Goal: Task Accomplishment & Management: Complete application form

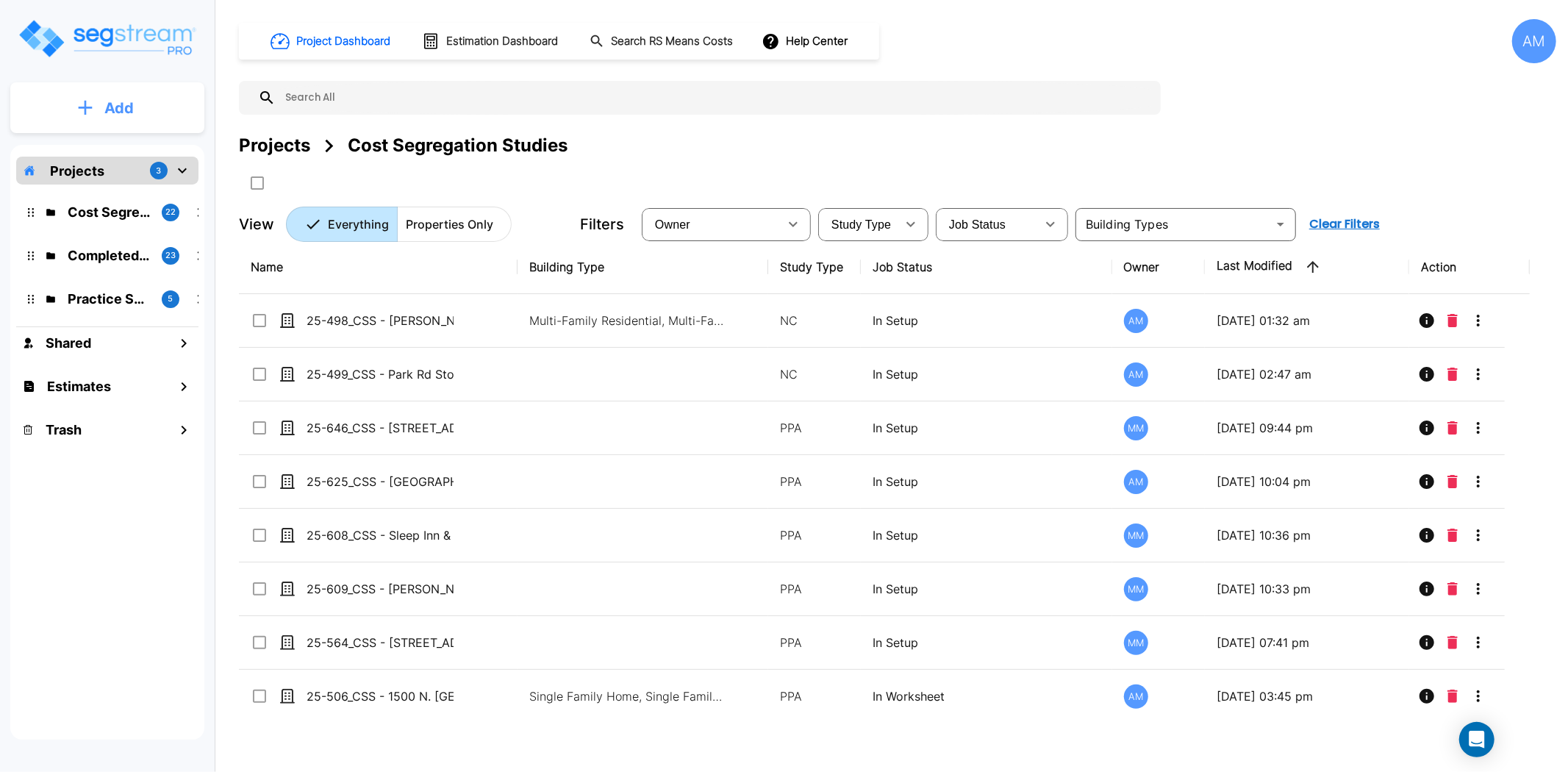
click at [142, 114] on button "Add" at bounding box center [107, 108] width 194 height 43
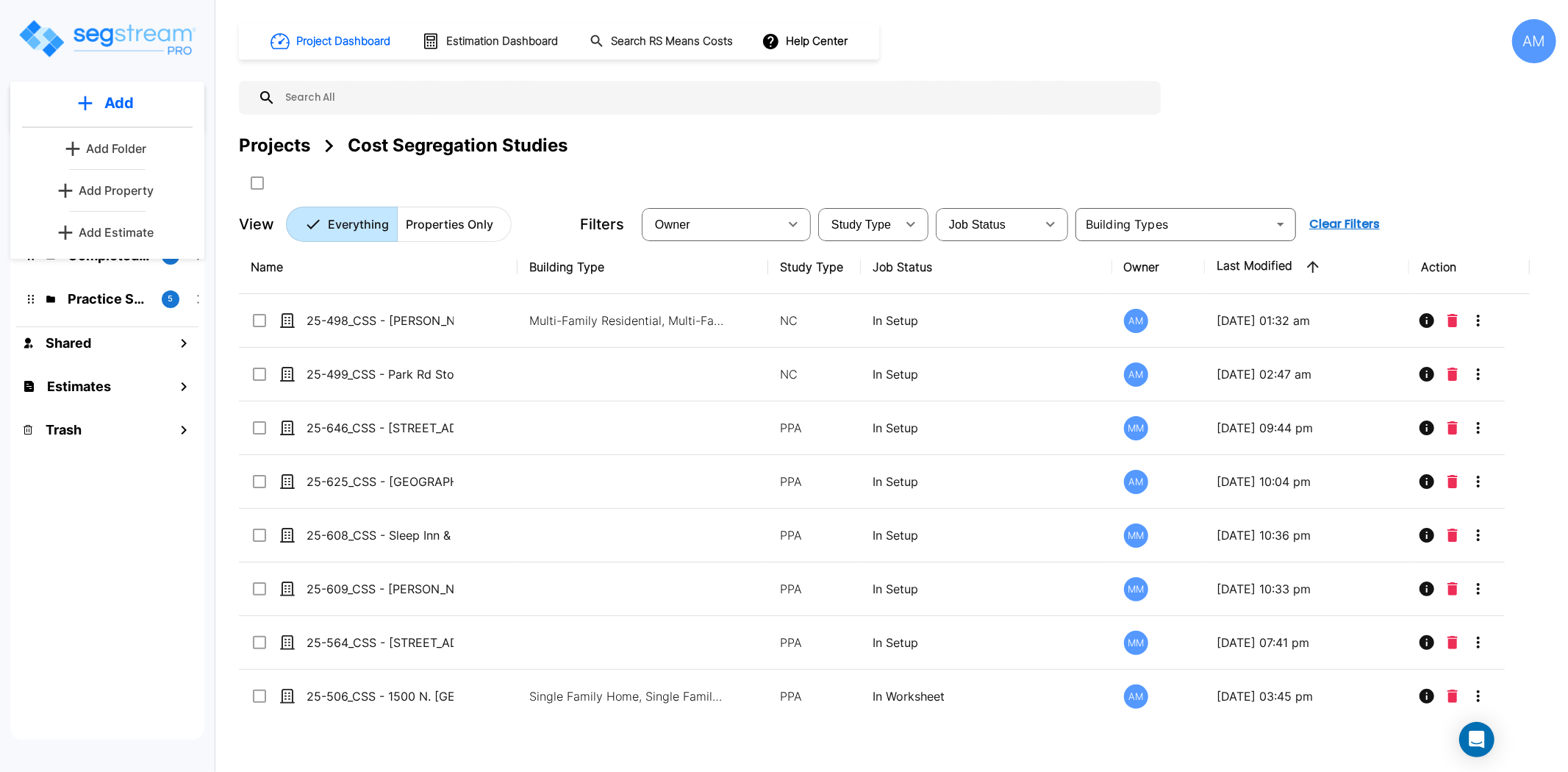
click at [125, 184] on p "Add Property" at bounding box center [115, 190] width 75 height 17
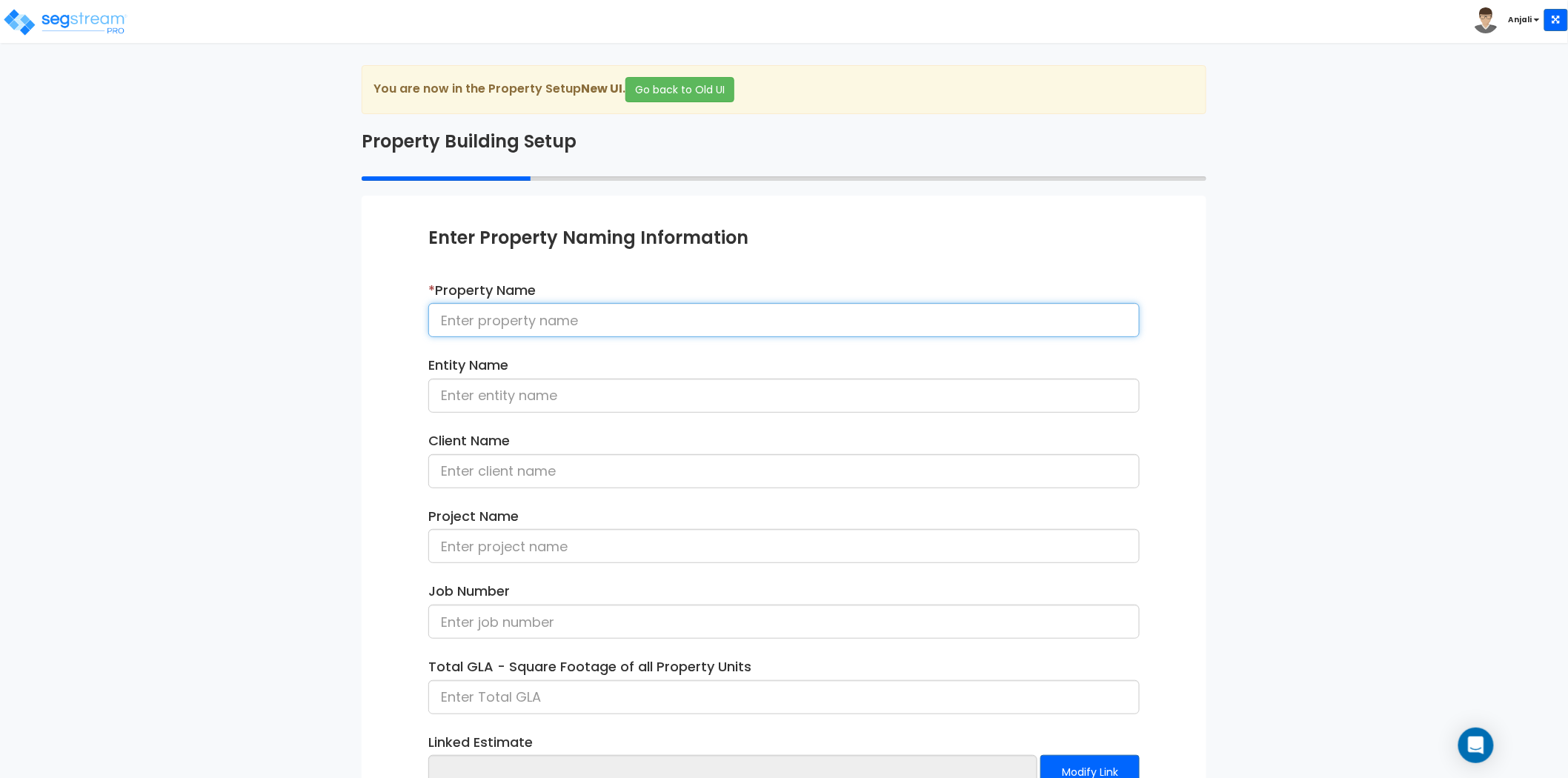
click at [572, 316] on input at bounding box center [784, 319] width 712 height 34
paste input "25-629_CSS - [GEOGRAPHIC_DATA], [GEOGRAPHIC_DATA] - [PERSON_NAME]"
drag, startPoint x: 540, startPoint y: 323, endPoint x: 688, endPoint y: 324, distance: 148.0
click at [688, 324] on input "25-629_CSS - [GEOGRAPHIC_DATA], [GEOGRAPHIC_DATA] - [PERSON_NAME]" at bounding box center [784, 319] width 712 height 34
type input "25-629_CSS - Royal Inn Charlotte, NC - Tarun Jetani"
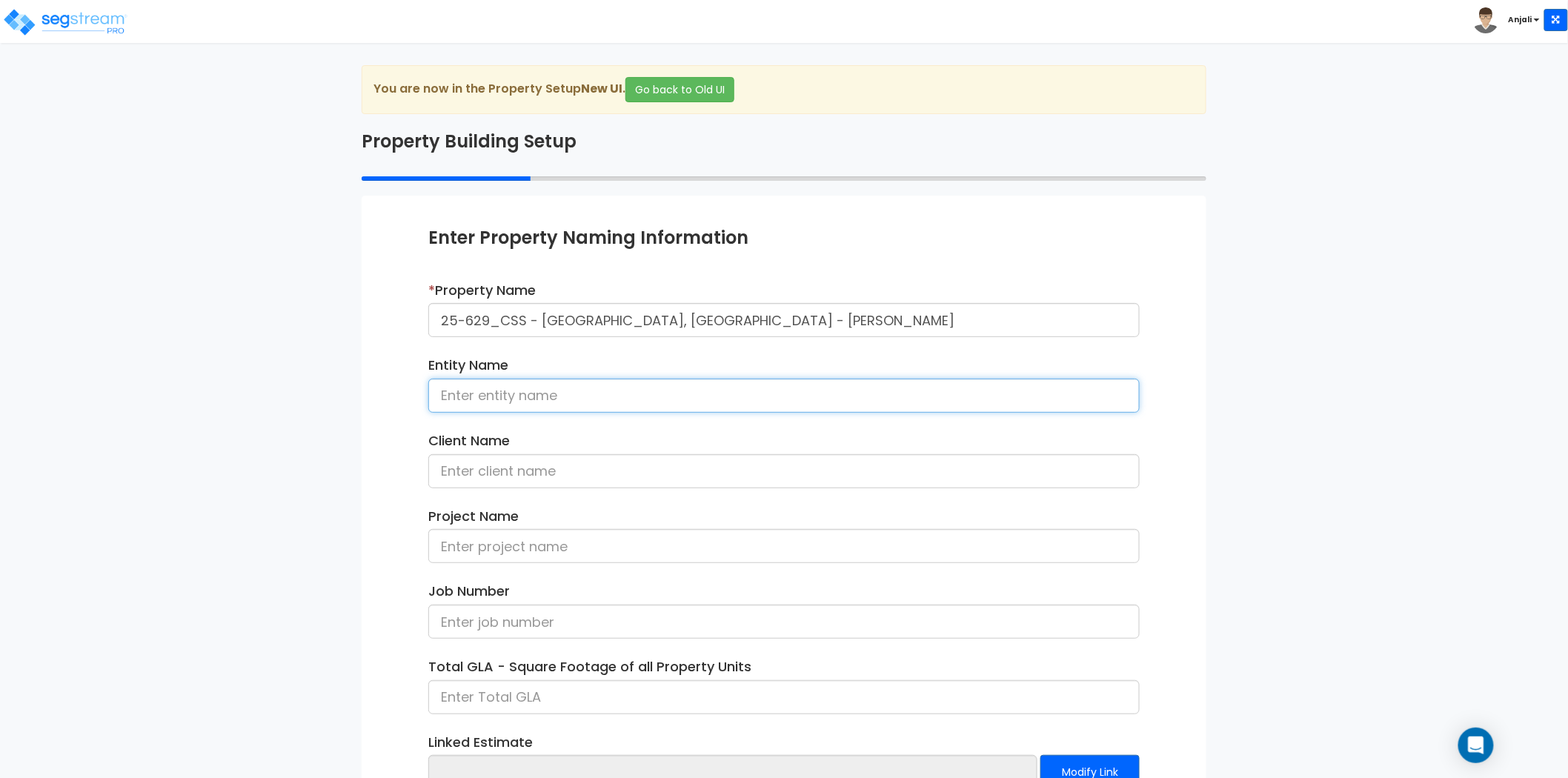
click at [576, 403] on input at bounding box center [784, 395] width 712 height 34
paste input "Royal Inn Charlotte, NC"
type input "Royal Inn Charlotte, NC"
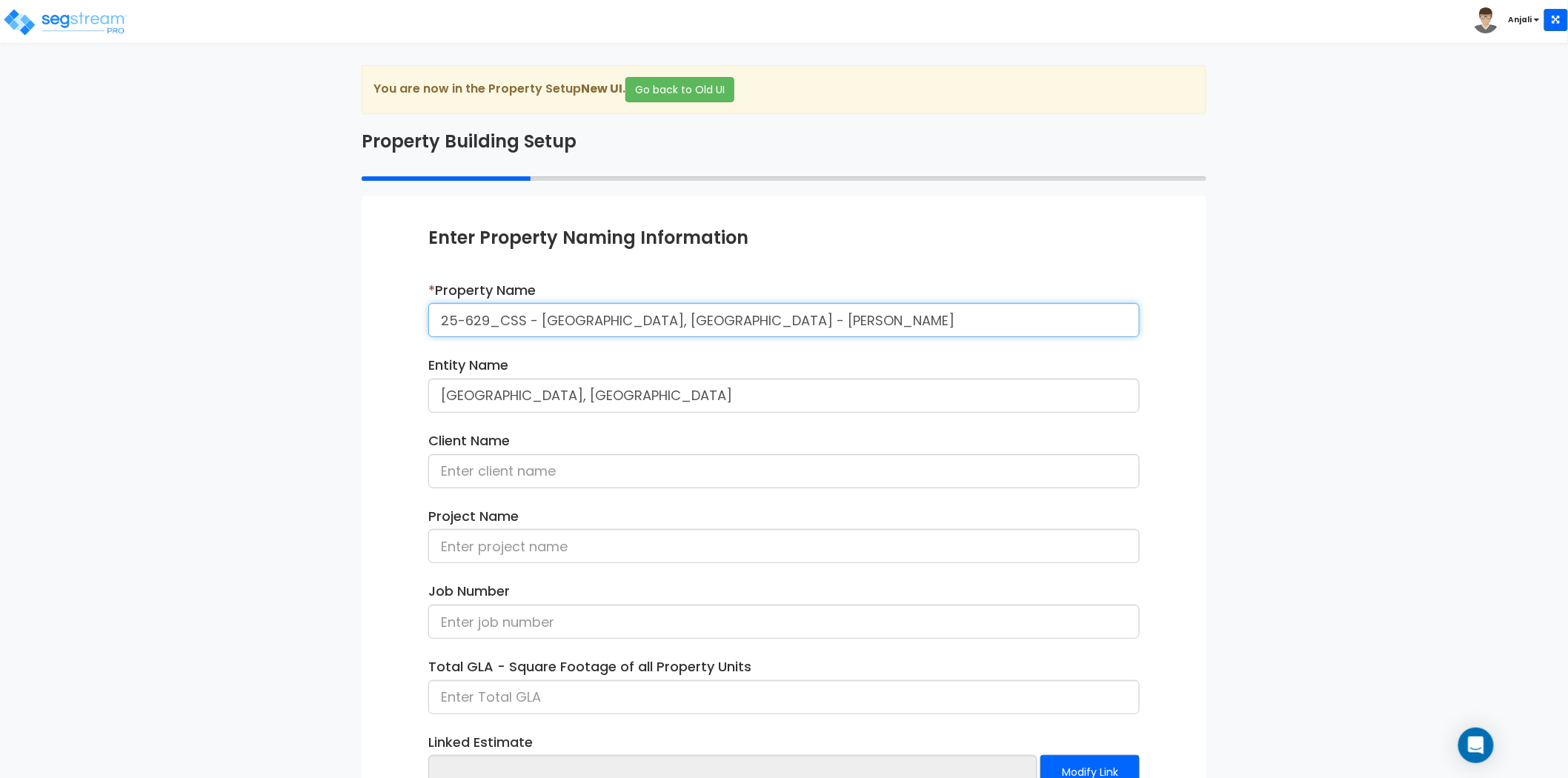
drag, startPoint x: 765, startPoint y: 329, endPoint x: 705, endPoint y: 332, distance: 60.1
click at [705, 332] on input "25-629_CSS - Royal Inn Charlotte, NC - Tarun Jetani" at bounding box center [784, 319] width 712 height 34
click at [594, 476] on input at bounding box center [784, 470] width 712 height 34
paste input "Tarun Jetani"
type input "Tarun Jetani"
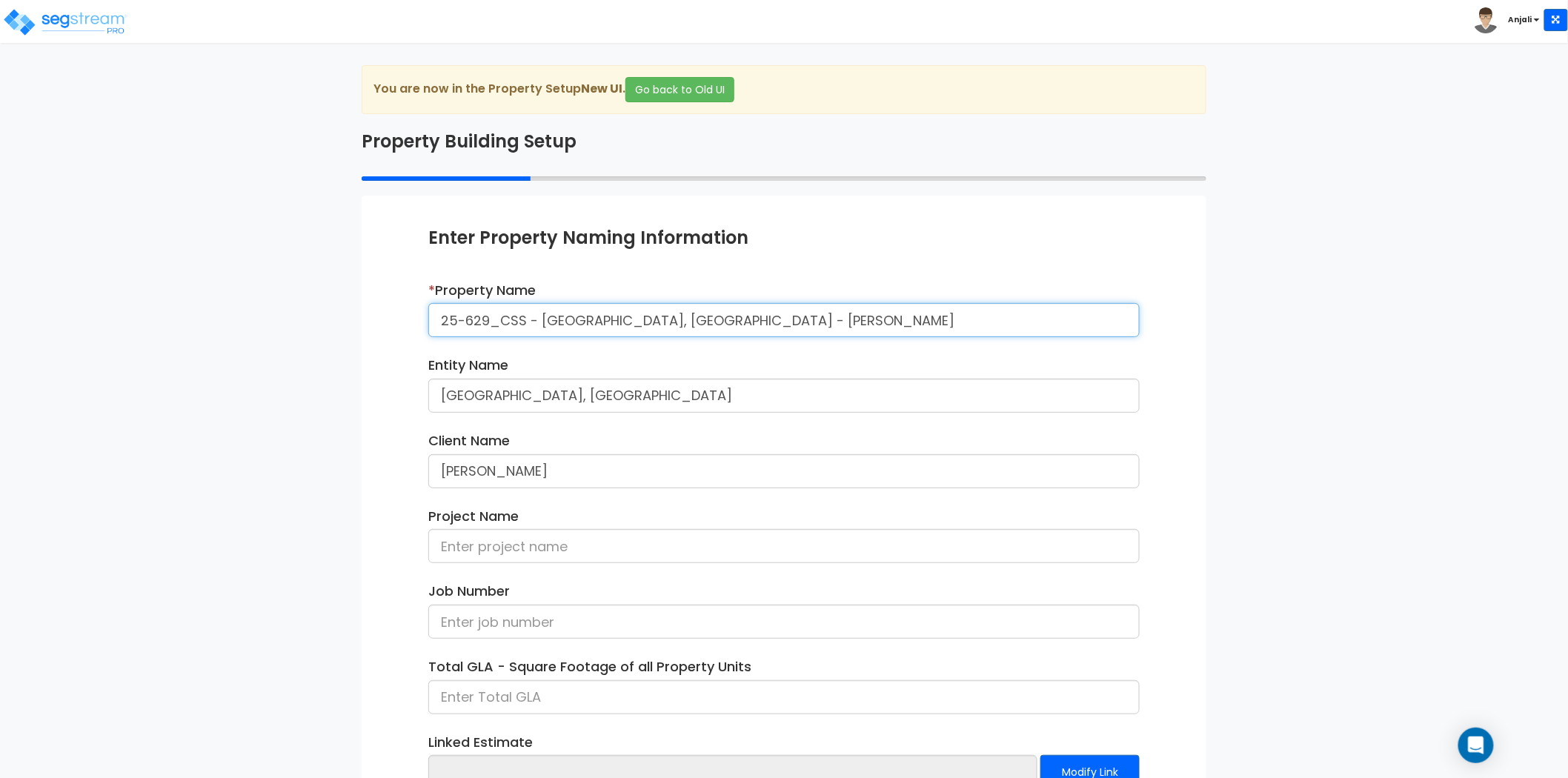
drag, startPoint x: 522, startPoint y: 322, endPoint x: 431, endPoint y: 326, distance: 91.1
click at [431, 326] on input "25-629_CSS - Royal Inn Charlotte, NC - Tarun Jetani" at bounding box center [784, 319] width 712 height 34
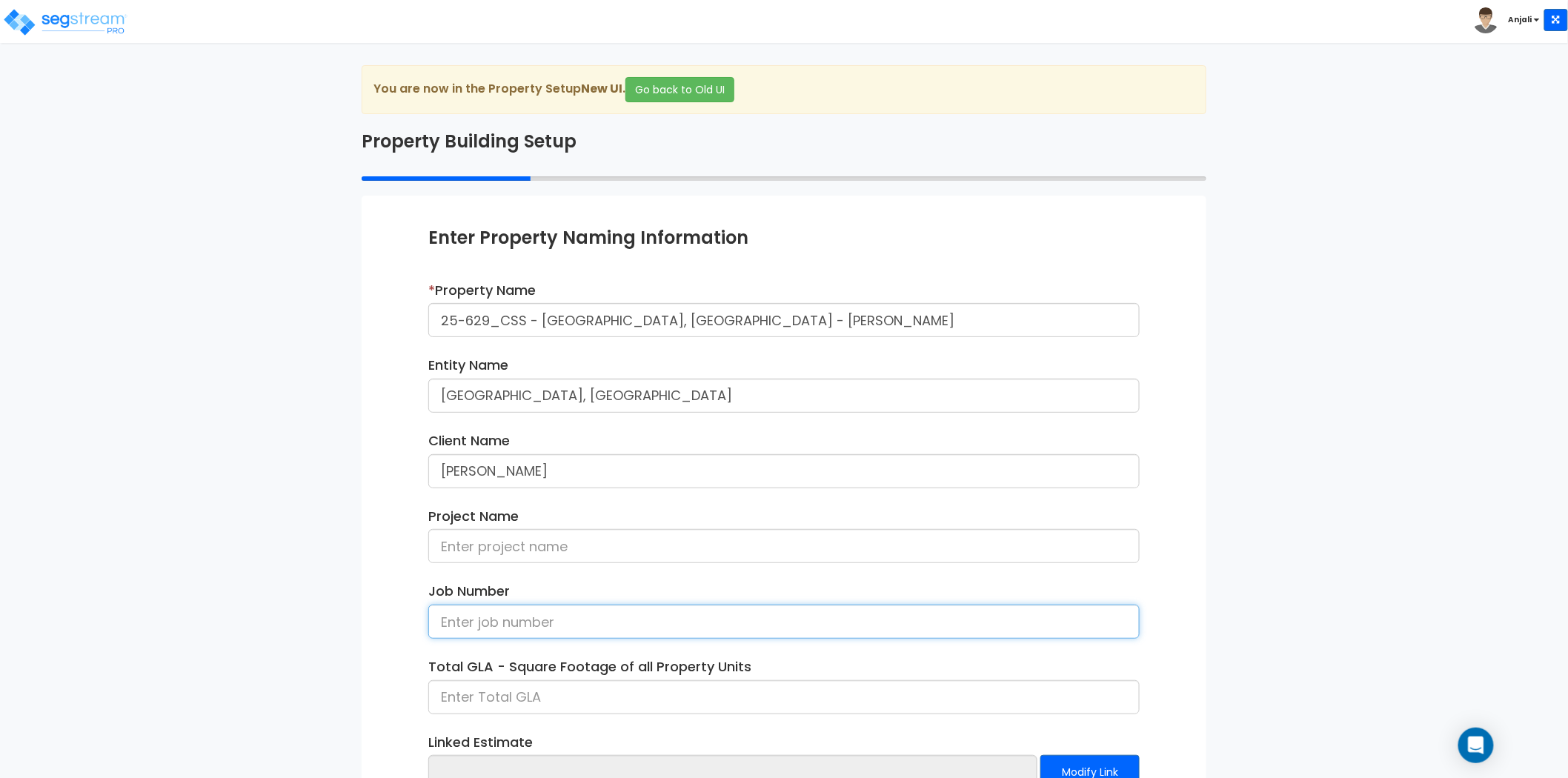
click at [508, 633] on input at bounding box center [784, 621] width 712 height 34
paste input "25-629_CSS"
type input "25-629_CSS"
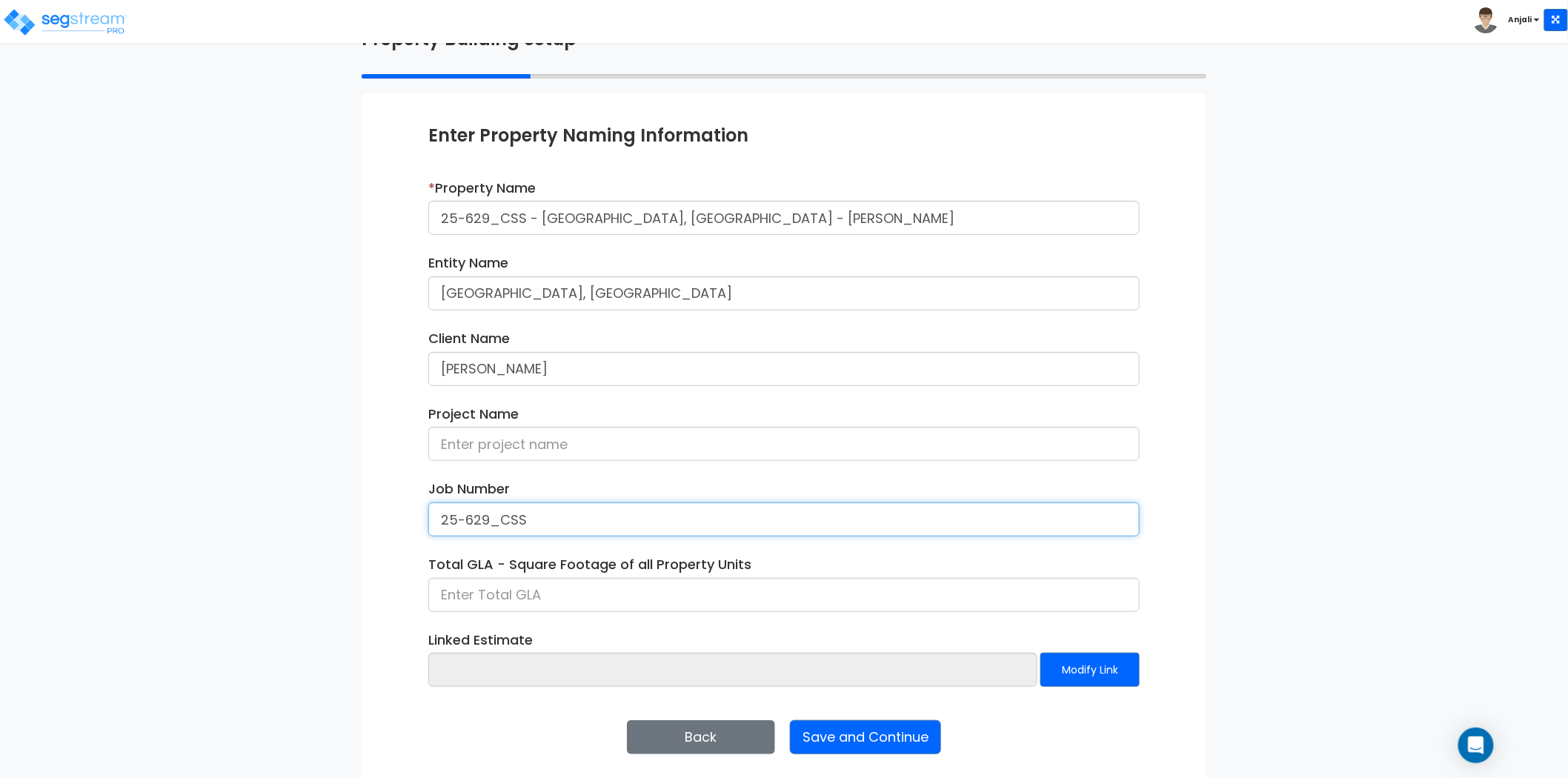
scroll to position [108, 0]
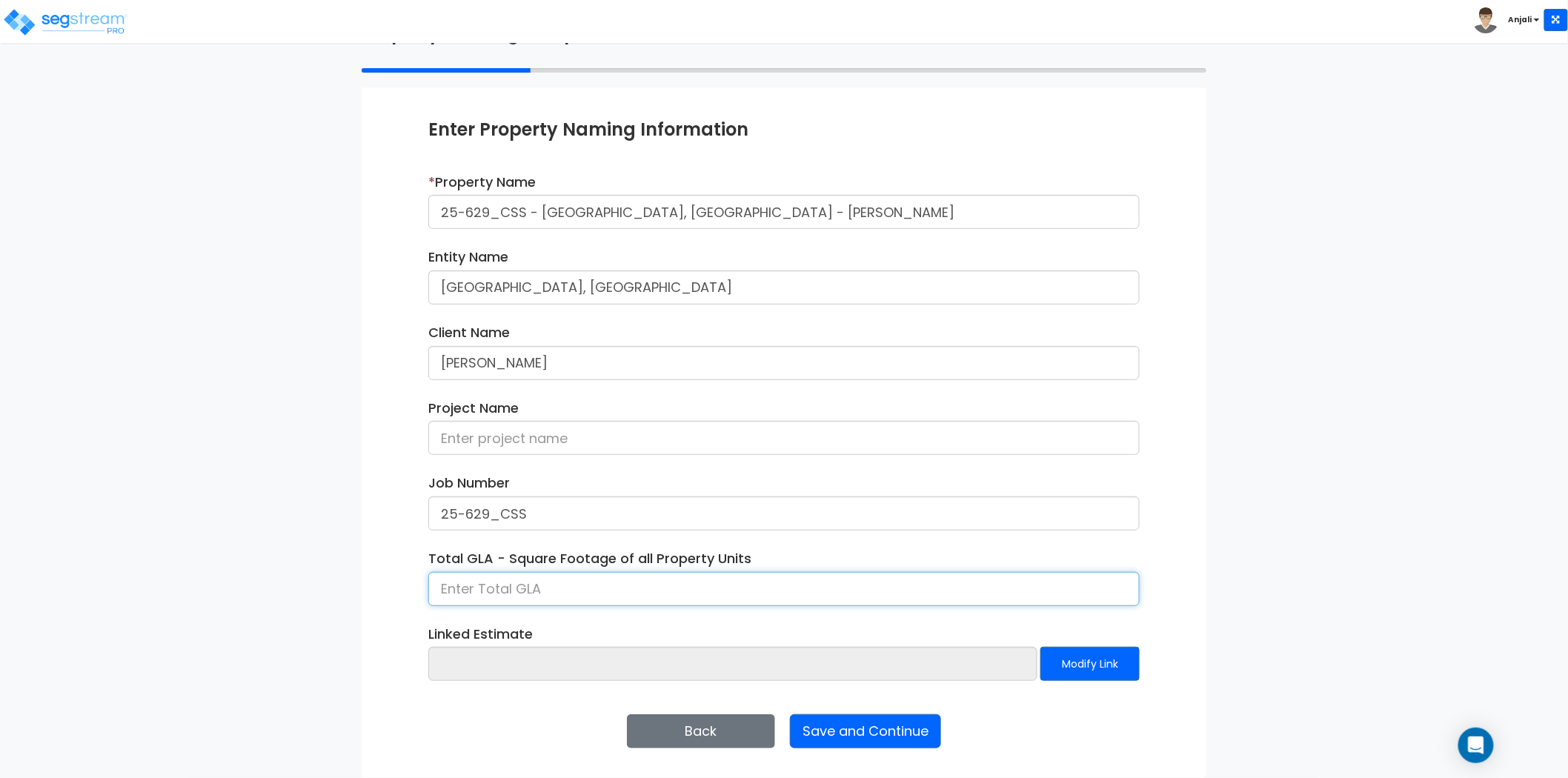
click at [494, 592] on input at bounding box center [784, 589] width 712 height 34
click at [539, 582] on input at bounding box center [784, 589] width 712 height 34
type input "44,382.88"
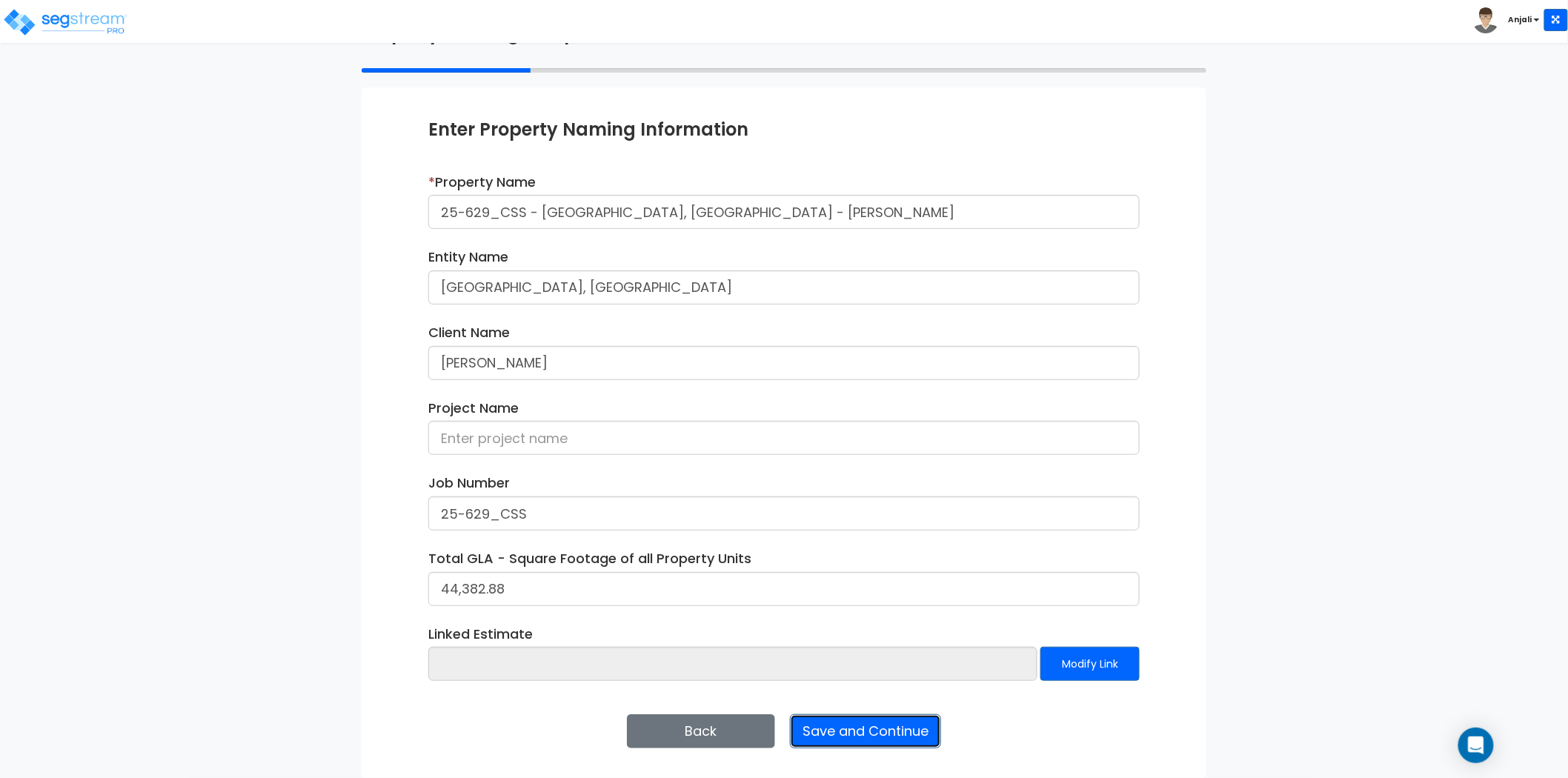
click at [848, 738] on button "Save and Continue" at bounding box center [865, 731] width 151 height 34
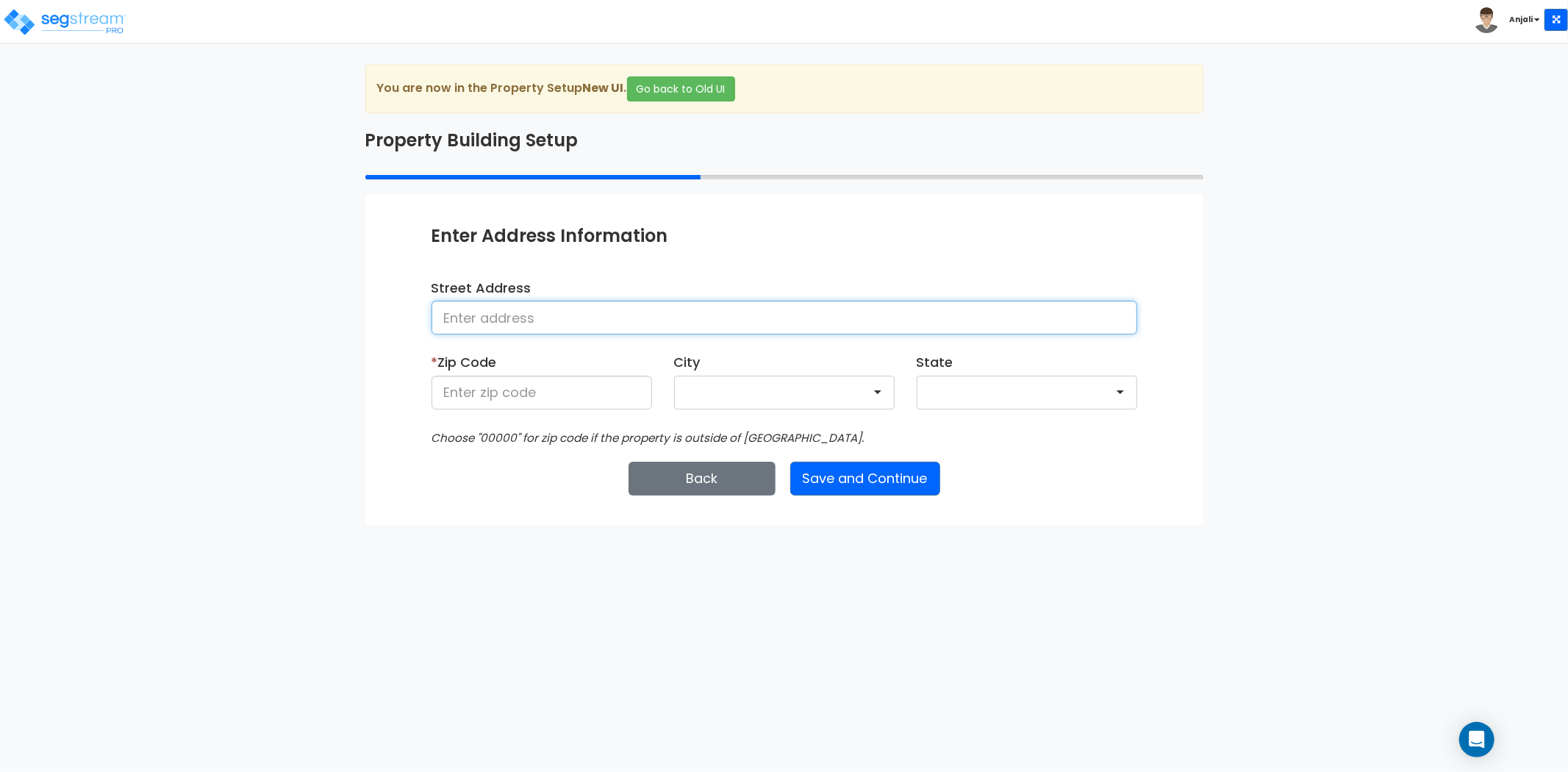
click at [539, 327] on input at bounding box center [784, 317] width 706 height 33
paste input "3433 Axar Rd, Charlotte, NC 28208"
drag, startPoint x: 701, startPoint y: 320, endPoint x: 622, endPoint y: 324, distance: 79.1
click at [622, 324] on input "3433 Axar Rd, Charlotte, NC 28208" at bounding box center [784, 317] width 706 height 33
type input "3433 Axar Rd, Charlotte, NC 28208"
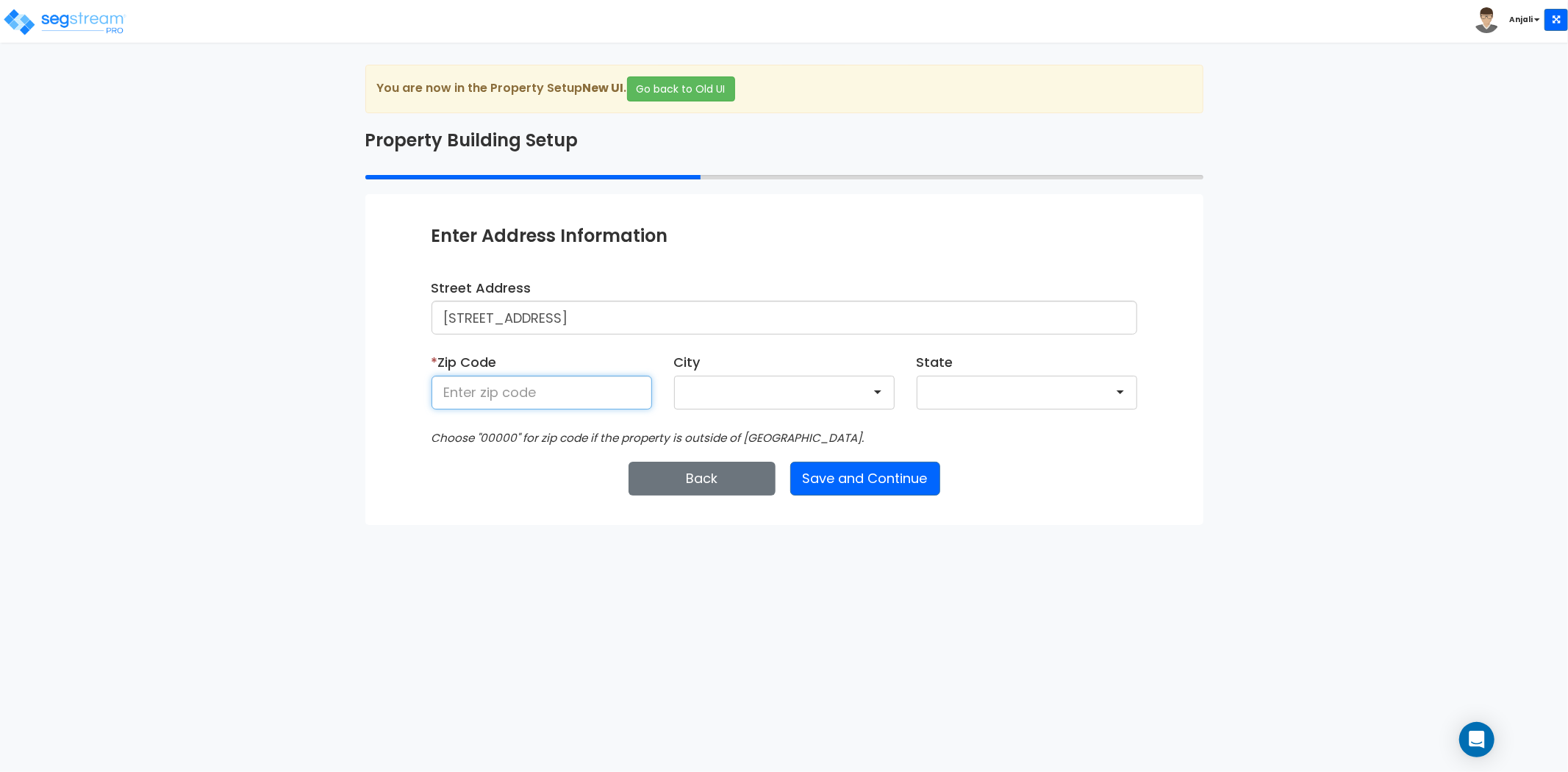
click at [599, 399] on input at bounding box center [541, 392] width 220 height 33
paste input "28208"
type input "28208"
click at [909, 475] on button "Save and Continue" at bounding box center [865, 478] width 150 height 33
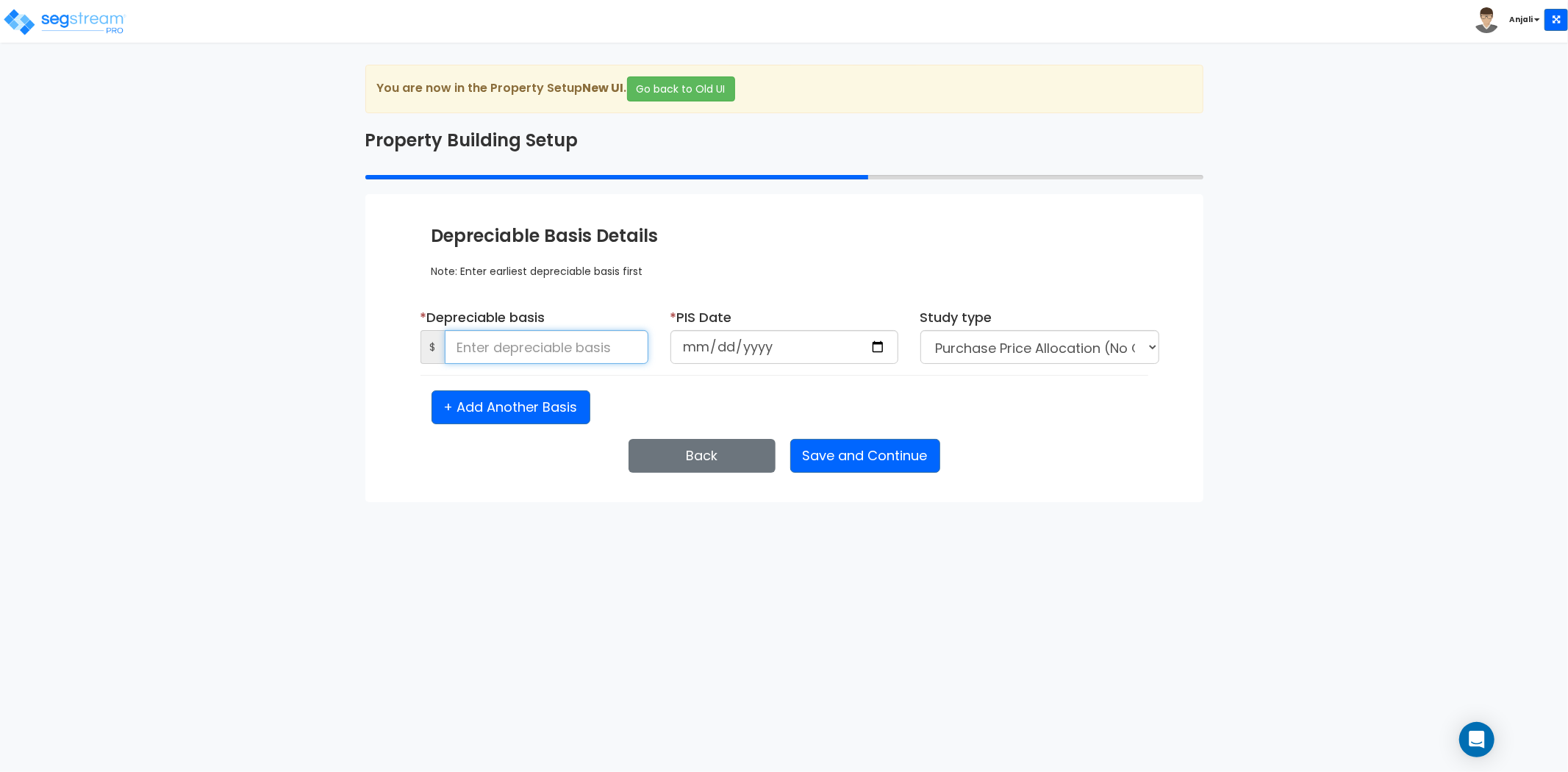
click at [564, 357] on input at bounding box center [546, 346] width 203 height 33
paste input "1295140.36"
type input "1,295,140.36"
click at [875, 344] on input "date" at bounding box center [784, 346] width 228 height 33
type input "2024-02-07"
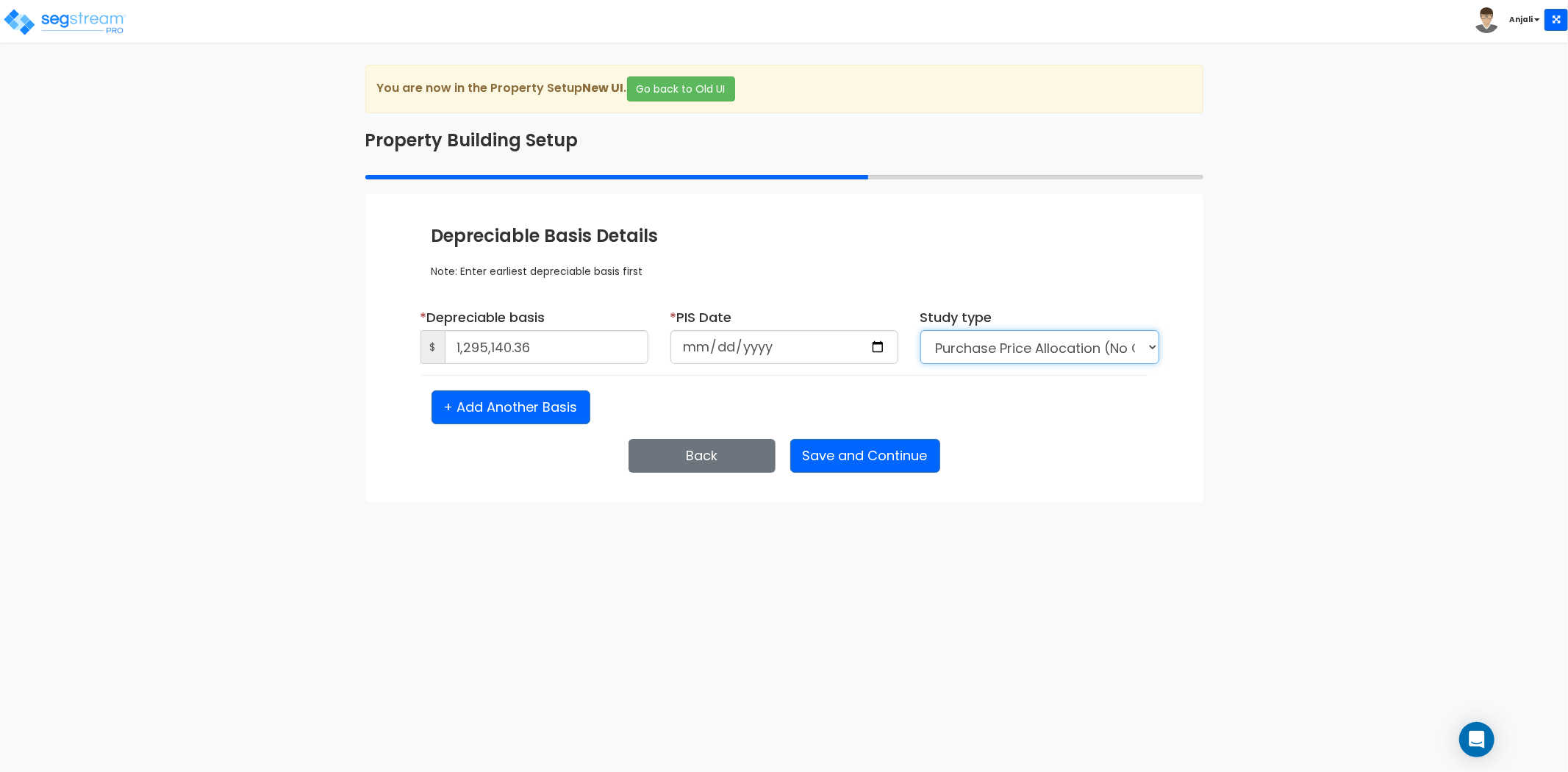
click at [1077, 351] on select "Purchase Price Allocation (No Given Costs) New Construction / Reno / TI's (Give…" at bounding box center [1040, 346] width 239 height 33
select select "NEW"
click at [921, 330] on select "Purchase Price Allocation (No Given Costs) New Construction / Reno / TI's (Give…" at bounding box center [1040, 346] width 239 height 33
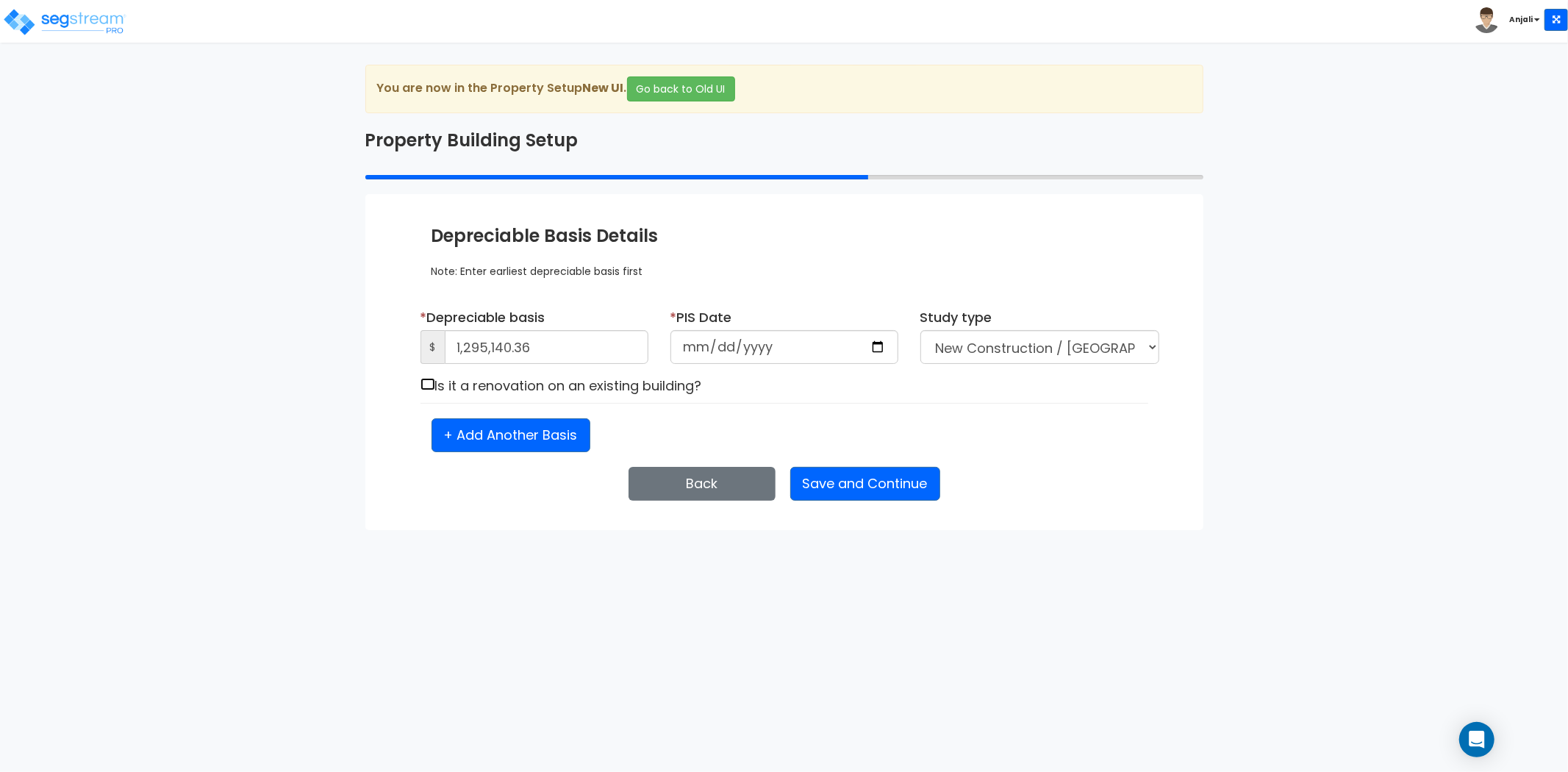
click at [434, 384] on input "checkbox" at bounding box center [428, 384] width 14 height 12
checkbox input "true"
click at [851, 475] on button "Save and Continue" at bounding box center [865, 483] width 150 height 33
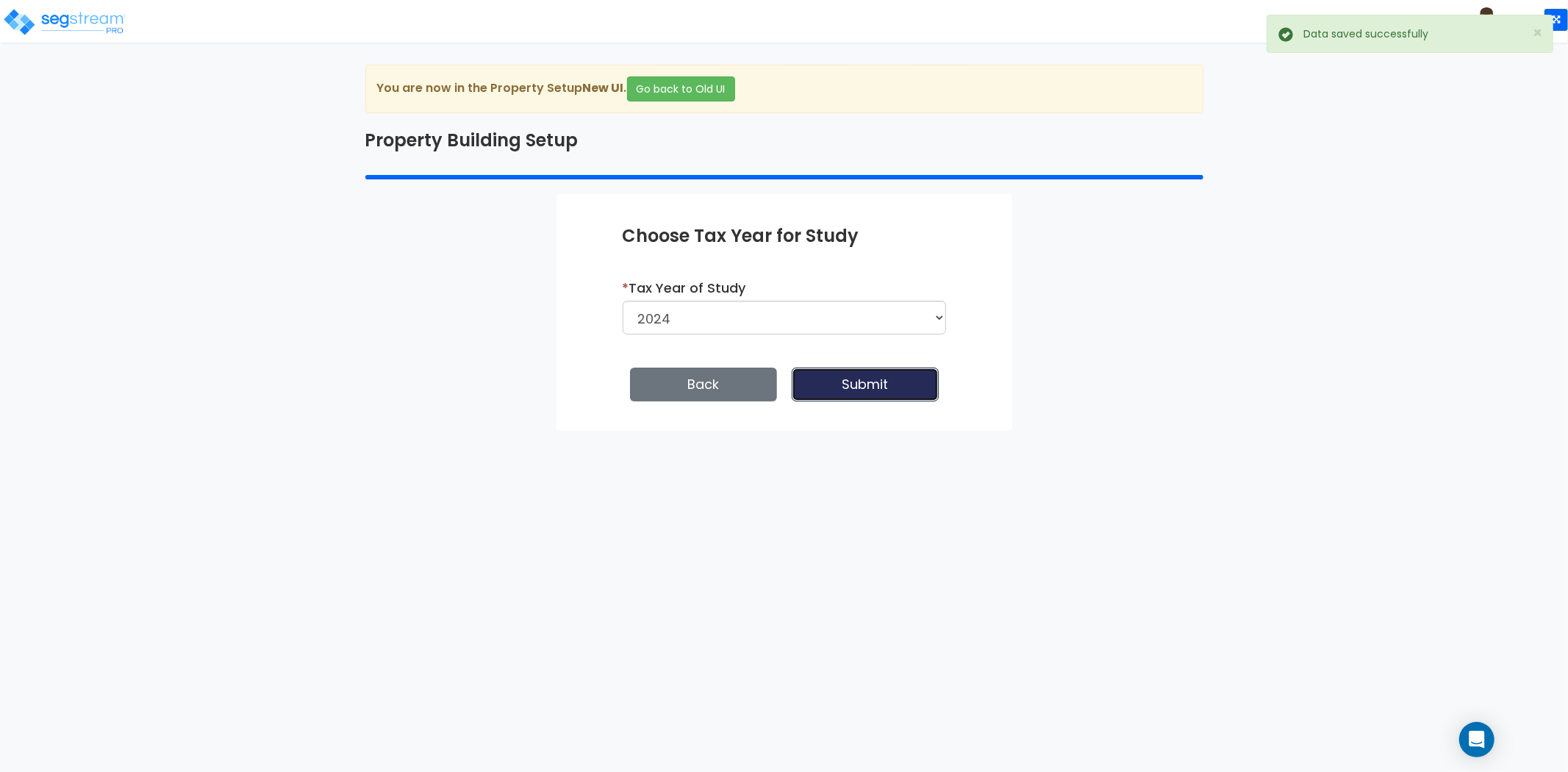
click at [877, 380] on button "Submit" at bounding box center [866, 384] width 147 height 33
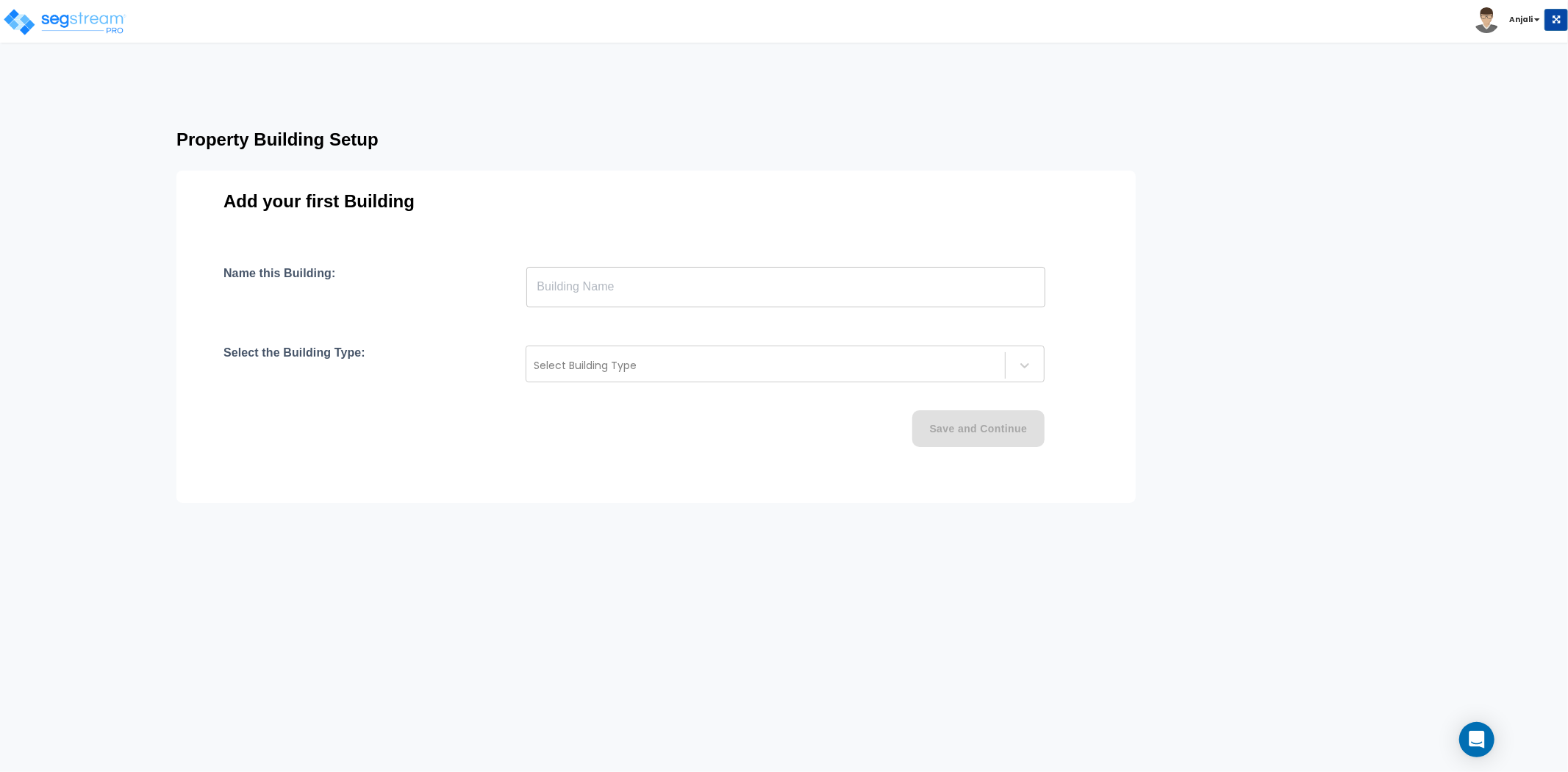
click at [572, 296] on input "text" at bounding box center [786, 286] width 519 height 41
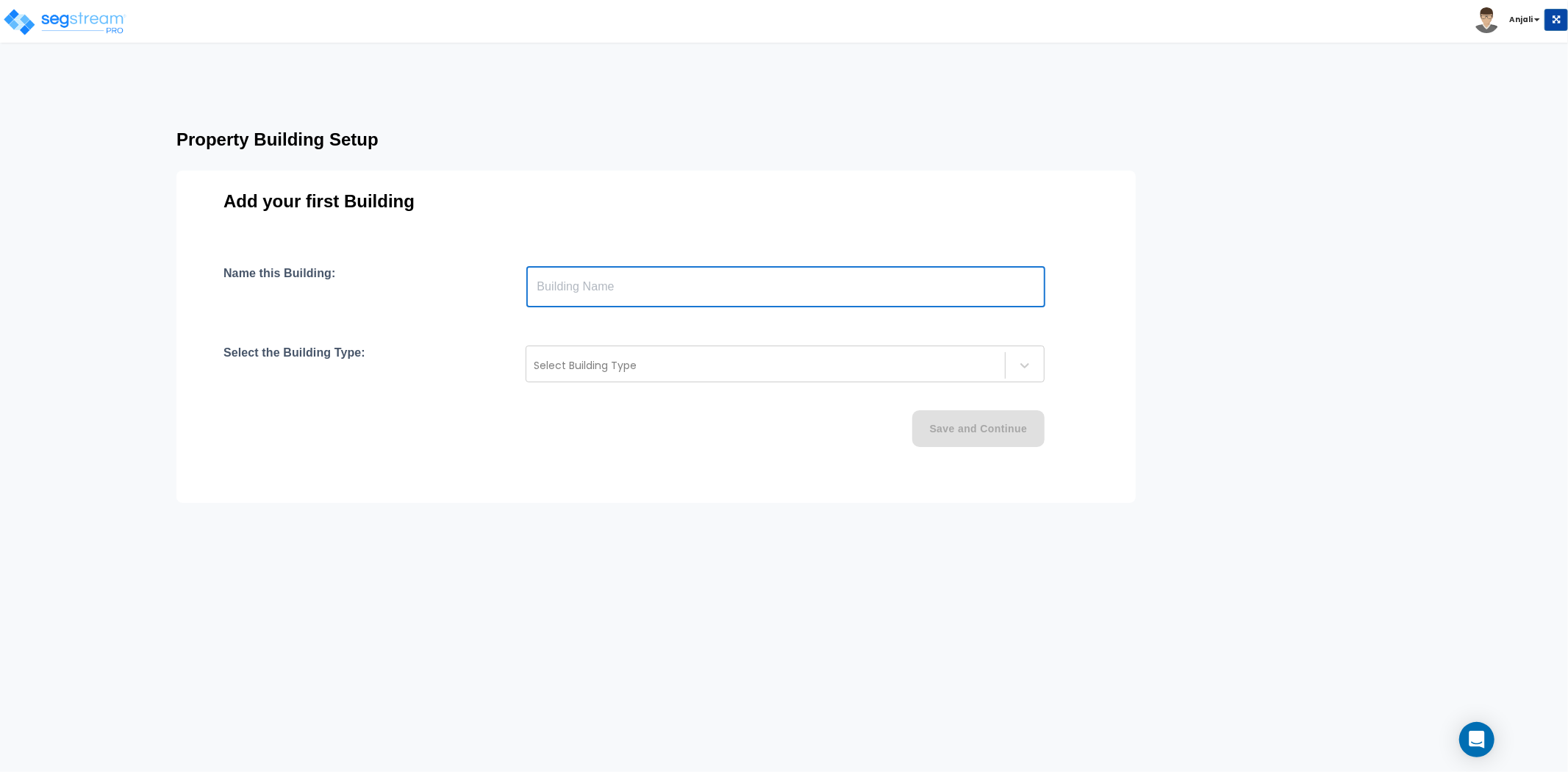
paste input "text"
click at [545, 284] on input "royal inn" at bounding box center [786, 286] width 519 height 41
click at [539, 287] on input "royal inn" at bounding box center [786, 286] width 519 height 41
type input "Royal inn"
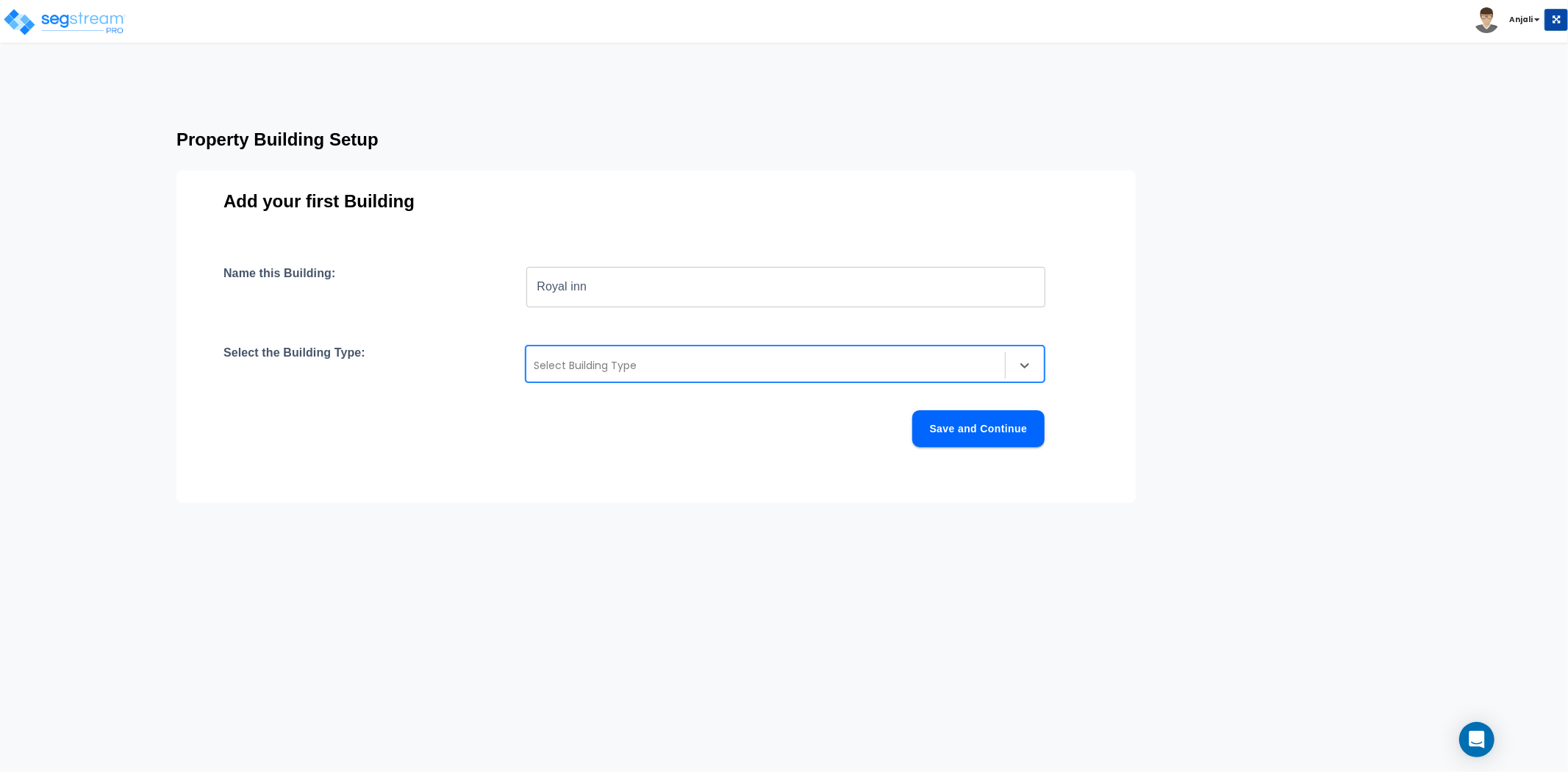
click at [619, 358] on div at bounding box center [765, 365] width 464 height 17
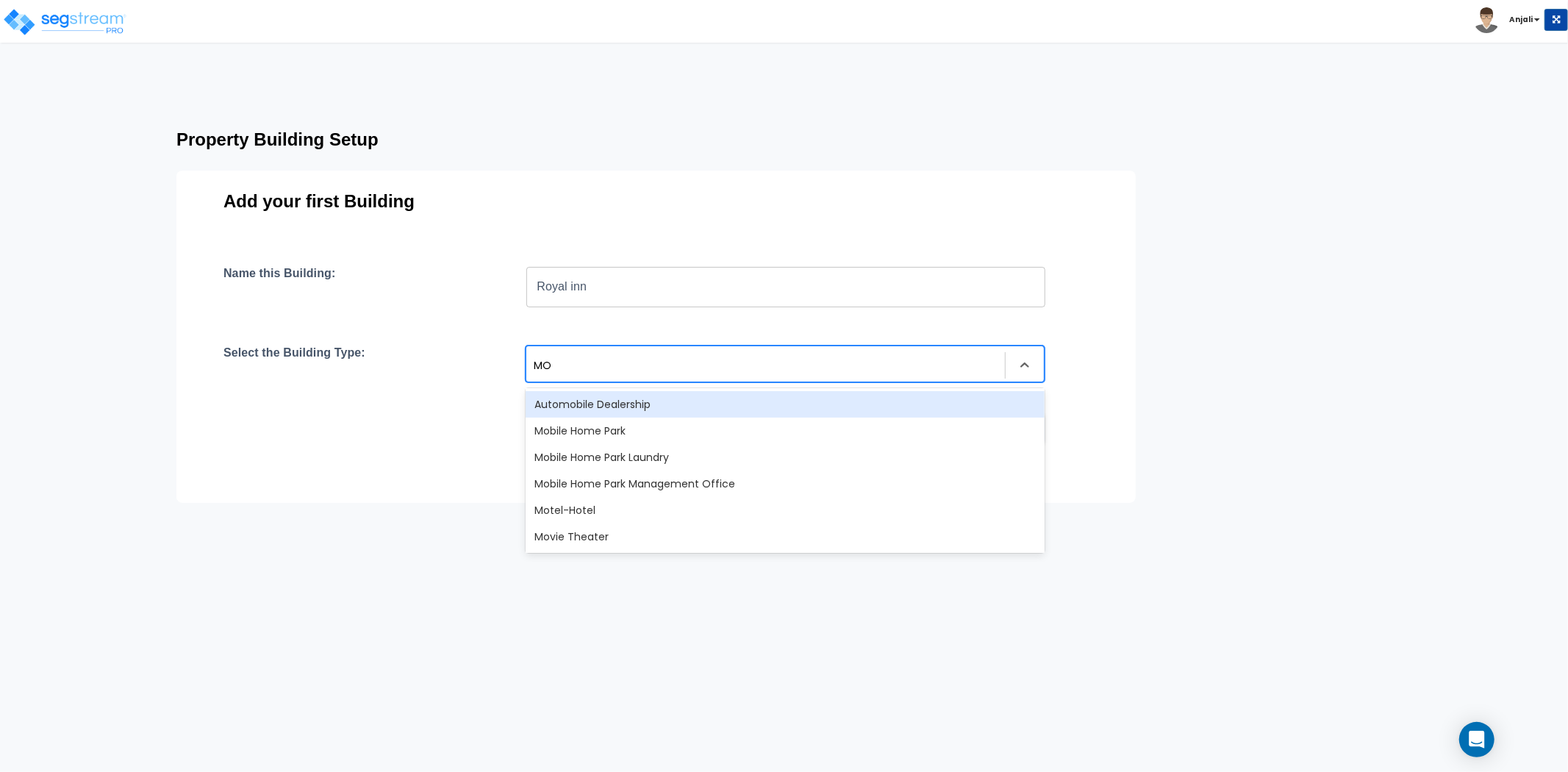
type input "MOT"
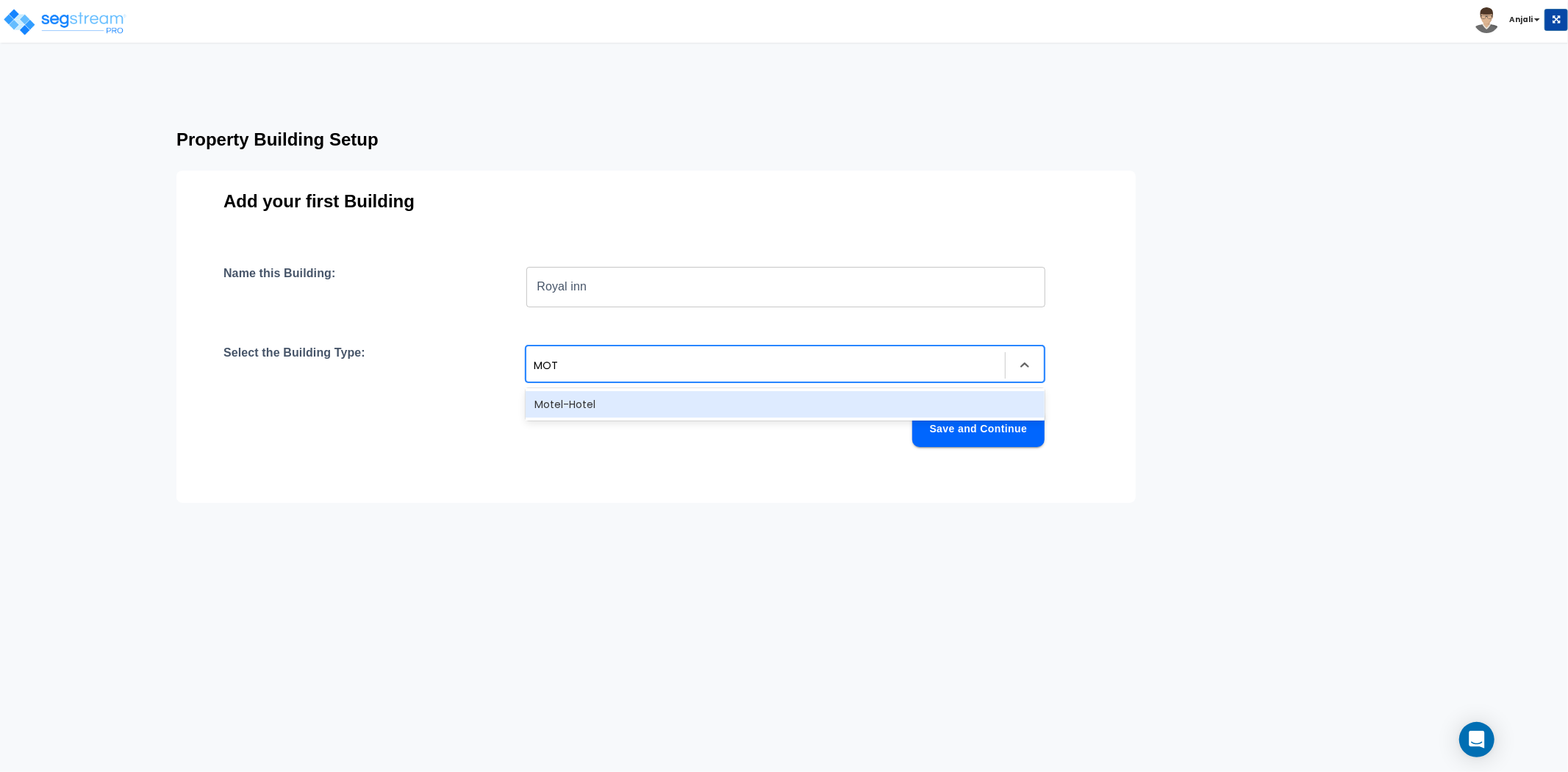
click at [614, 415] on div "Motel-Hotel" at bounding box center [785, 405] width 519 height 27
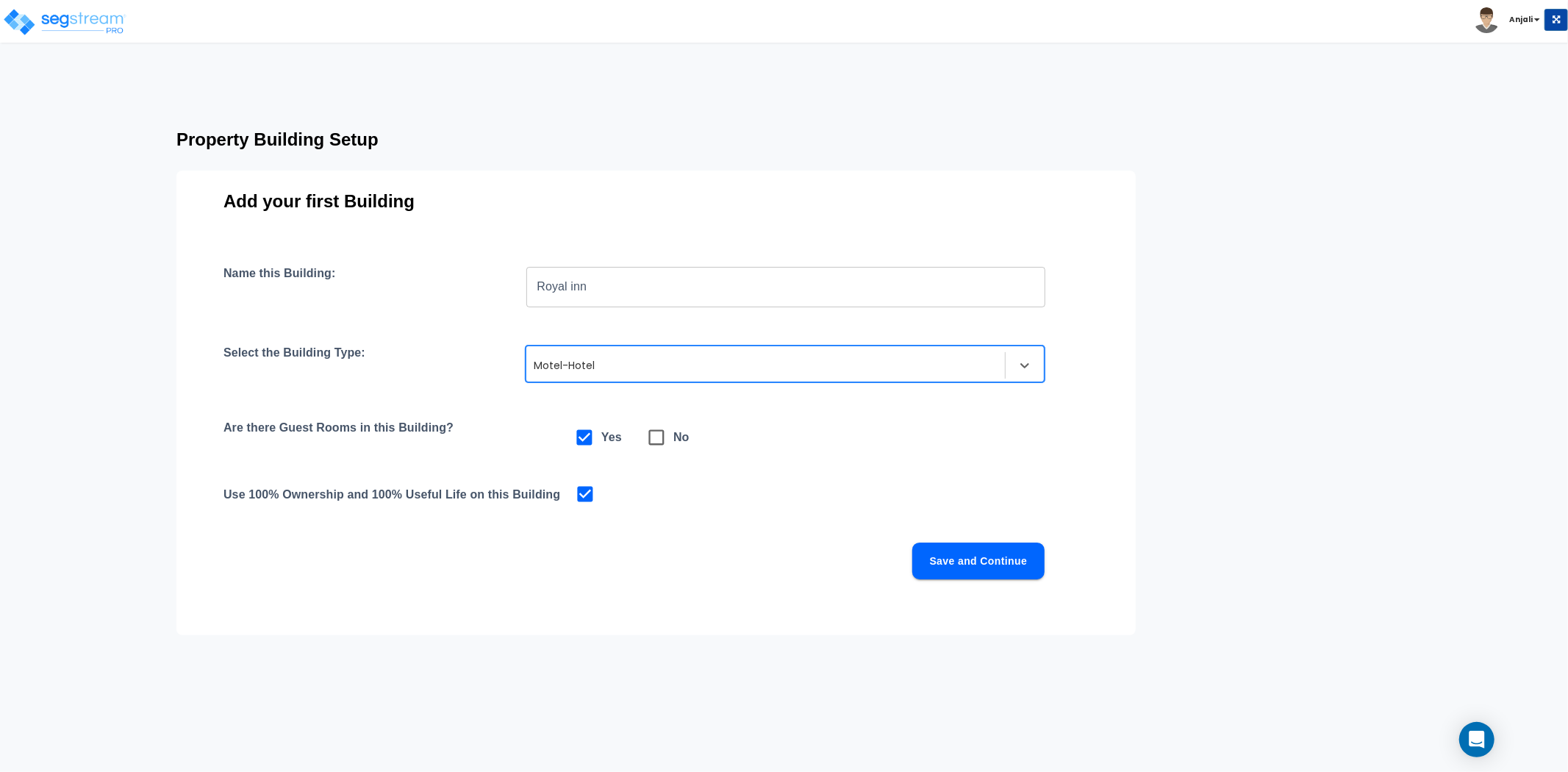
click at [945, 560] on button "Save and Continue" at bounding box center [978, 561] width 133 height 37
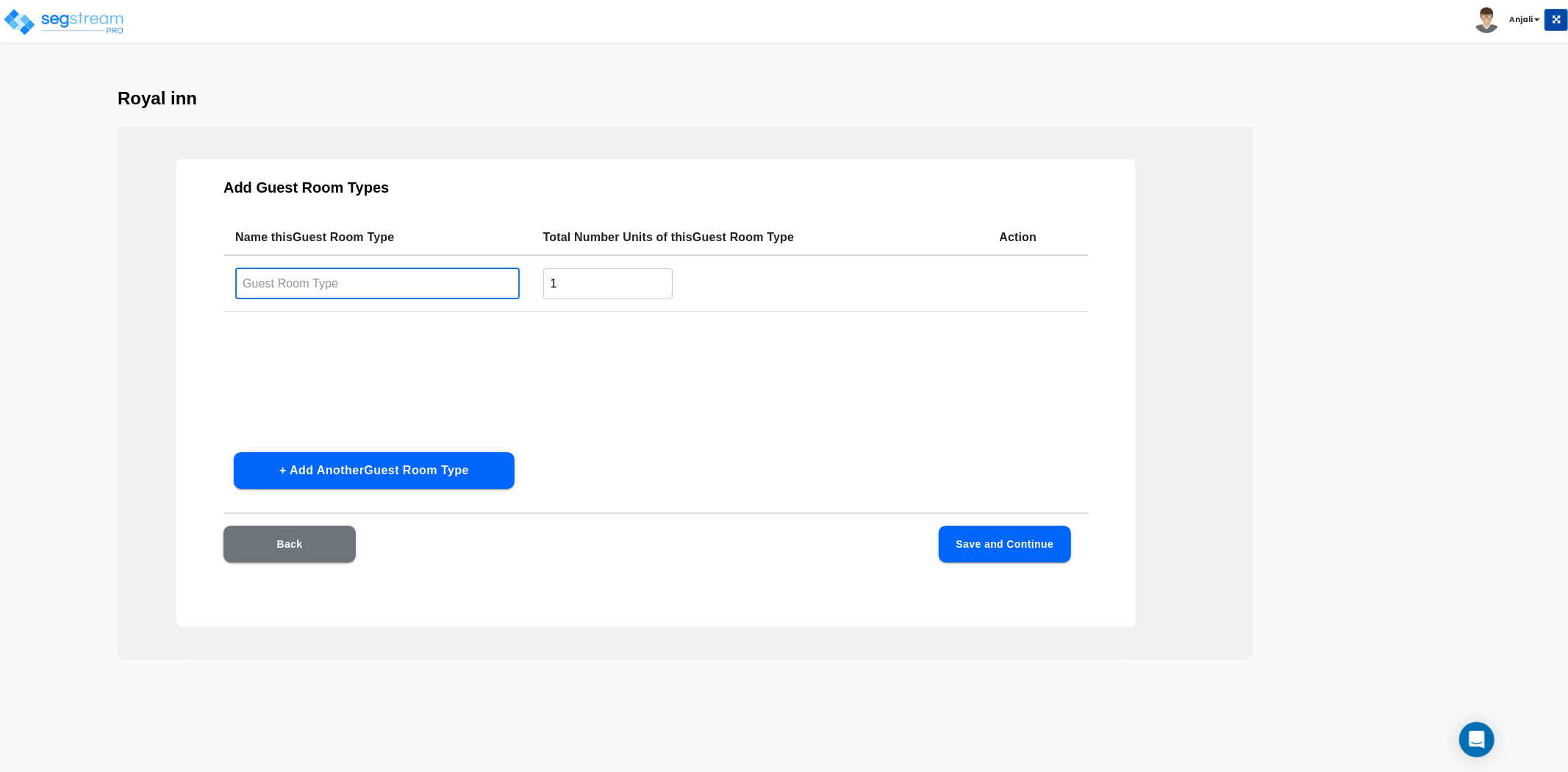
click at [302, 274] on input "text" at bounding box center [378, 282] width 284 height 31
type input "Standard Room"
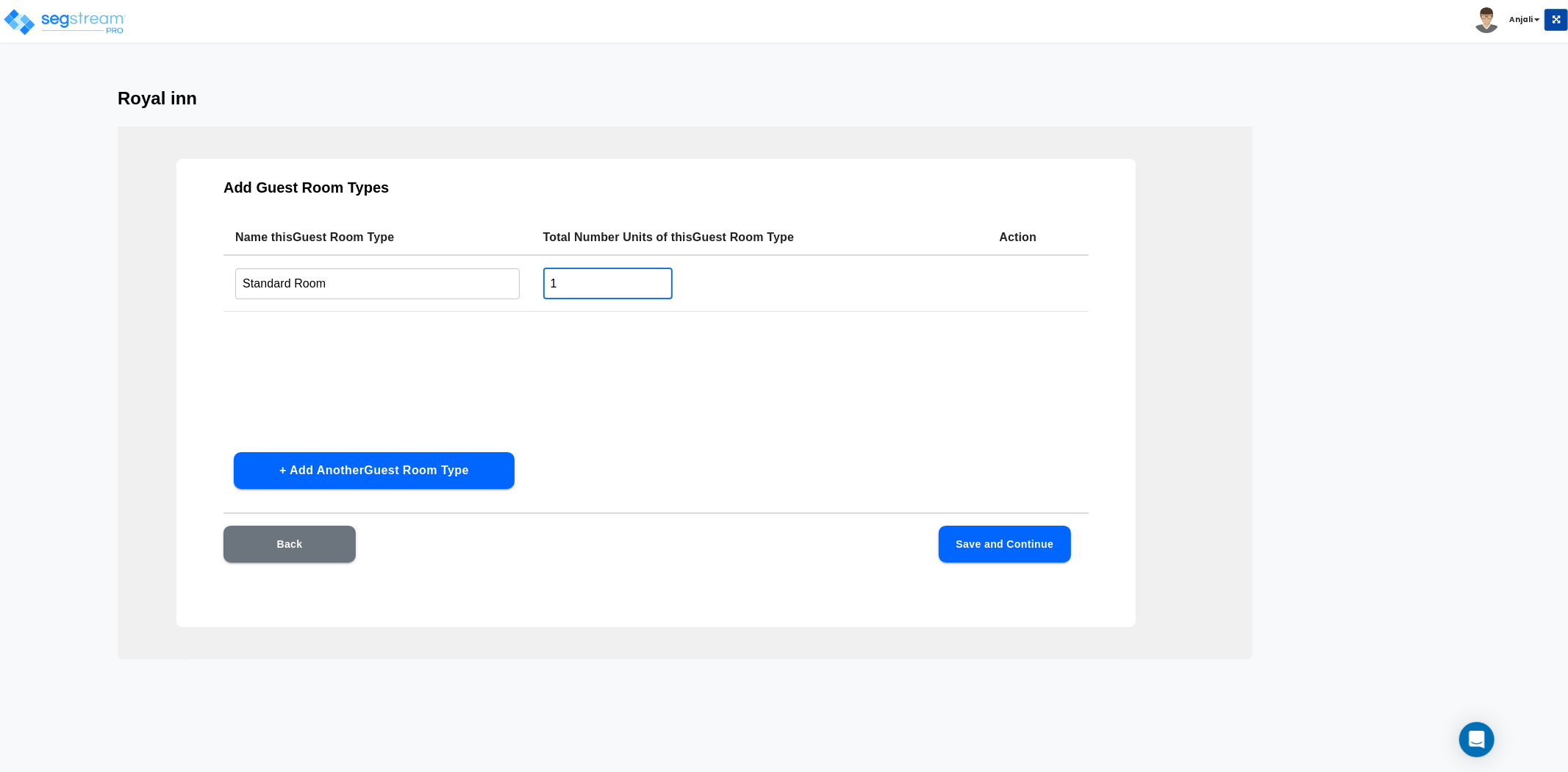
click at [576, 289] on input "1" at bounding box center [608, 282] width 130 height 31
type input "119"
click at [981, 545] on button "Save and Continue" at bounding box center [1005, 544] width 133 height 37
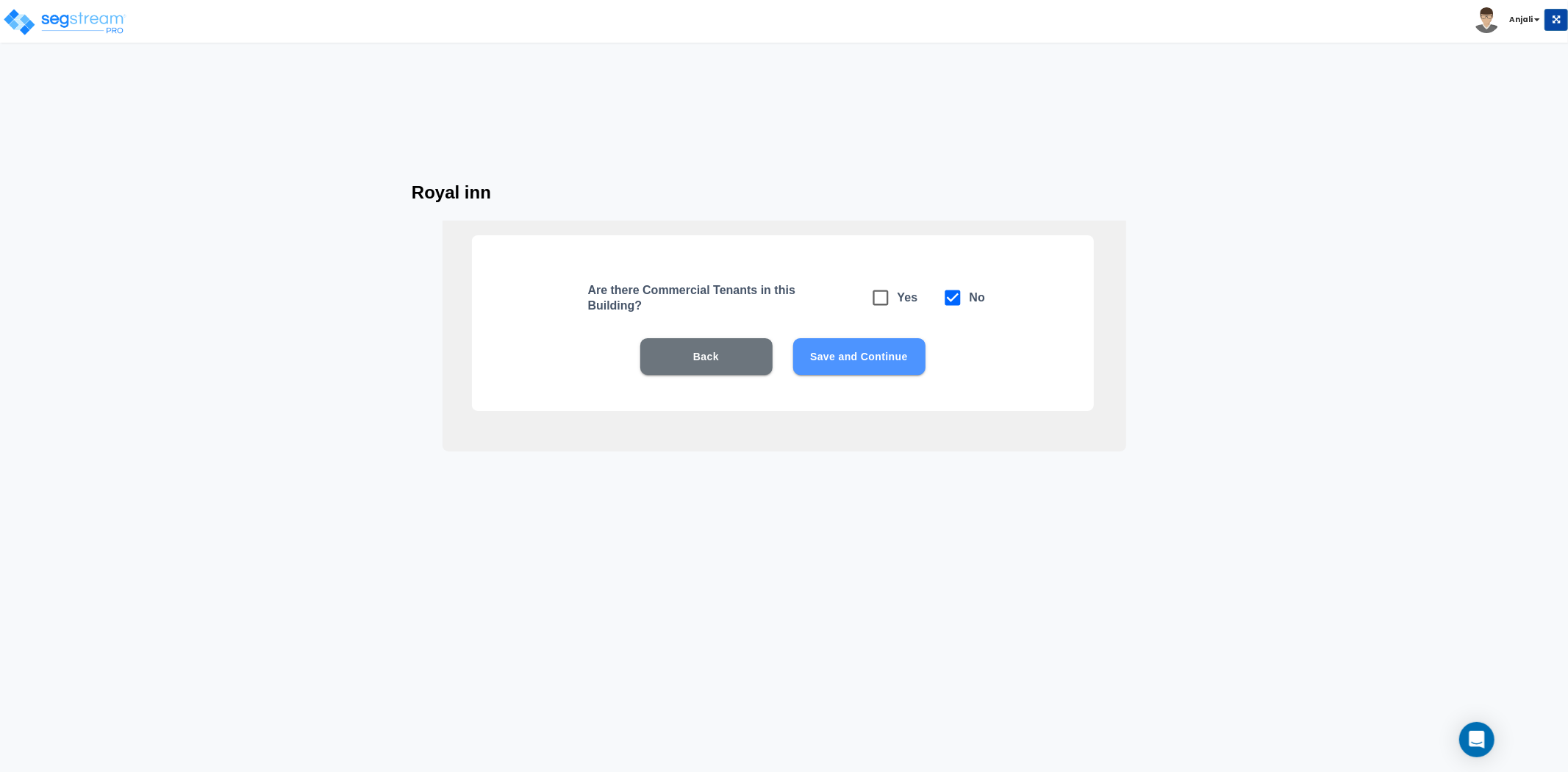
click at [886, 355] on button "Save and Continue" at bounding box center [859, 356] width 133 height 37
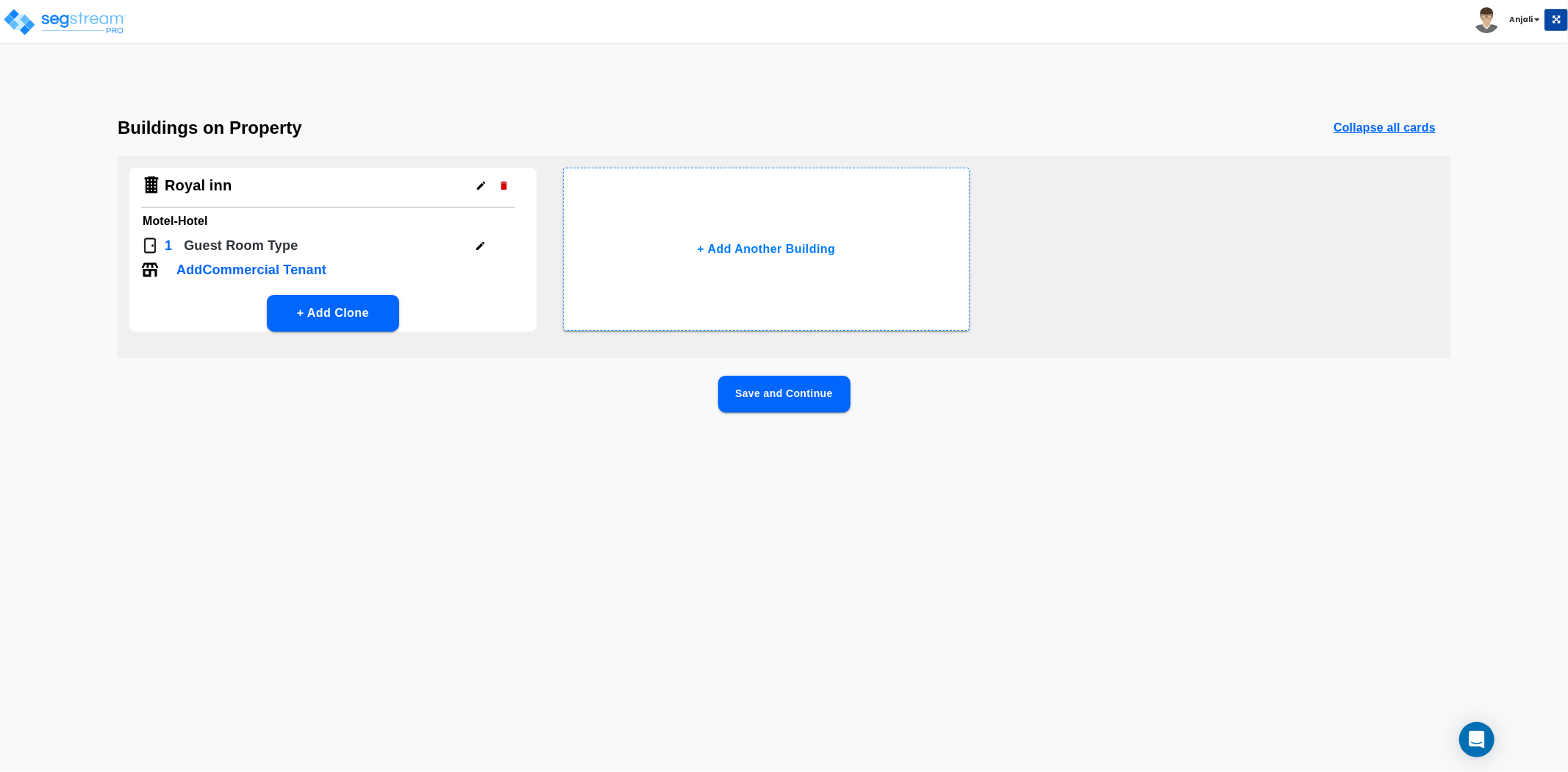
click at [837, 387] on button "Save and Continue" at bounding box center [784, 394] width 133 height 37
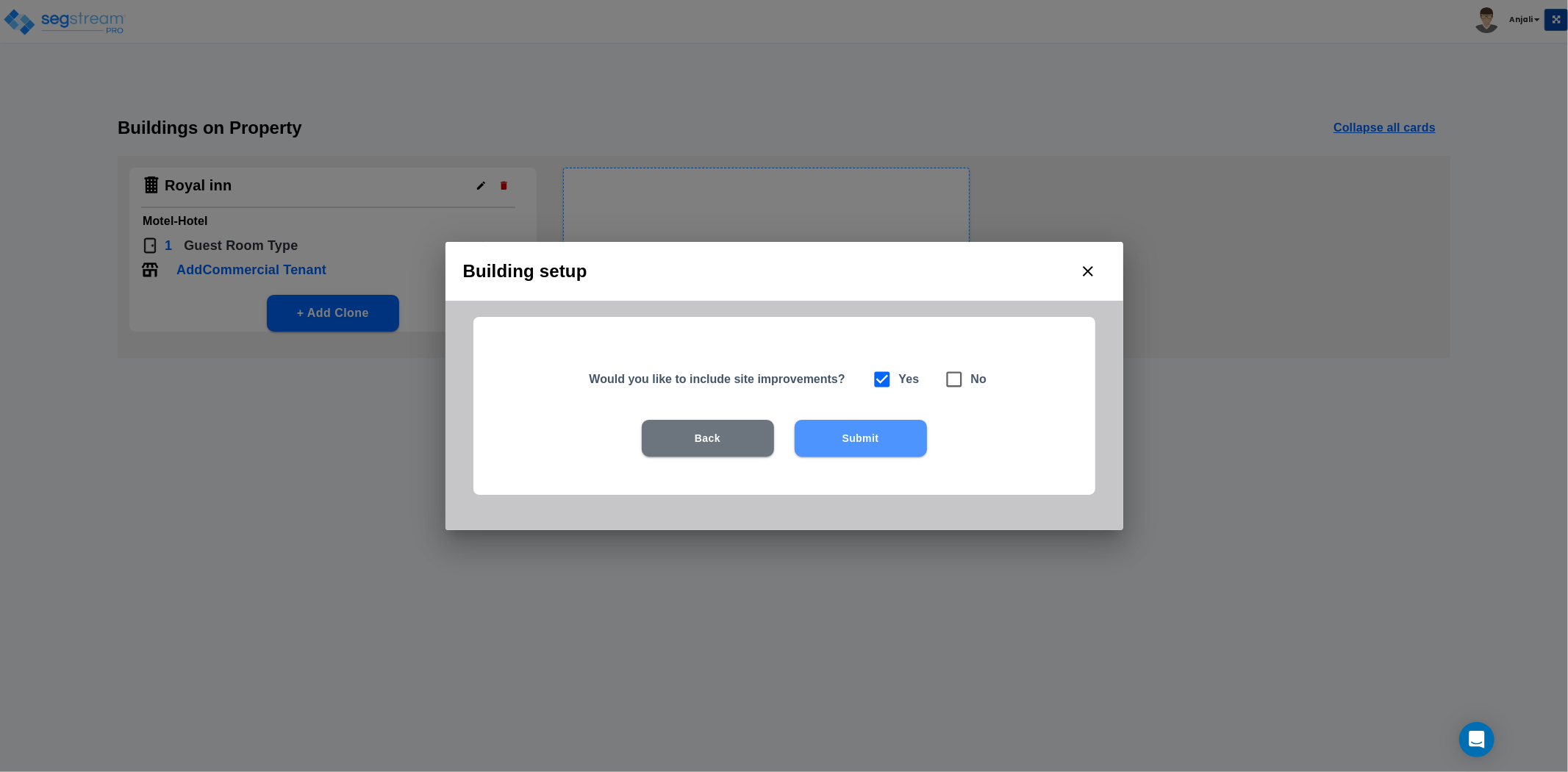
click at [841, 430] on button "Submit" at bounding box center [861, 438] width 133 height 37
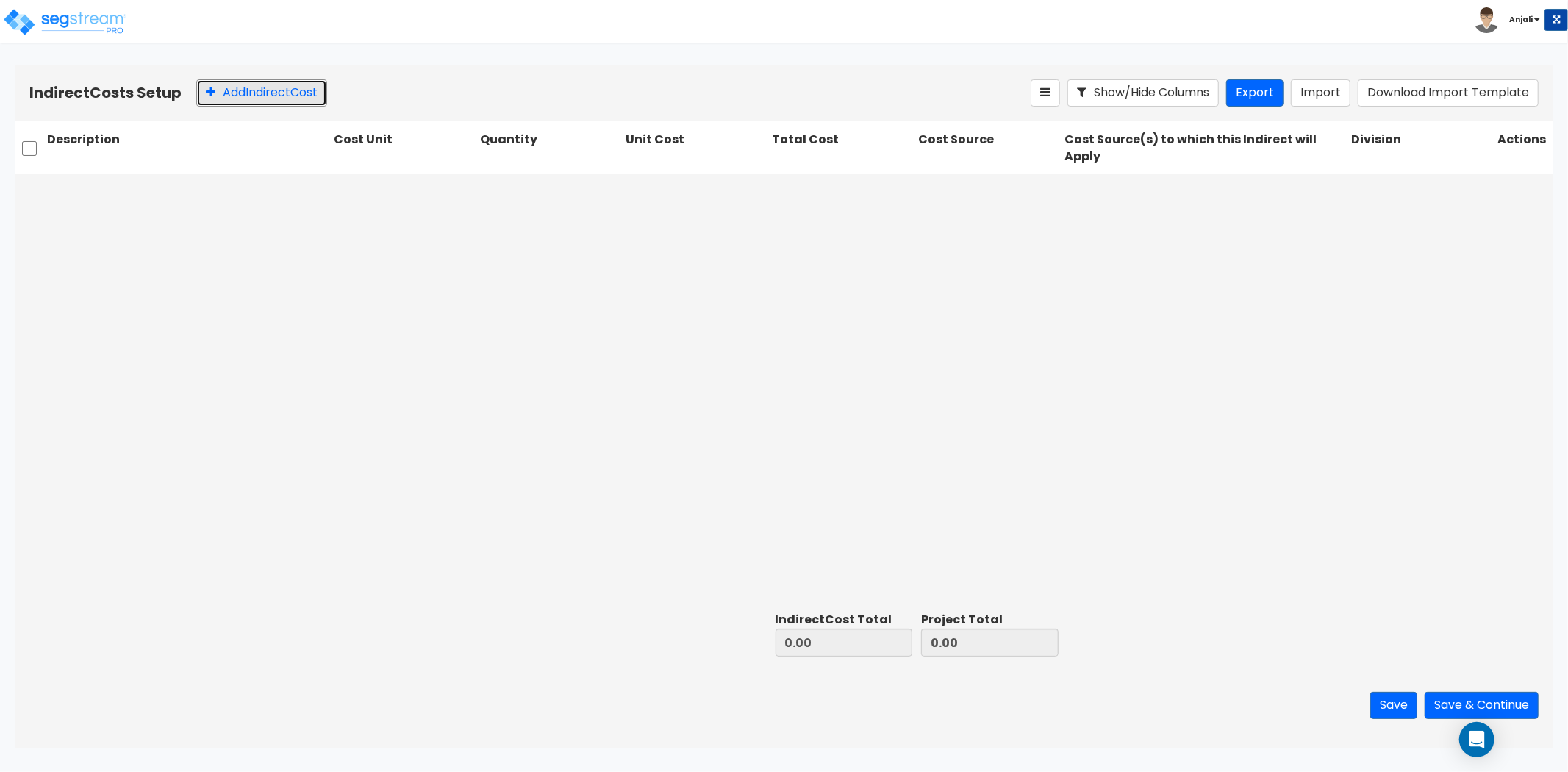
drag, startPoint x: 269, startPoint y: 94, endPoint x: 268, endPoint y: 112, distance: 18.0
click at [269, 94] on button "Add Indirect Cost" at bounding box center [261, 93] width 131 height 28
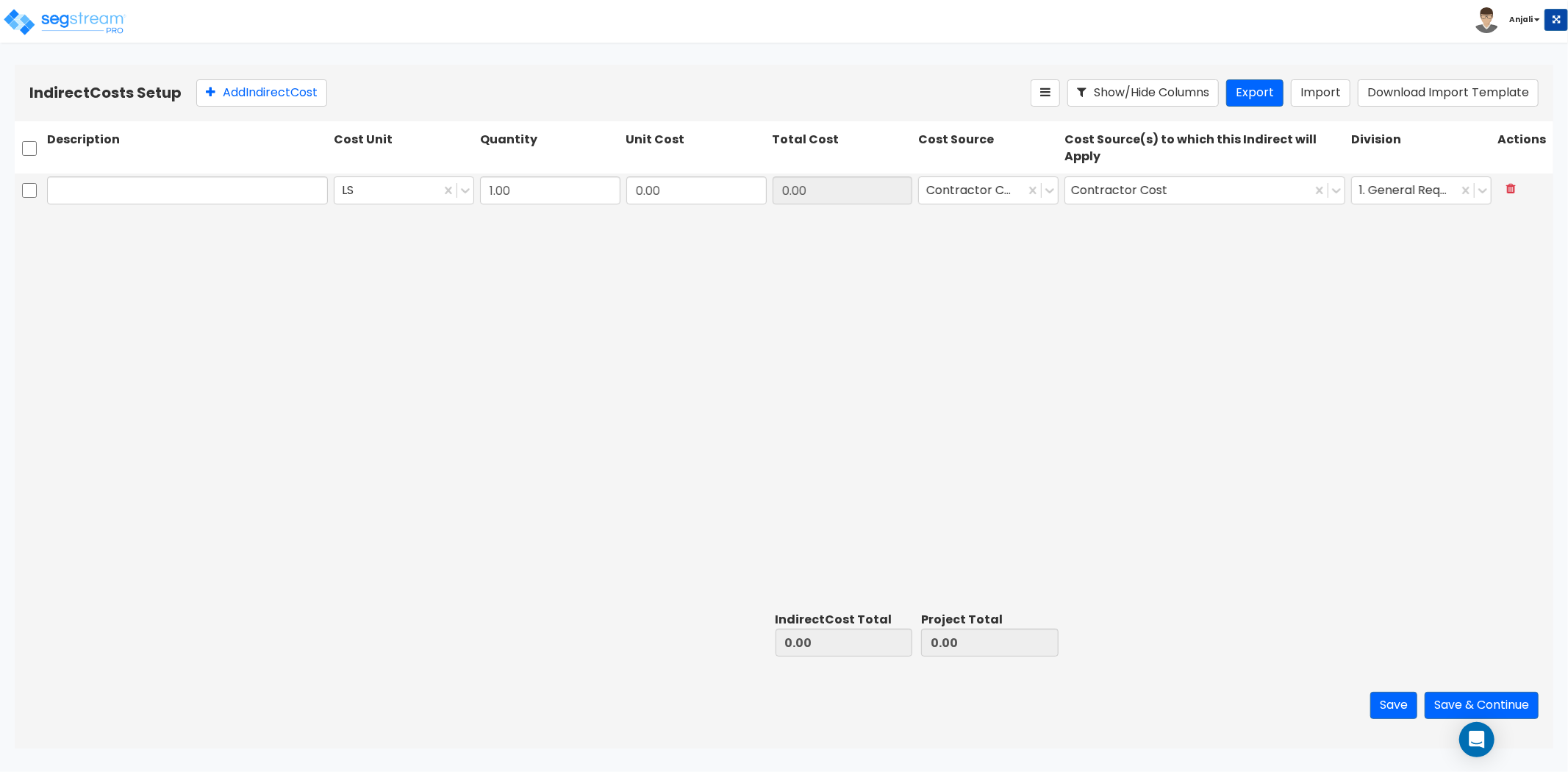
click at [206, 193] on input "text" at bounding box center [187, 190] width 281 height 28
type input "l"
type input "Legal and Permit Fee"
click at [471, 199] on div at bounding box center [456, 191] width 33 height 27
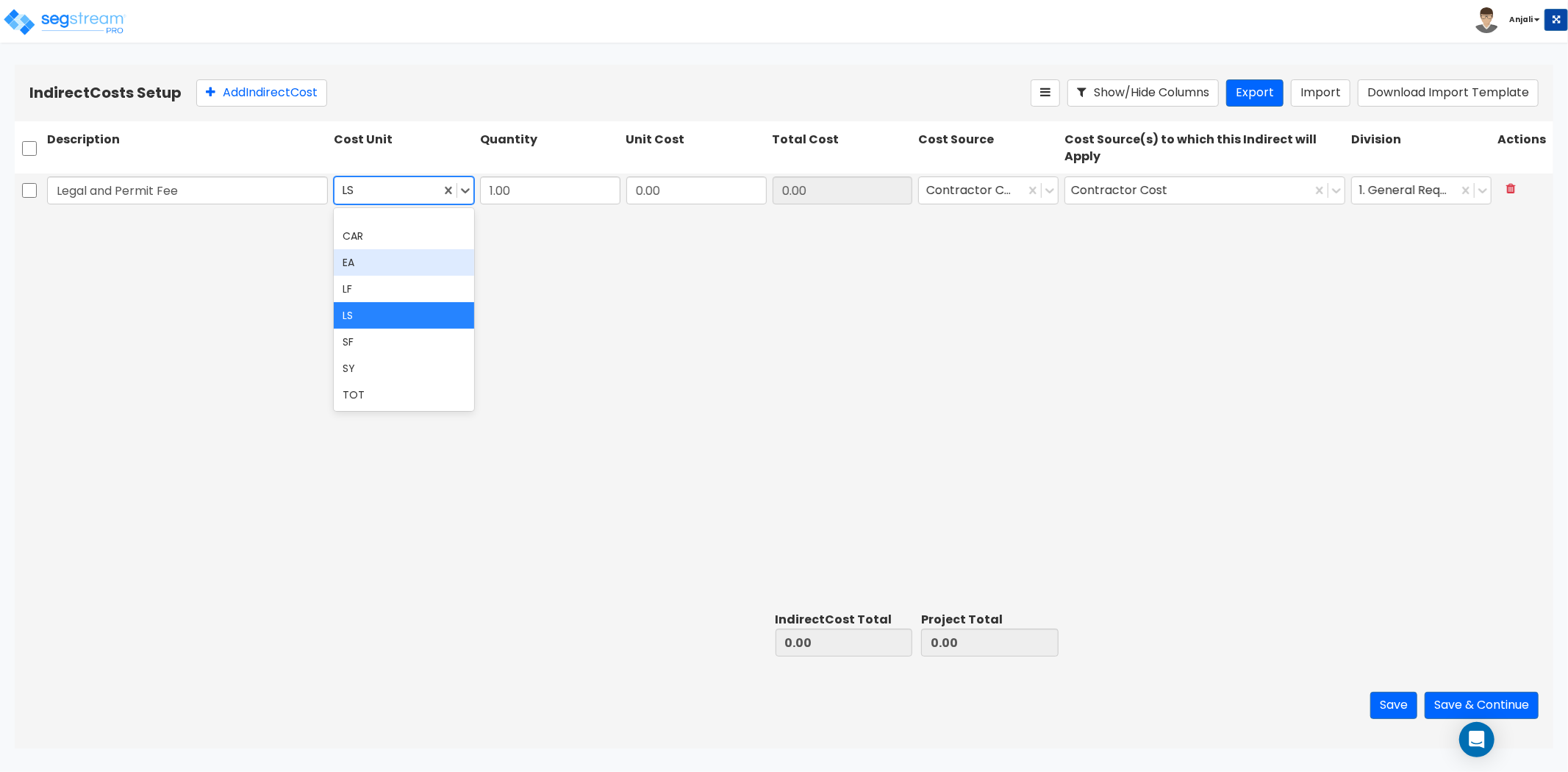
click at [376, 264] on div "EA" at bounding box center [404, 262] width 140 height 27
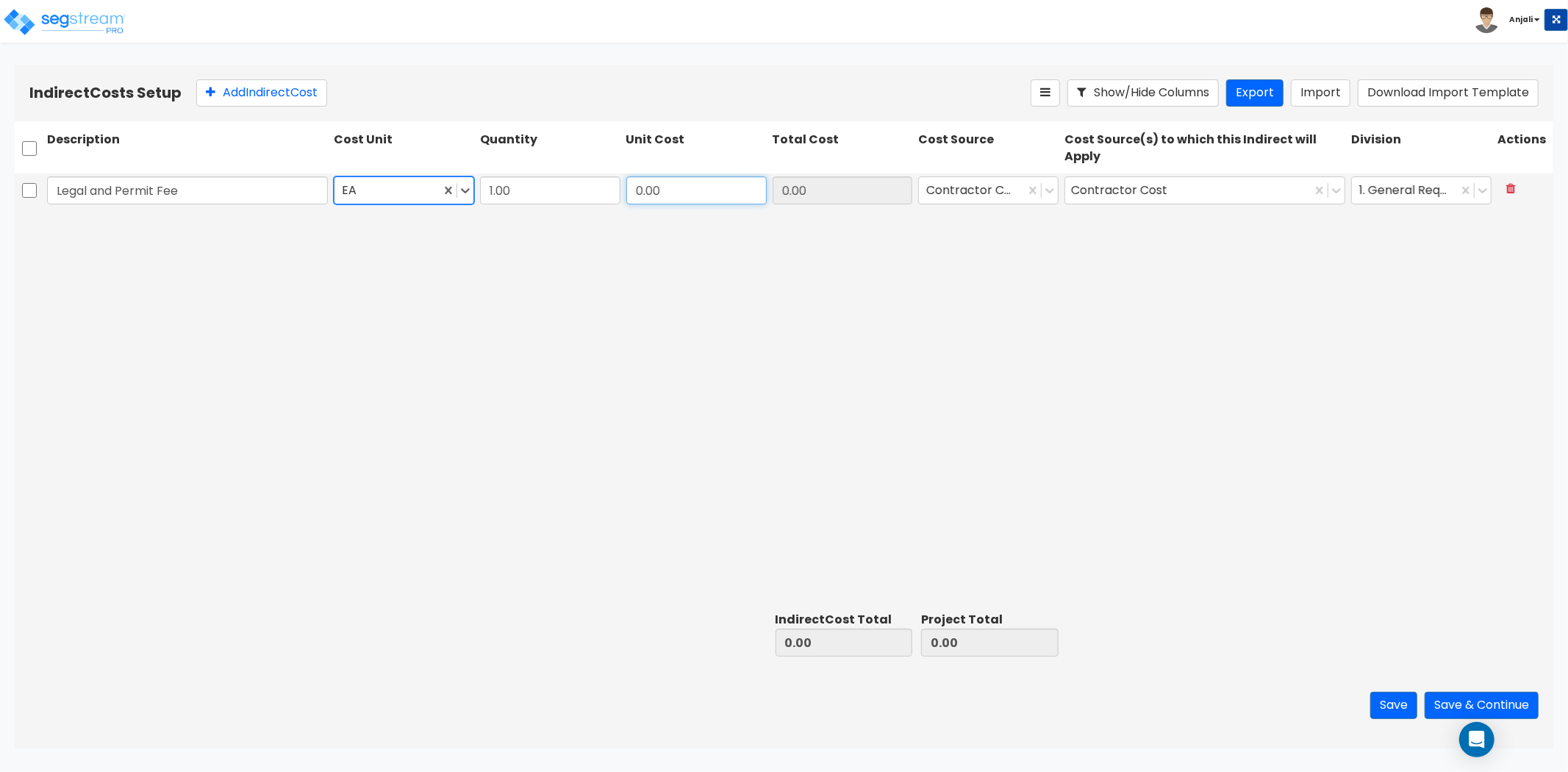
click at [703, 187] on input "0.00" at bounding box center [696, 190] width 140 height 28
type input "23,984.92"
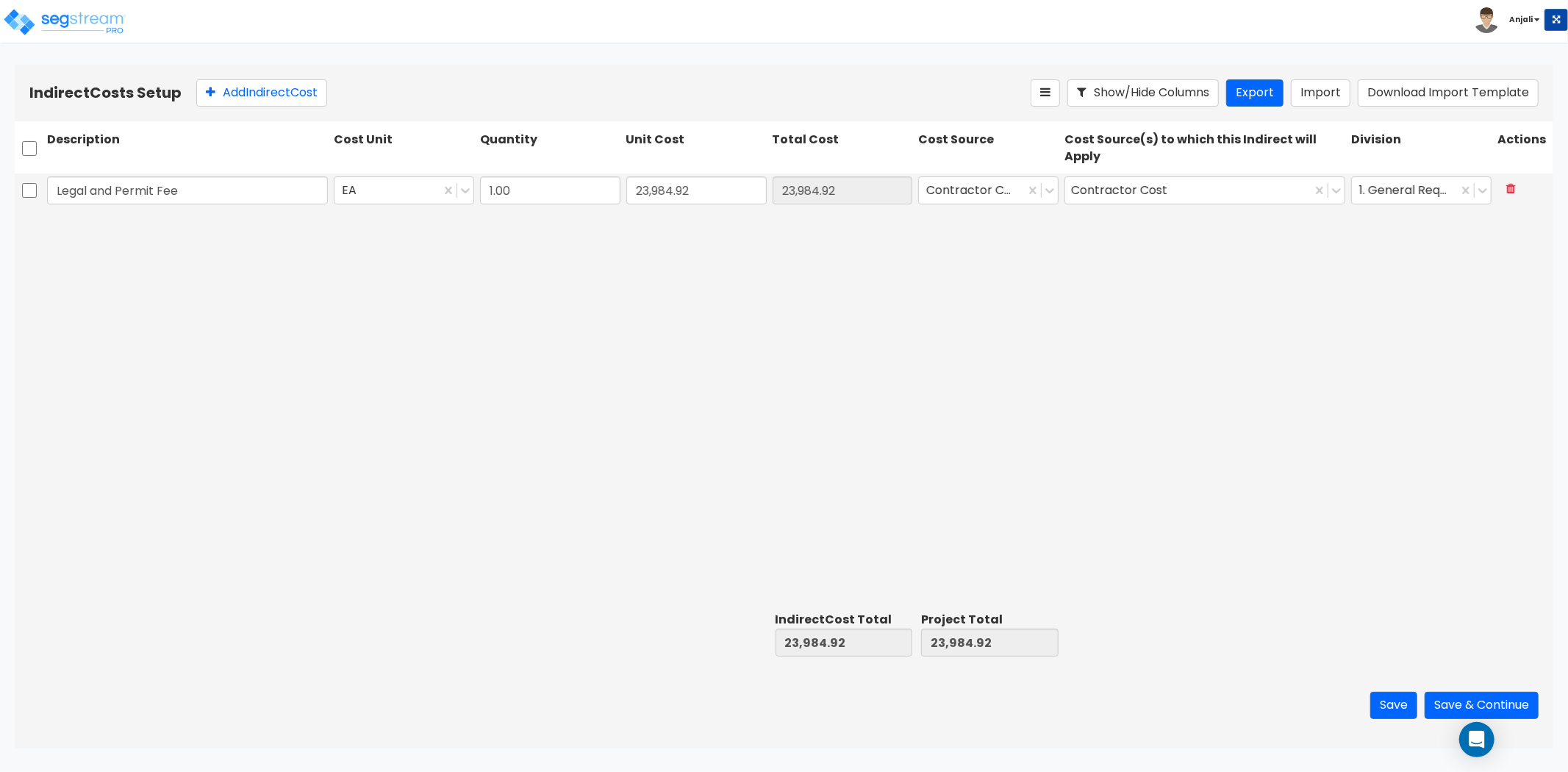
click at [752, 286] on div "Legal and Permit Fee EA 1.00 23,984.92 23,984.92 Contractor Cost Contractor Cos…" at bounding box center [784, 390] width 1539 height 433
click at [1046, 194] on icon at bounding box center [1049, 190] width 14 height 14
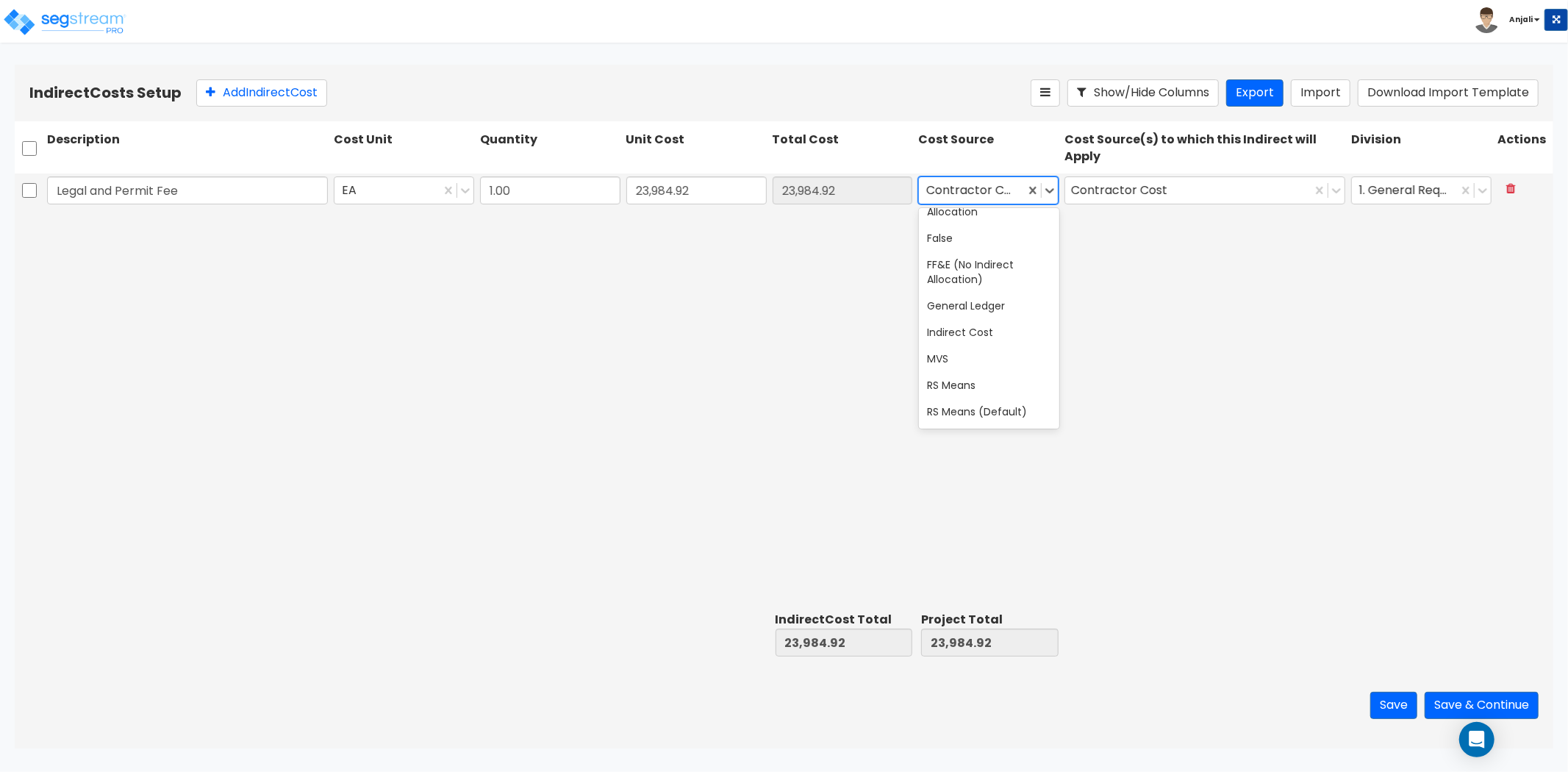
scroll to position [259, 0]
click at [994, 337] on div "General Ledger" at bounding box center [989, 330] width 140 height 27
click at [1339, 184] on icon at bounding box center [1336, 190] width 14 height 14
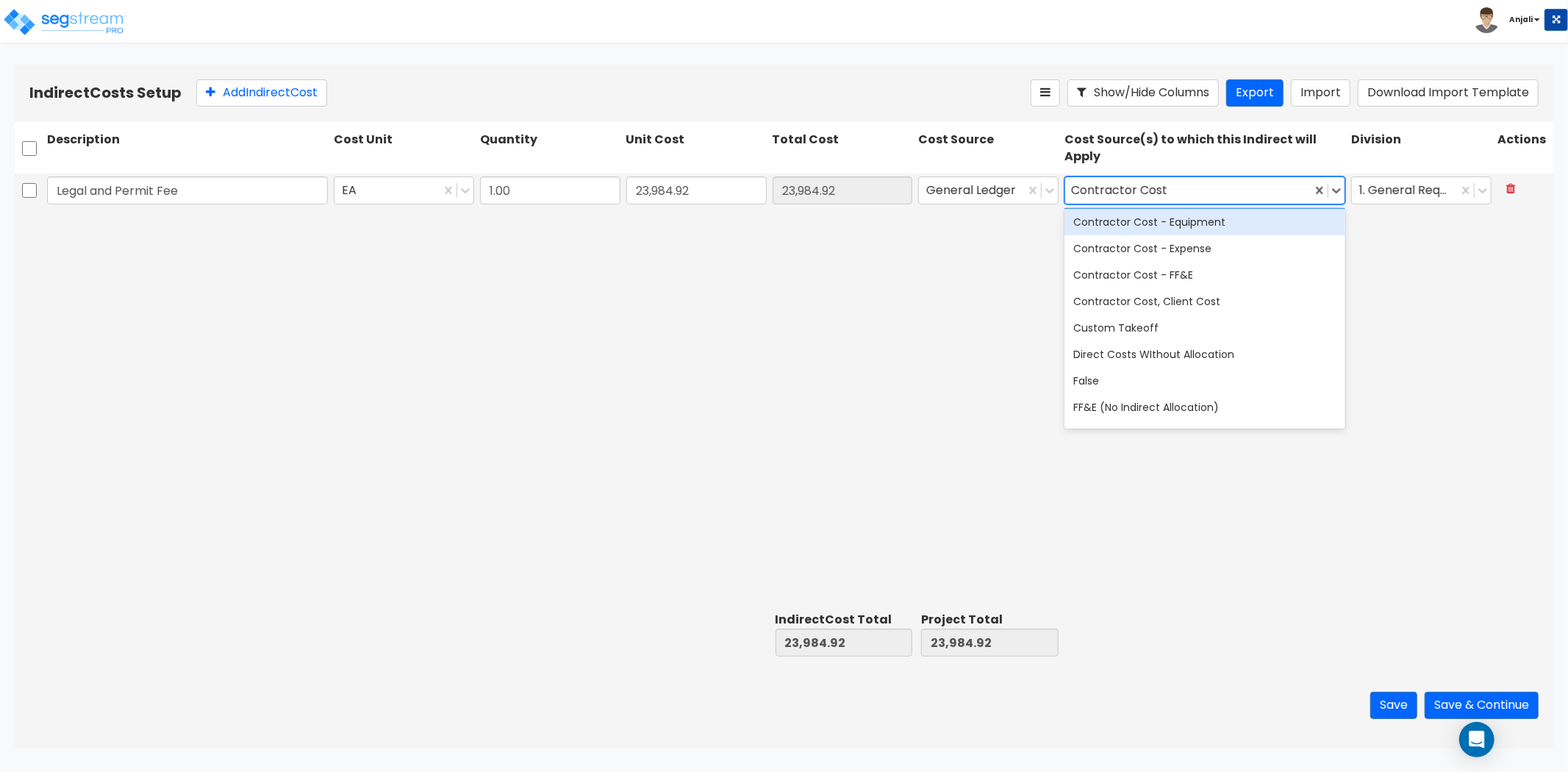
scroll to position [163, 0]
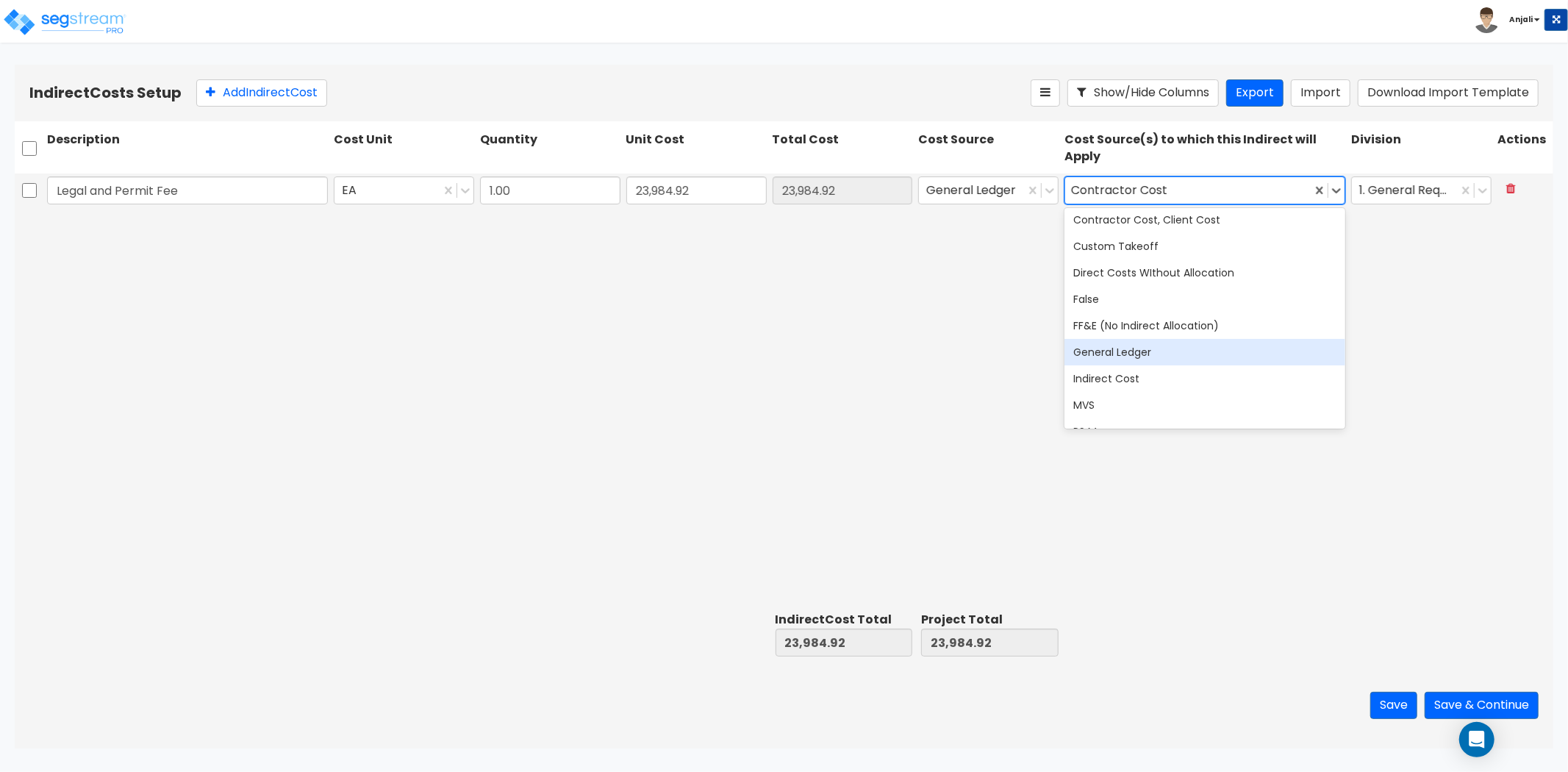
click at [1072, 348] on div "General Ledger" at bounding box center [1205, 352] width 281 height 27
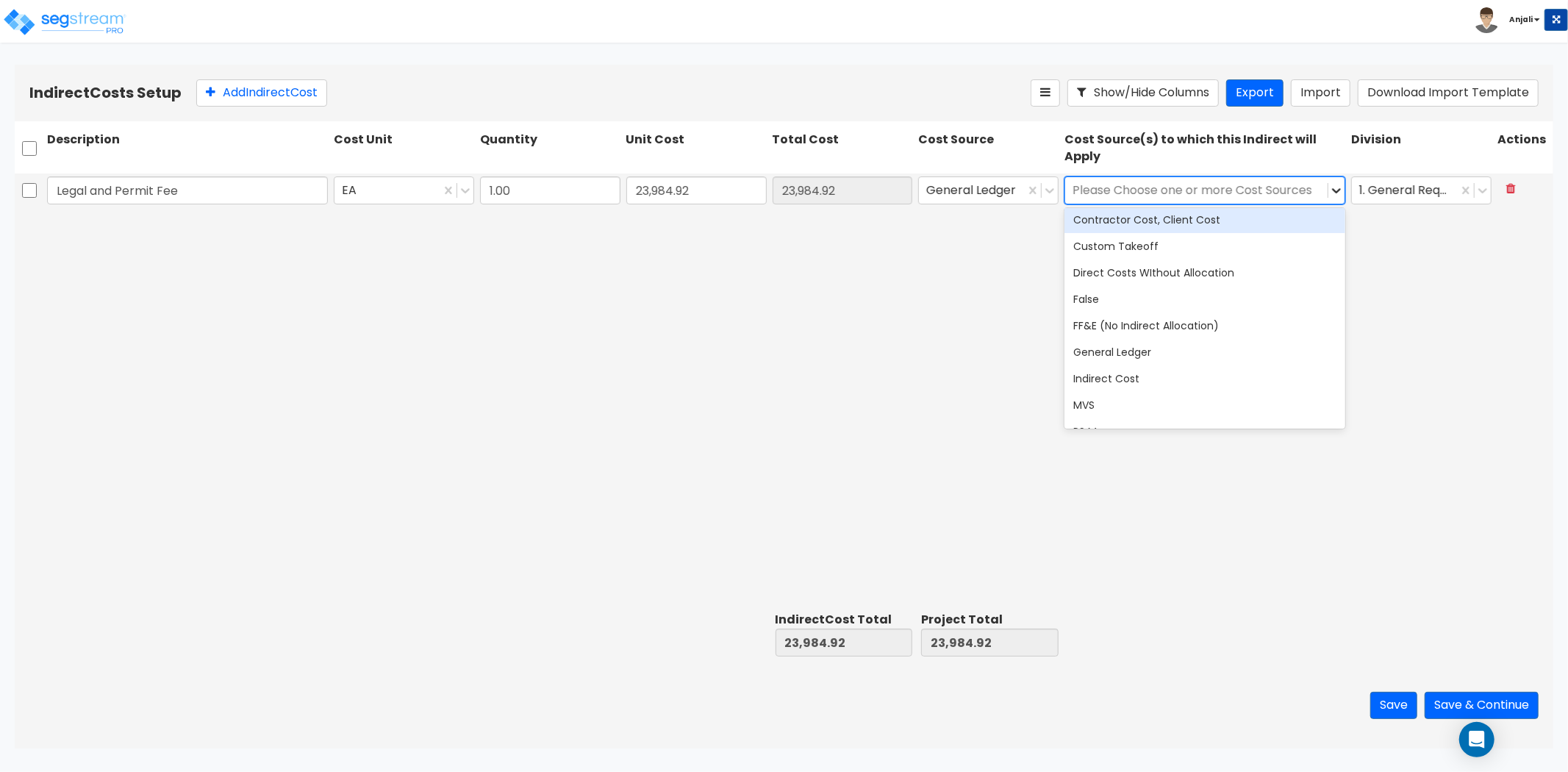
click at [1337, 188] on icon at bounding box center [1336, 190] width 14 height 14
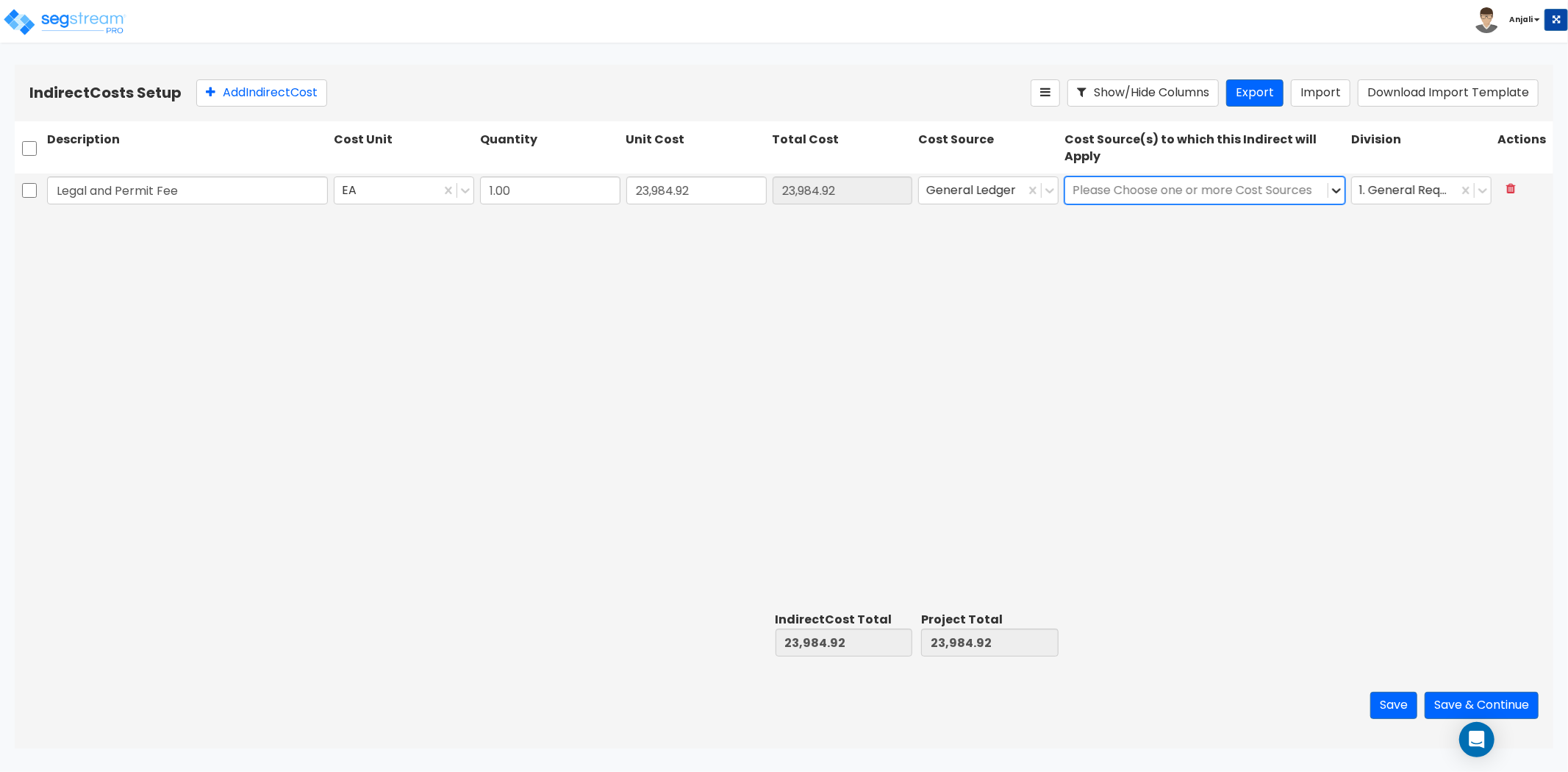
click at [1337, 188] on icon at bounding box center [1336, 190] width 14 height 14
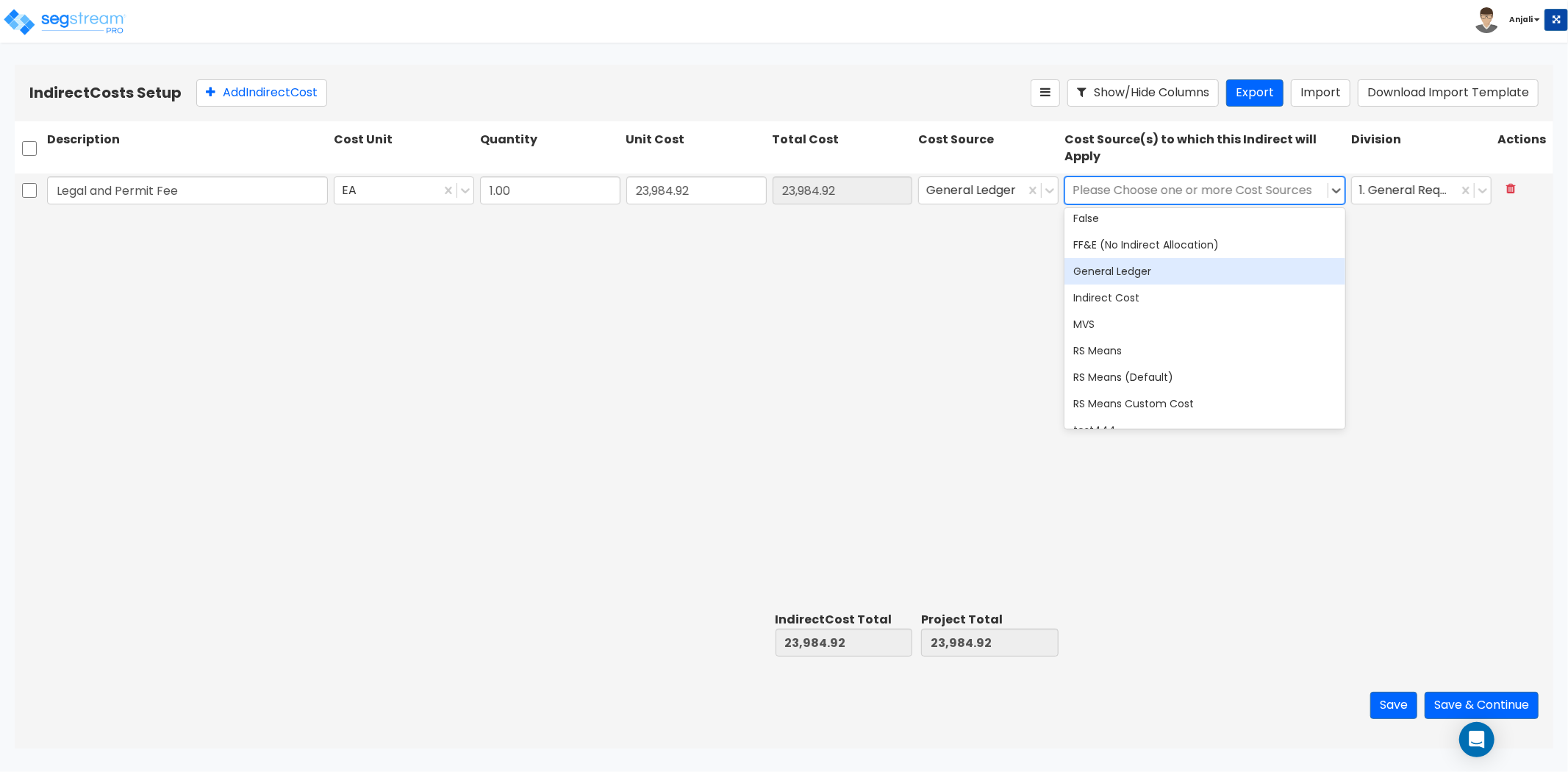
scroll to position [245, 0]
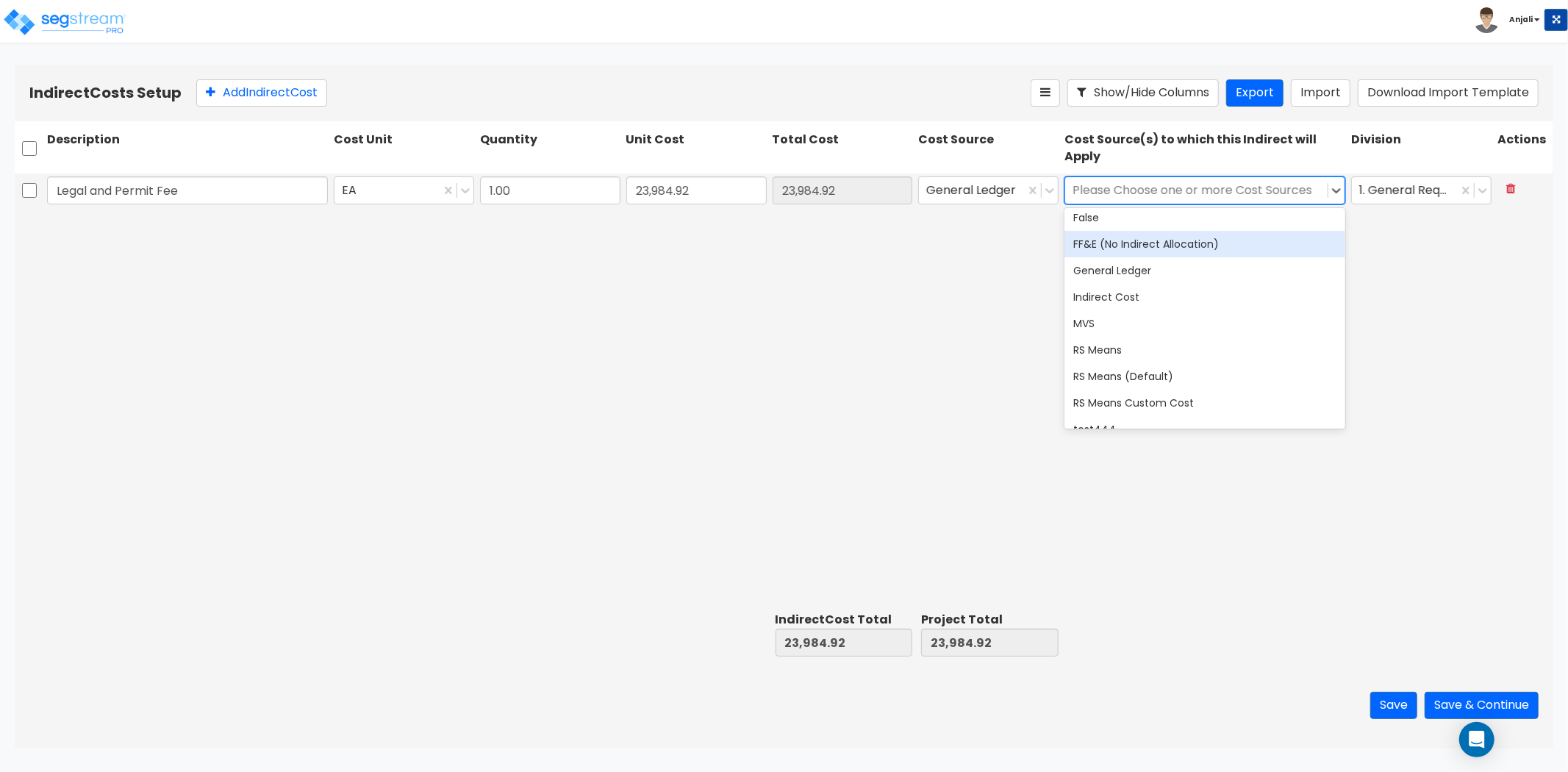
click at [1148, 241] on div "FF&E (No Indirect Allocation)" at bounding box center [1205, 244] width 281 height 27
click at [938, 267] on div "Legal and Permit Fee EA 1.00 23,984.92 23,984.92 General Ledger option FF&E (No…" at bounding box center [784, 390] width 1539 height 433
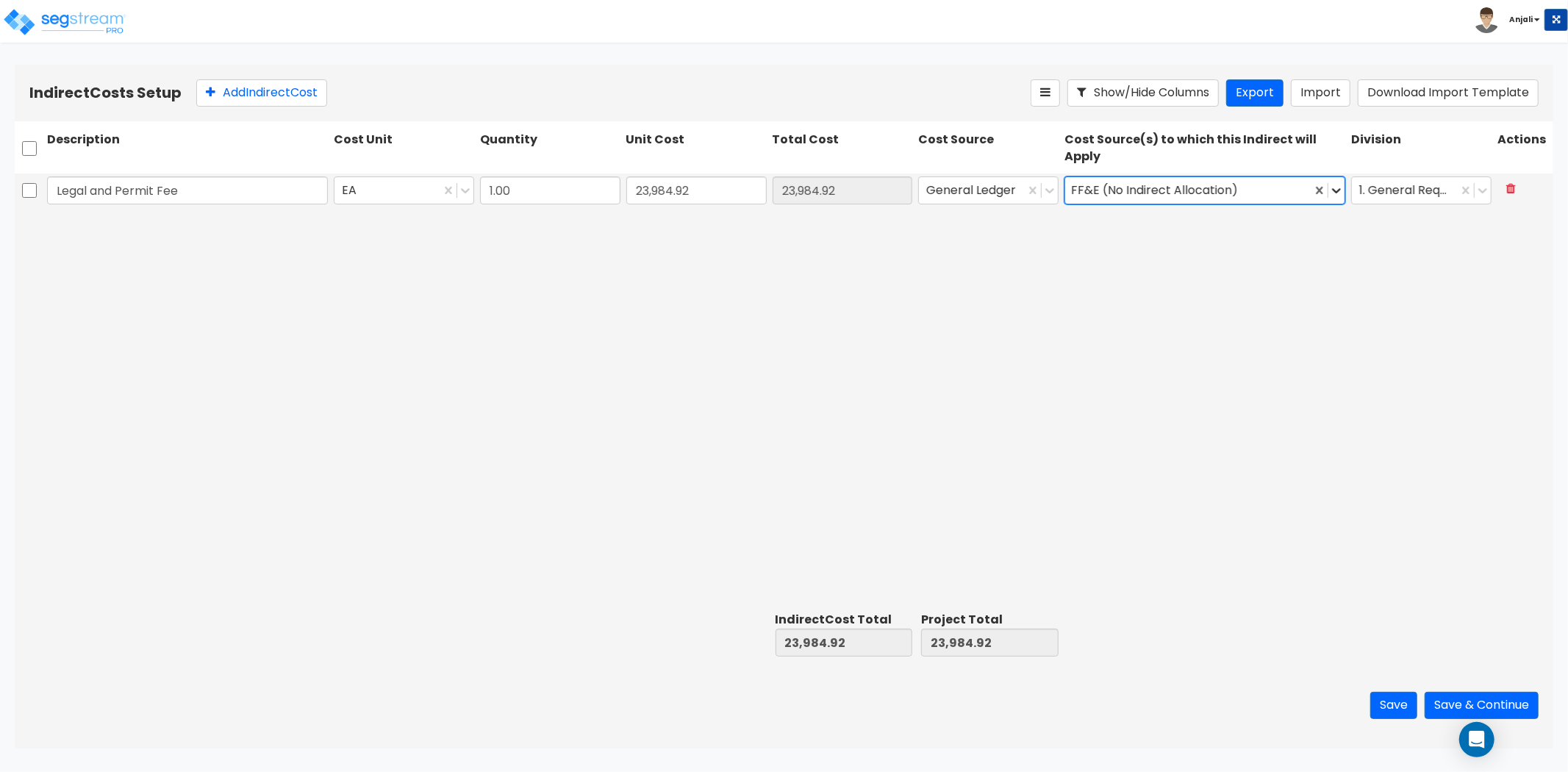
click at [1335, 189] on icon at bounding box center [1336, 190] width 9 height 5
click at [256, 101] on button "Add Indirect Cost" at bounding box center [261, 93] width 131 height 28
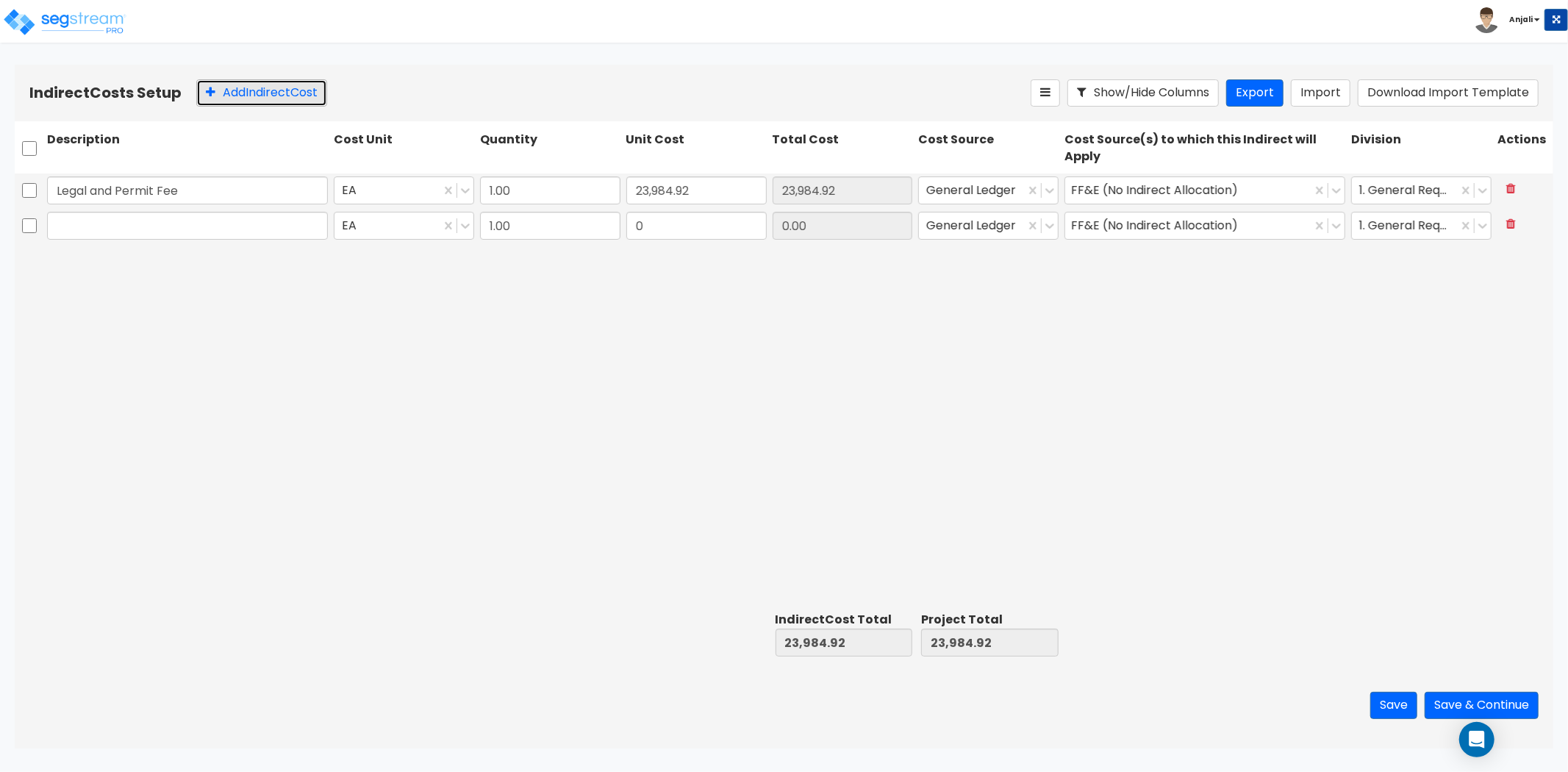
click at [256, 101] on button "Add Indirect Cost" at bounding box center [261, 93] width 131 height 28
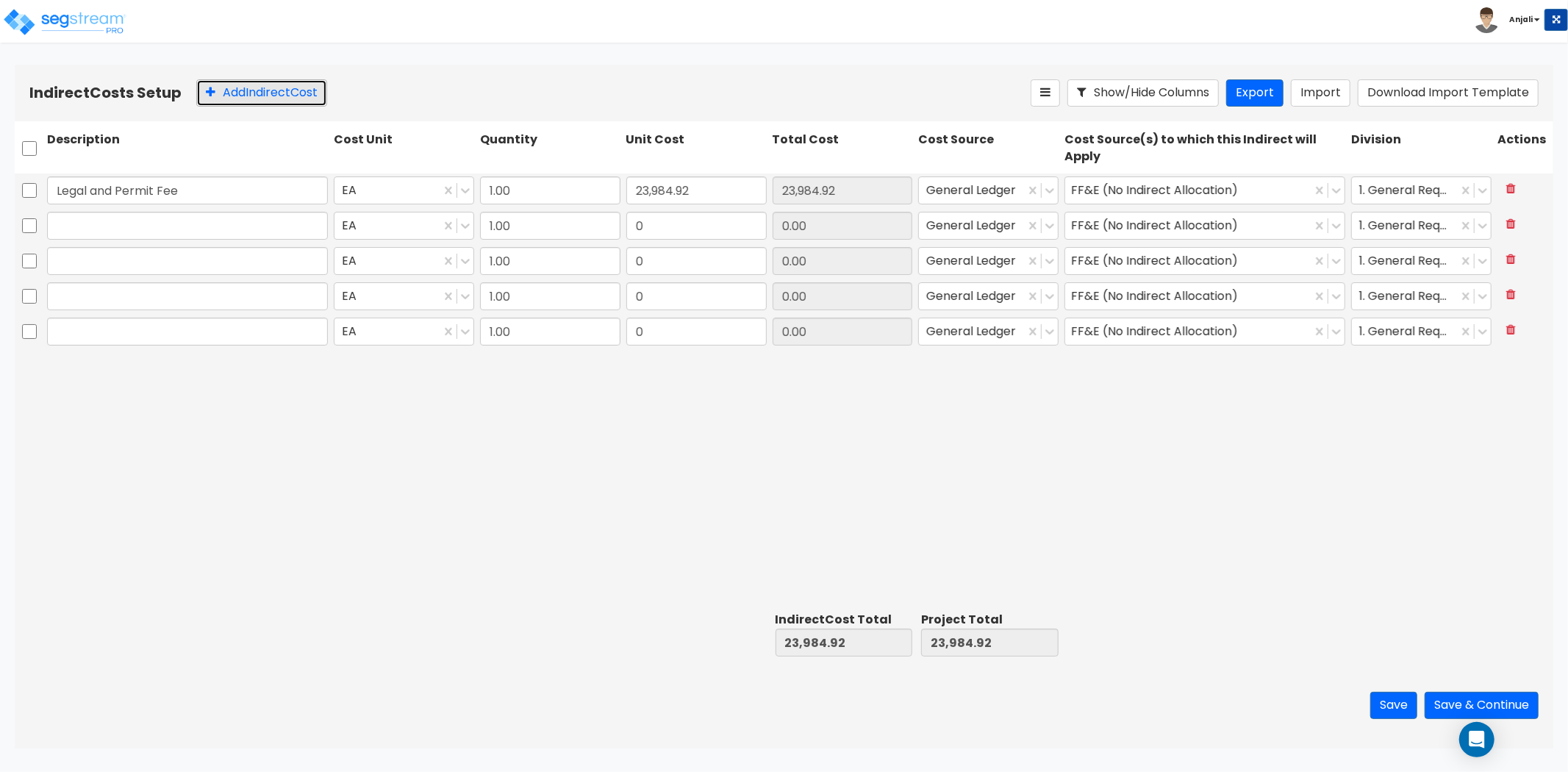
click at [256, 101] on button "Add Indirect Cost" at bounding box center [261, 93] width 131 height 28
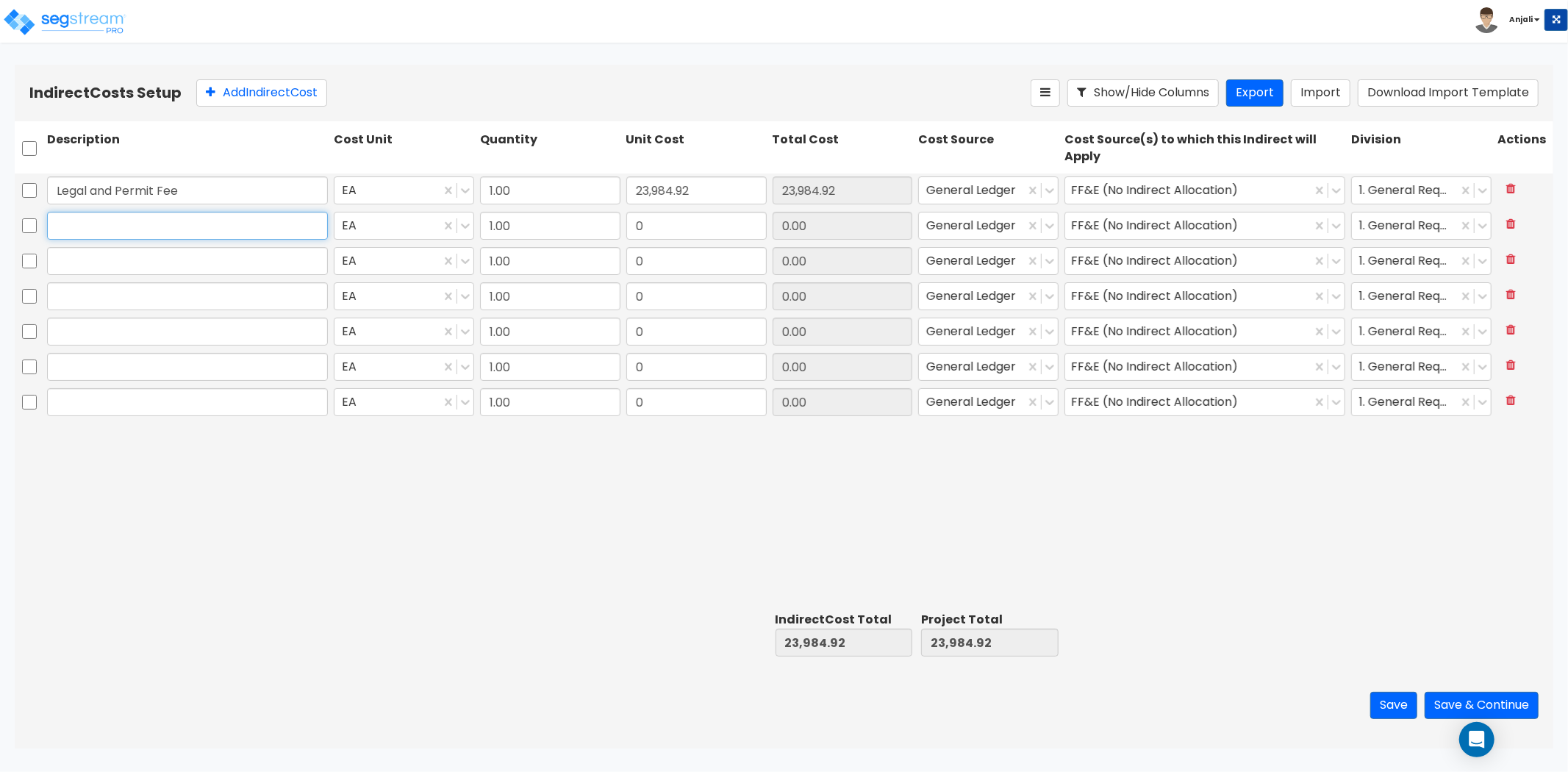
click at [88, 228] on input "text" at bounding box center [187, 225] width 281 height 28
type input "Amazone"
click at [659, 215] on input "0" at bounding box center [696, 225] width 140 height 28
click at [677, 228] on input "0" at bounding box center [696, 225] width 140 height 28
type input "24,475.14"
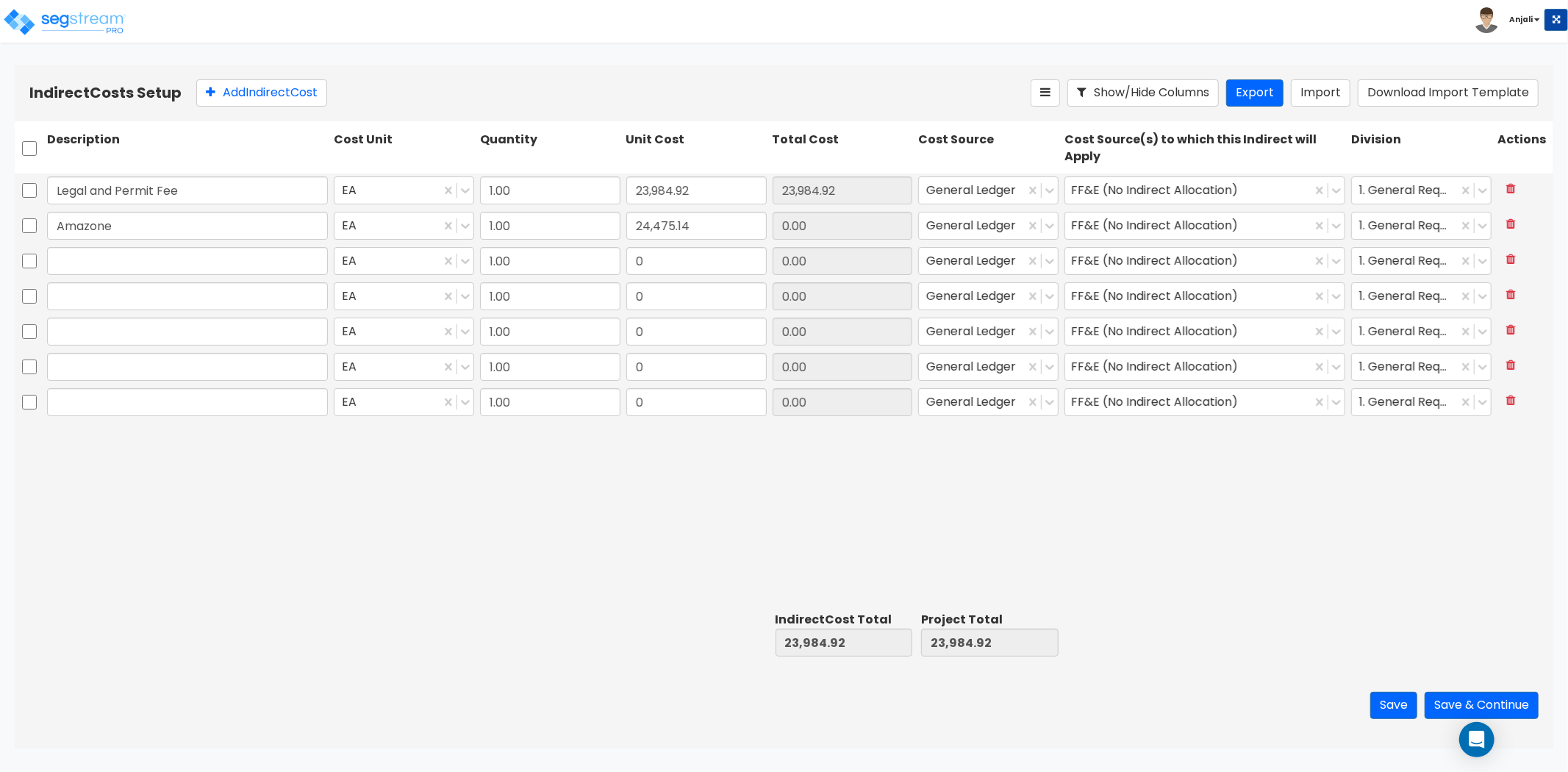
type input "48,460.06"
type input "24,475.14"
click at [202, 280] on div at bounding box center [187, 296] width 286 height 33
click at [155, 255] on input "text" at bounding box center [187, 261] width 281 height 28
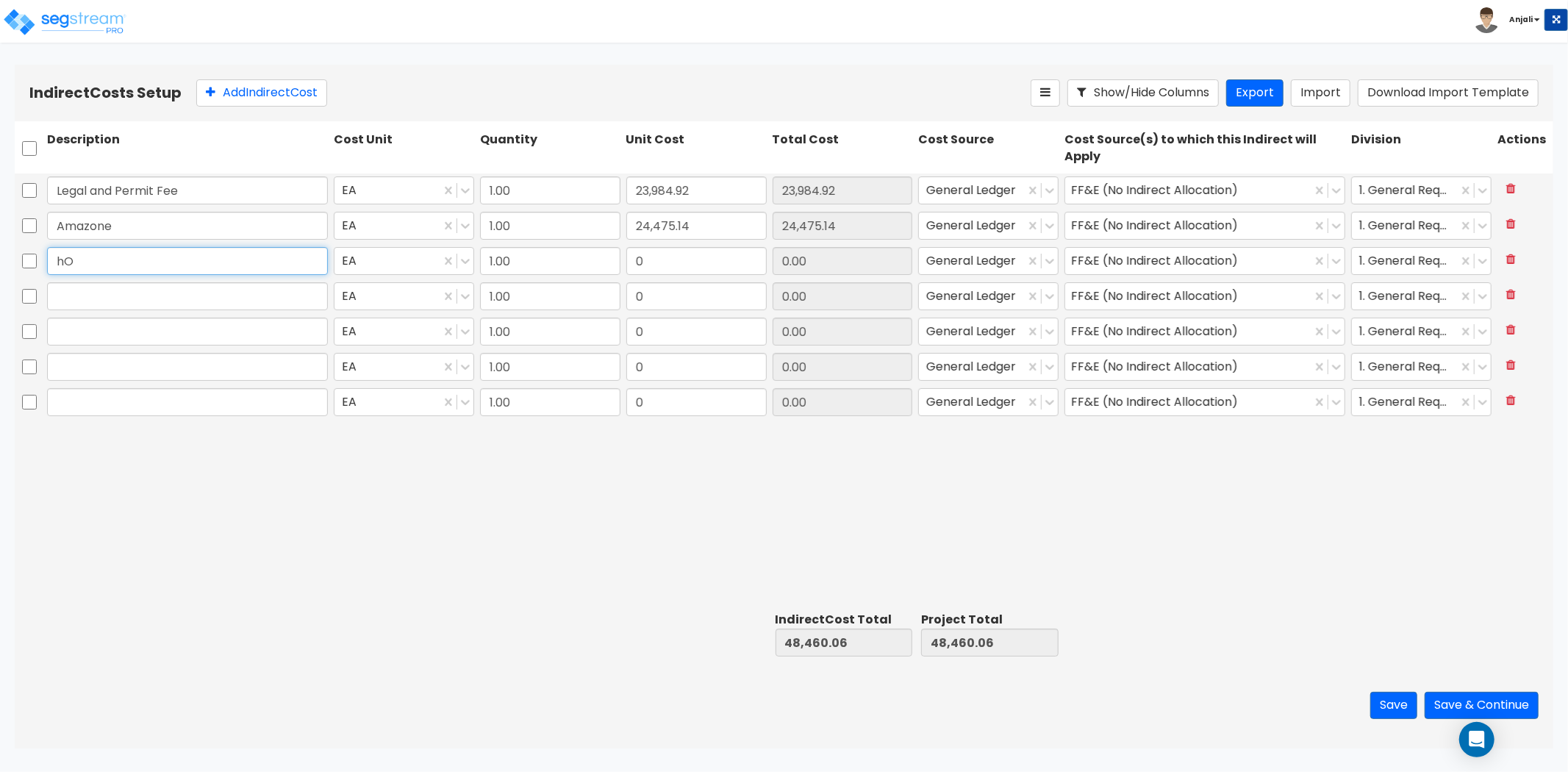
type input "h"
type input "Home Depot"
click at [684, 260] on input "0" at bounding box center [696, 261] width 140 height 28
type input "266,428.76"
type input "314,888.82"
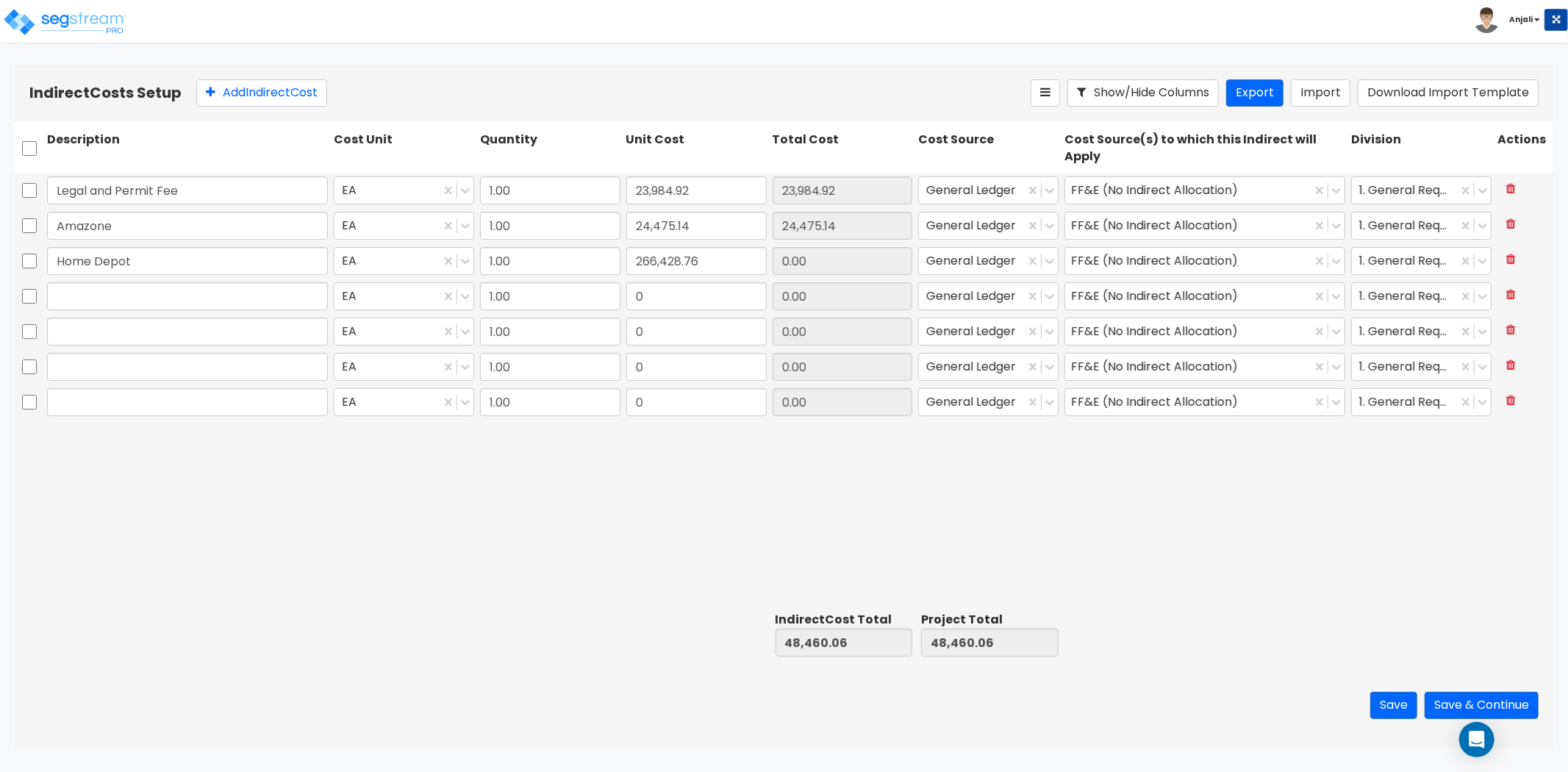
type input "314,888.82"
type input "266,428.76"
click at [716, 453] on div "Legal and Permit Fee EA 1.00 23,984.92 23,984.92 General Ledger FF&E (No Indire…" at bounding box center [784, 390] width 1539 height 433
click at [114, 291] on input "text" at bounding box center [187, 296] width 281 height 28
type input "Permit Fee"
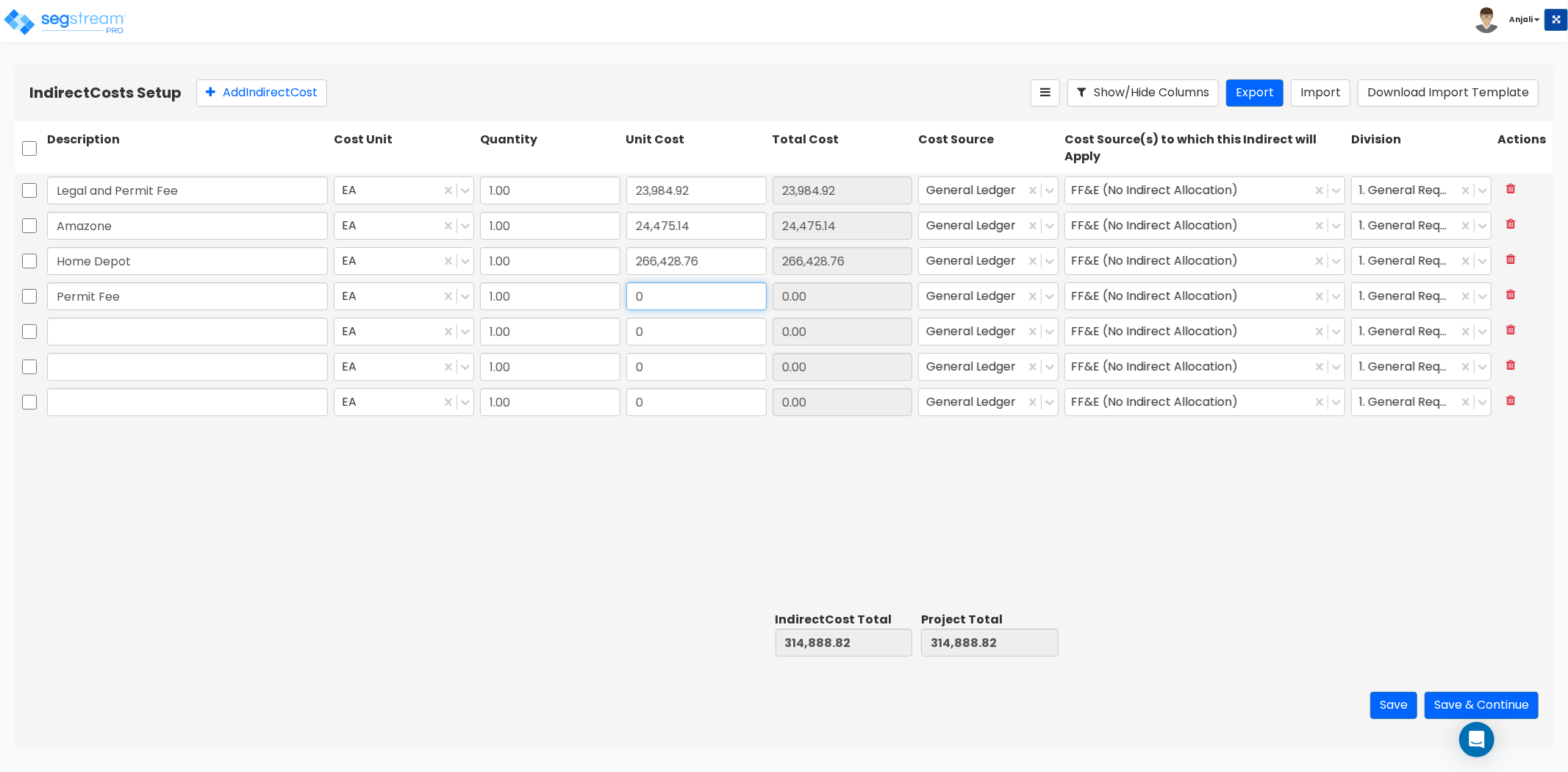
click at [675, 297] on input "0" at bounding box center [696, 296] width 140 height 28
type input "985.91"
type input "315,874.73"
type input "985.91"
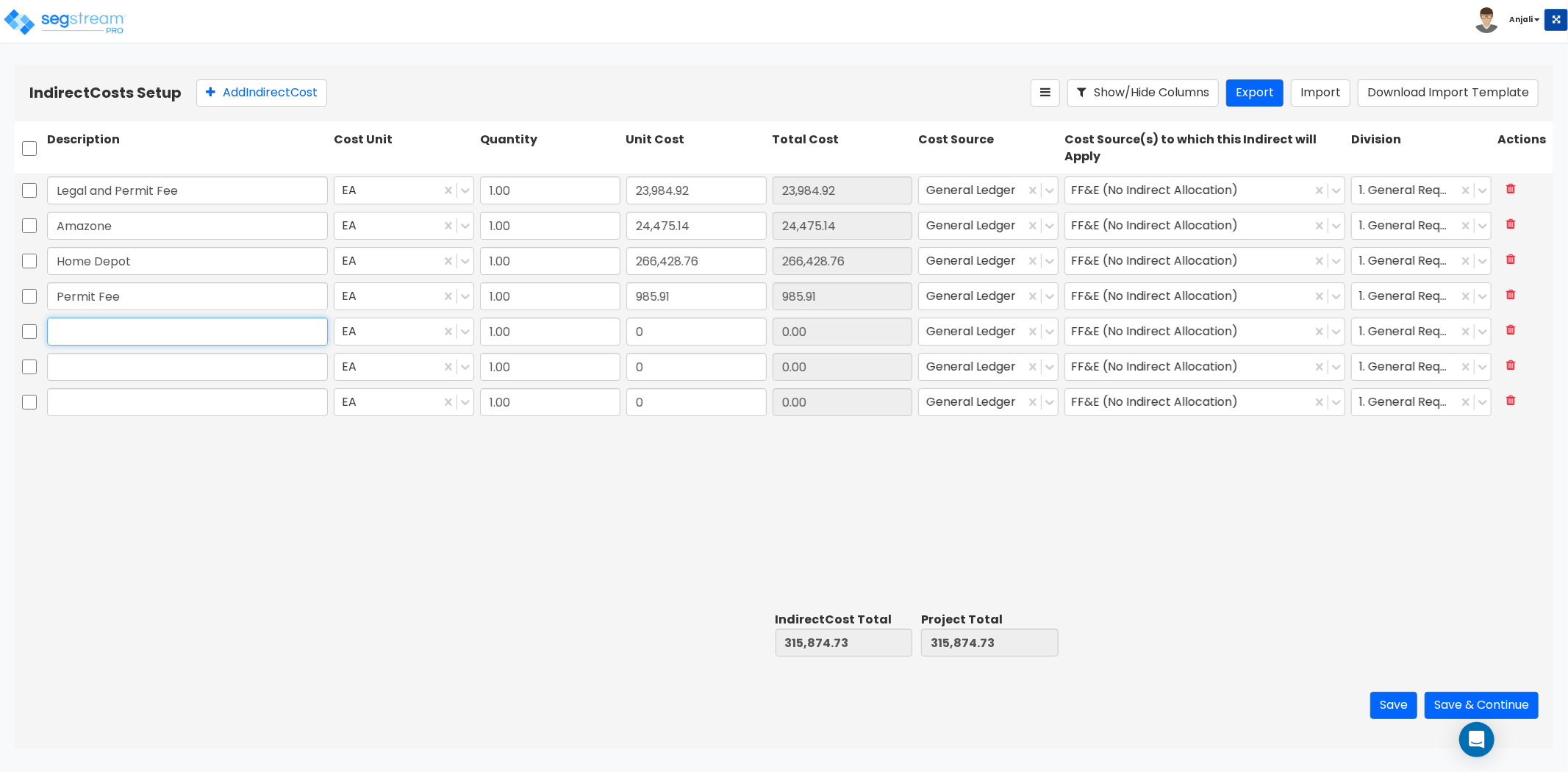
click at [226, 334] on input "text" at bounding box center [187, 331] width 281 height 28
click at [1519, 325] on button at bounding box center [1511, 330] width 28 height 26
click at [1519, 328] on button at bounding box center [1511, 330] width 28 height 26
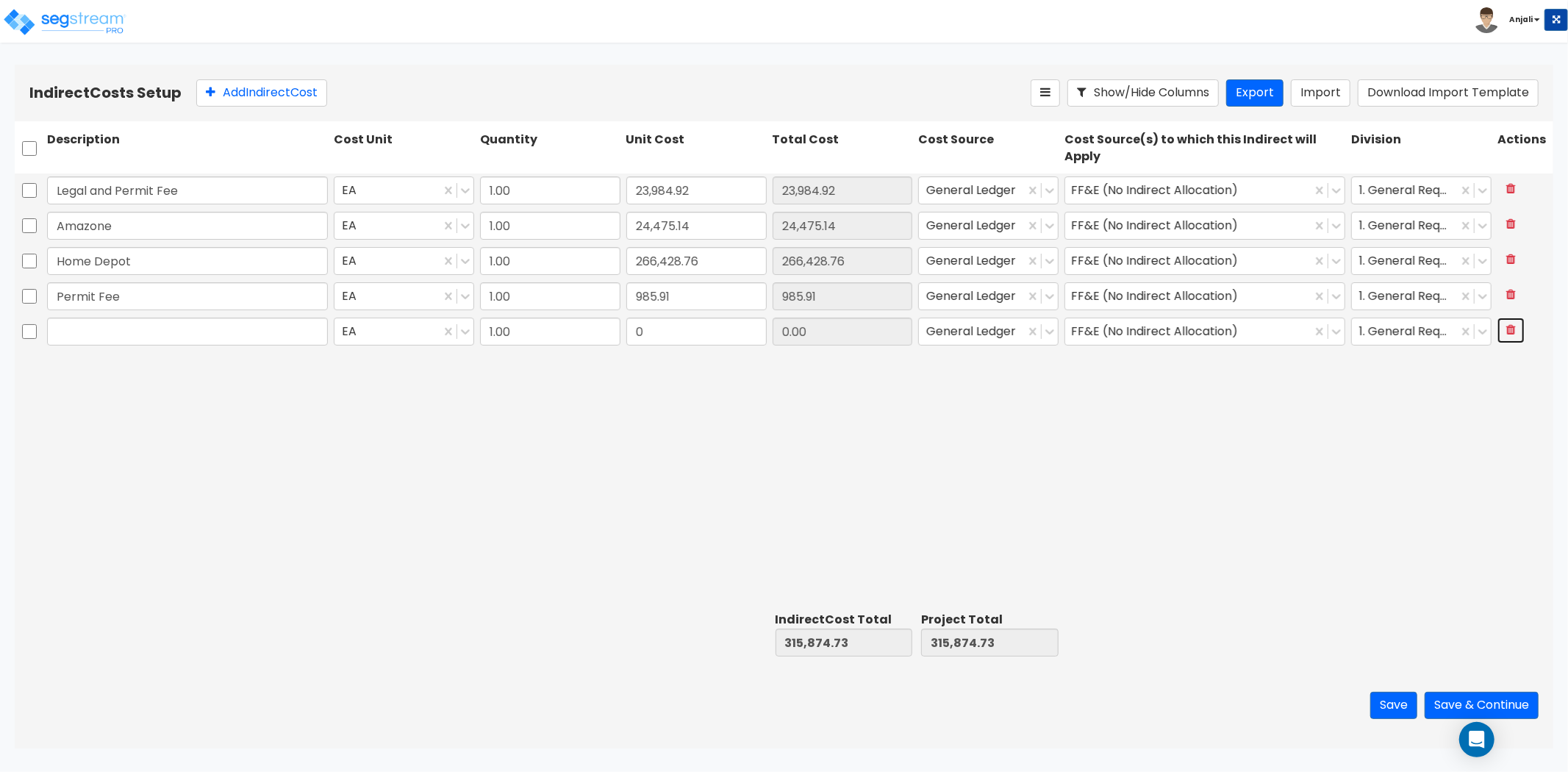
click at [1519, 328] on button at bounding box center [1511, 330] width 28 height 26
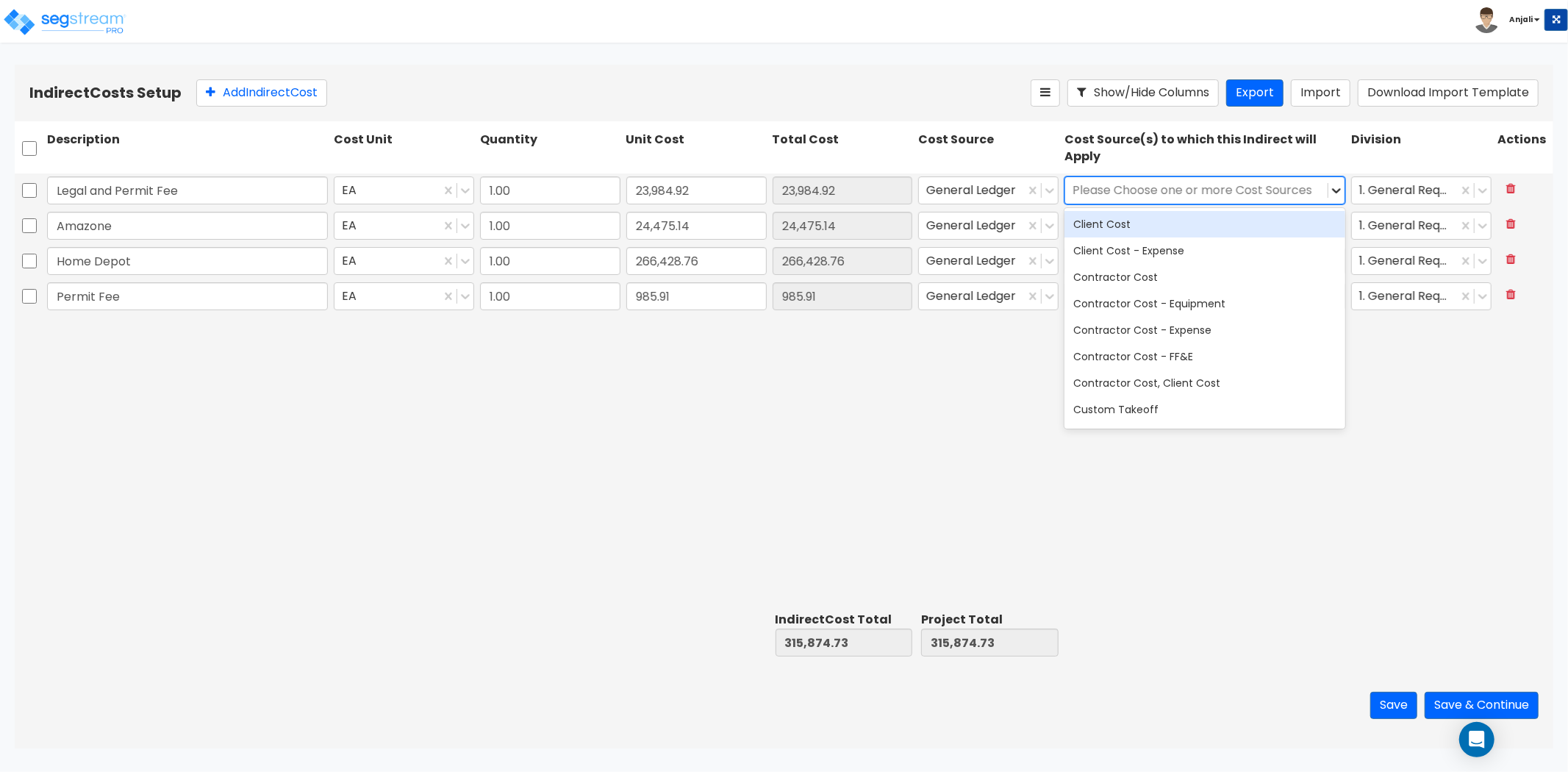
click at [1336, 190] on icon at bounding box center [1336, 190] width 9 height 5
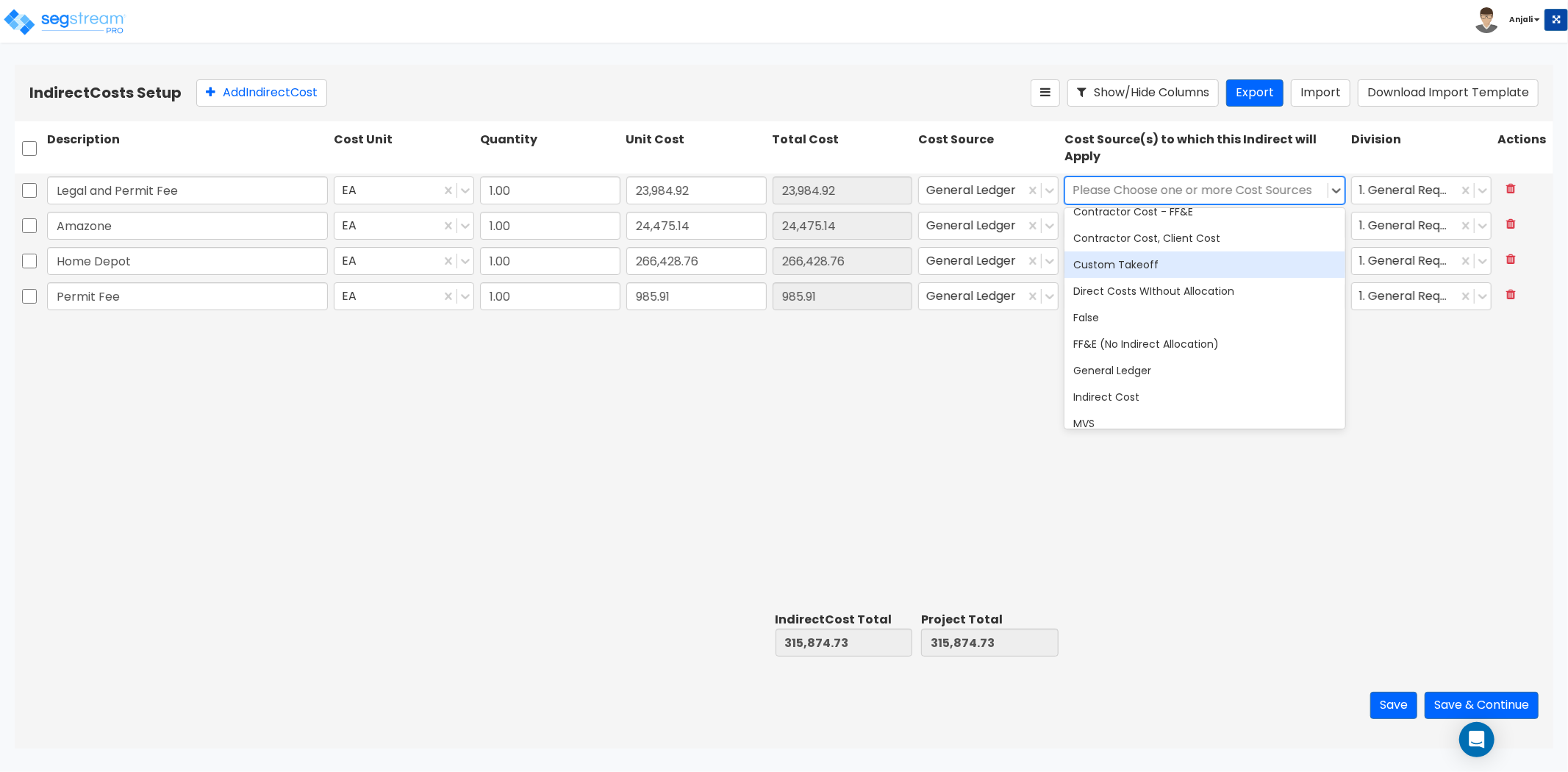
scroll to position [163, 0]
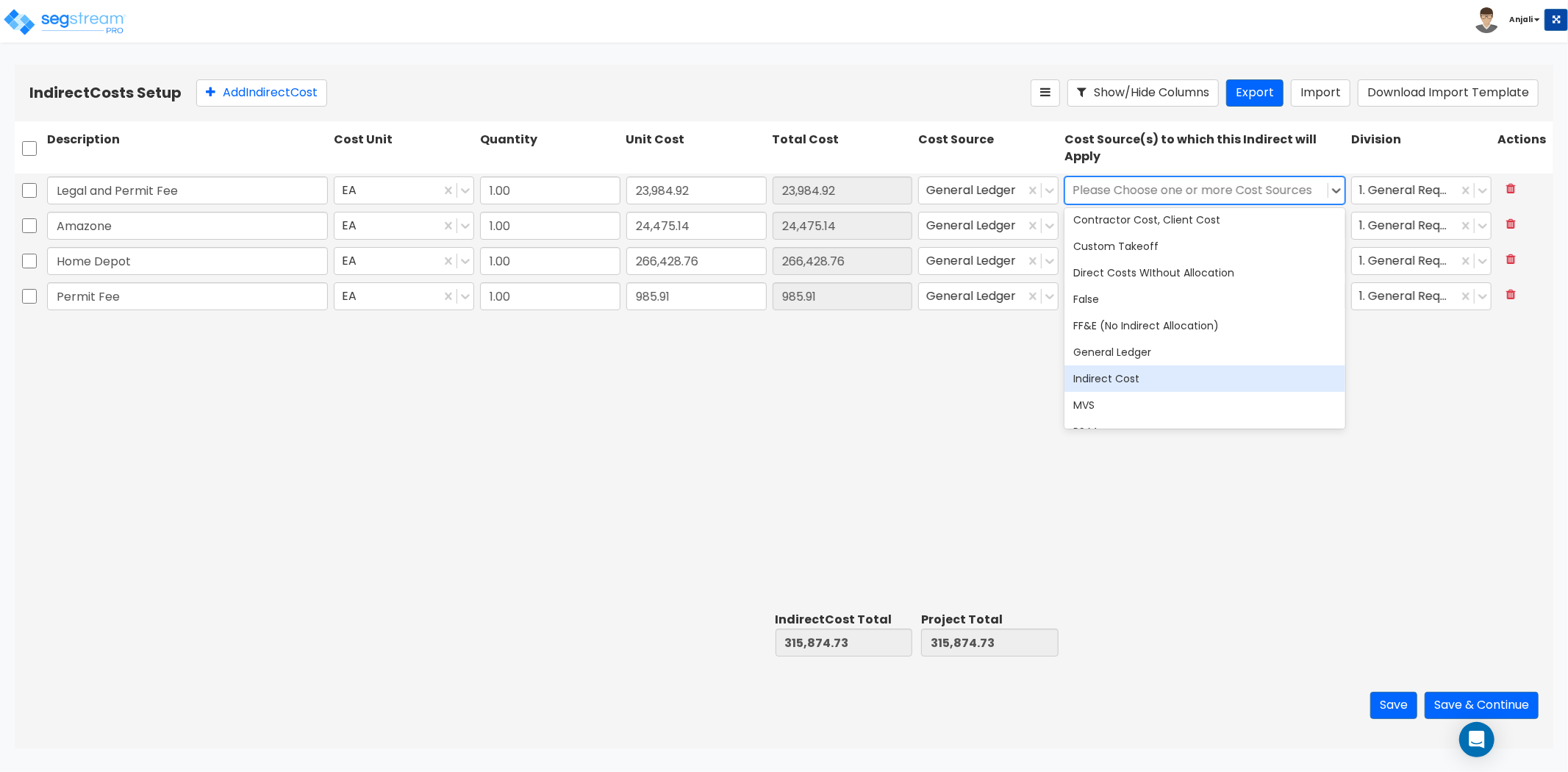
click at [1164, 370] on div "Indirect Cost" at bounding box center [1205, 379] width 281 height 27
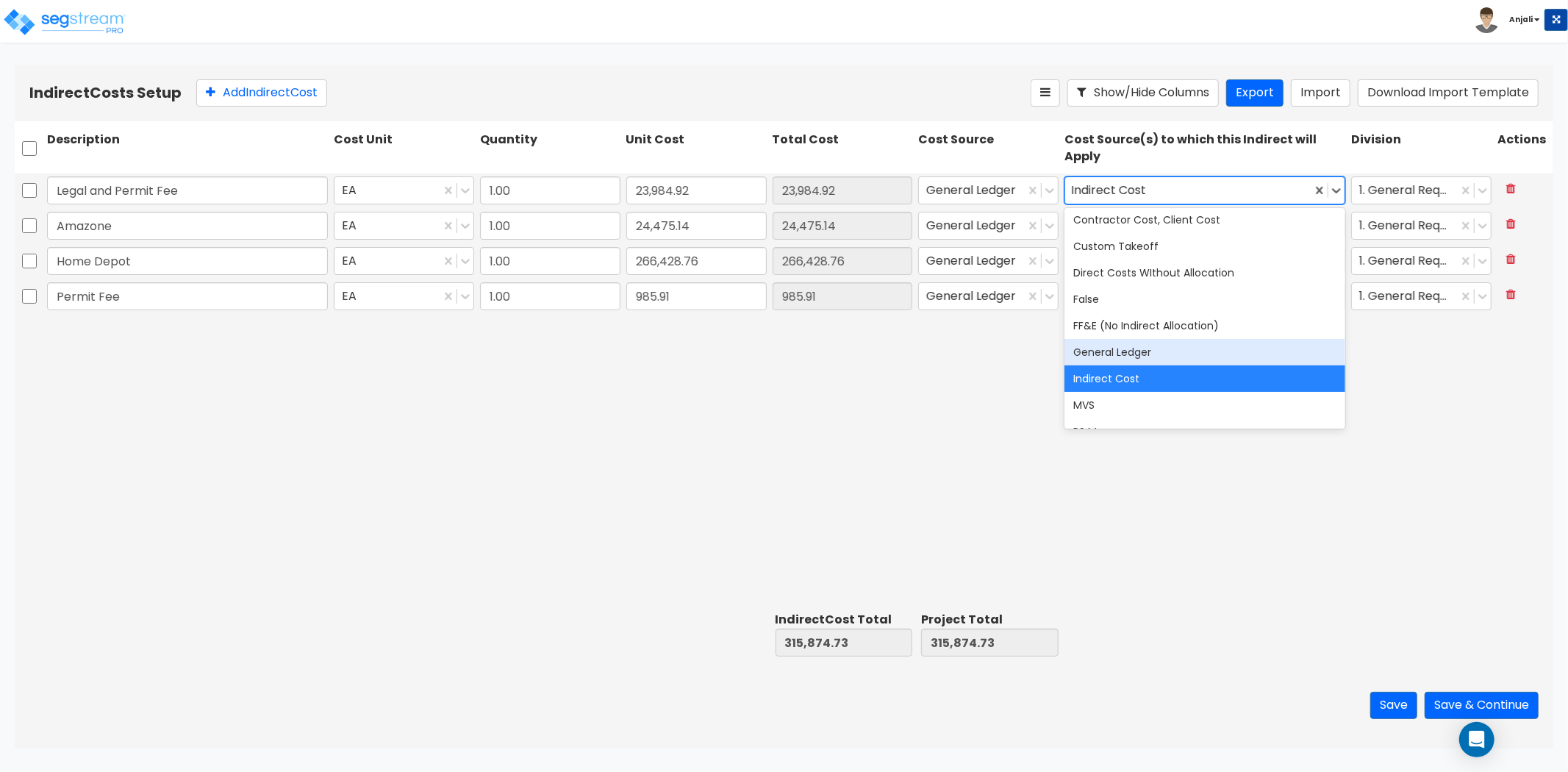
click at [1170, 347] on div "General Ledger" at bounding box center [1205, 352] width 281 height 27
click at [1135, 371] on div "Indirect Cost" at bounding box center [1205, 379] width 281 height 27
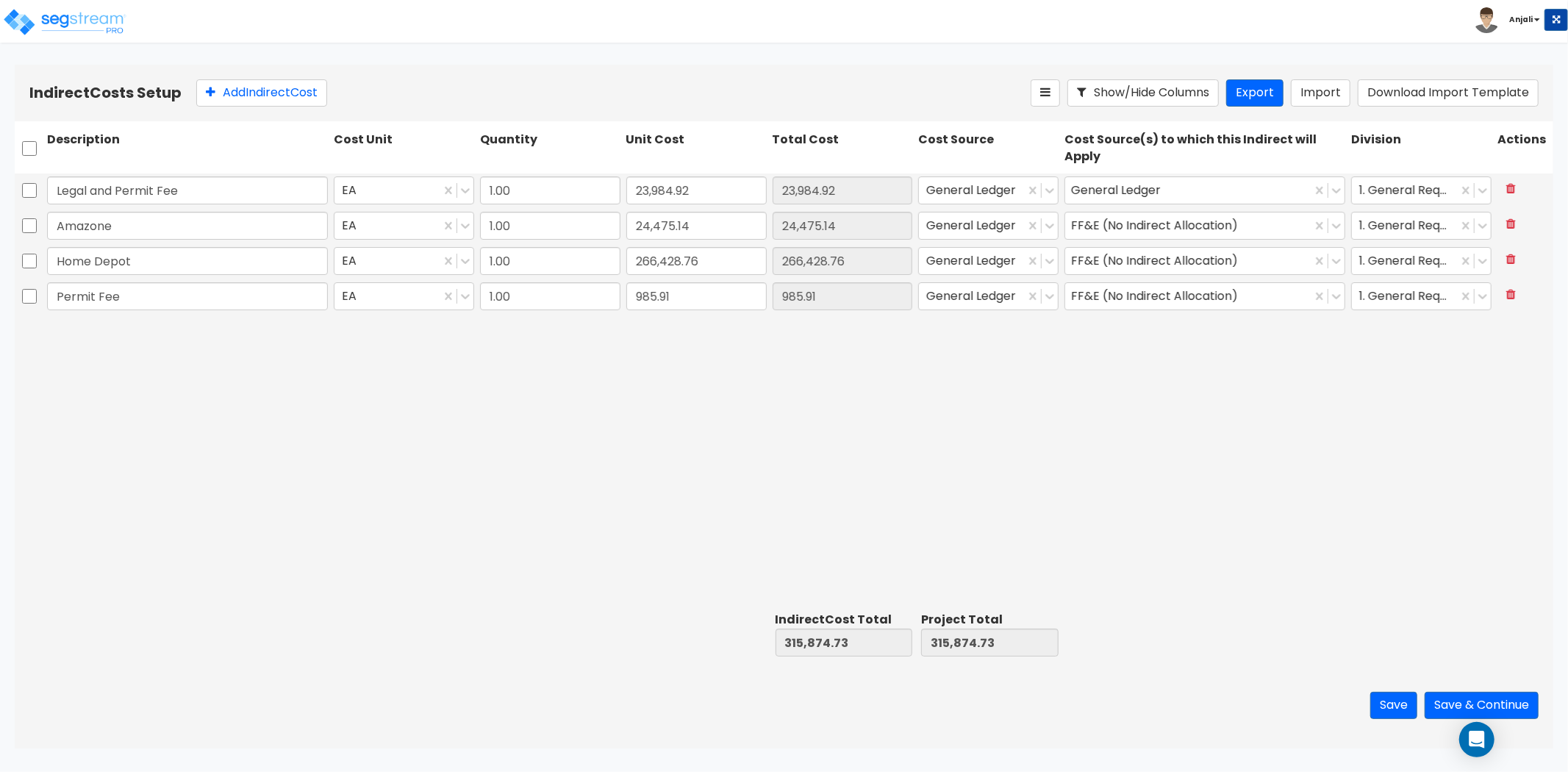
click at [982, 378] on div "Legal and Permit Fee EA 1.00 23,984.92 23,984.92 General Ledger General Ledger …" at bounding box center [784, 390] width 1539 height 433
click at [31, 156] on input "checkbox" at bounding box center [29, 148] width 14 height 28
checkbox input "true"
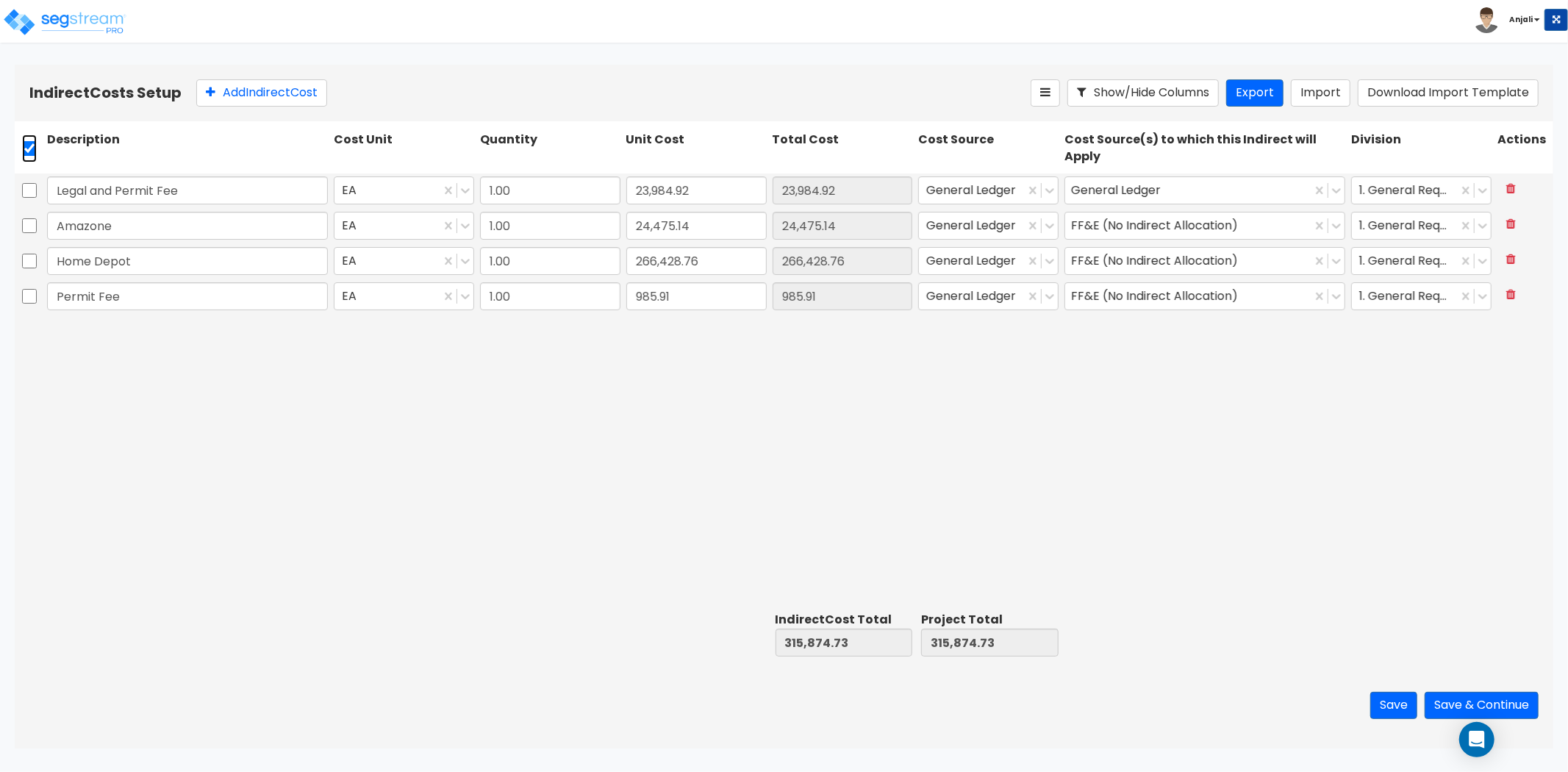
checkbox input "true"
click at [347, 92] on icon at bounding box center [342, 92] width 14 height 14
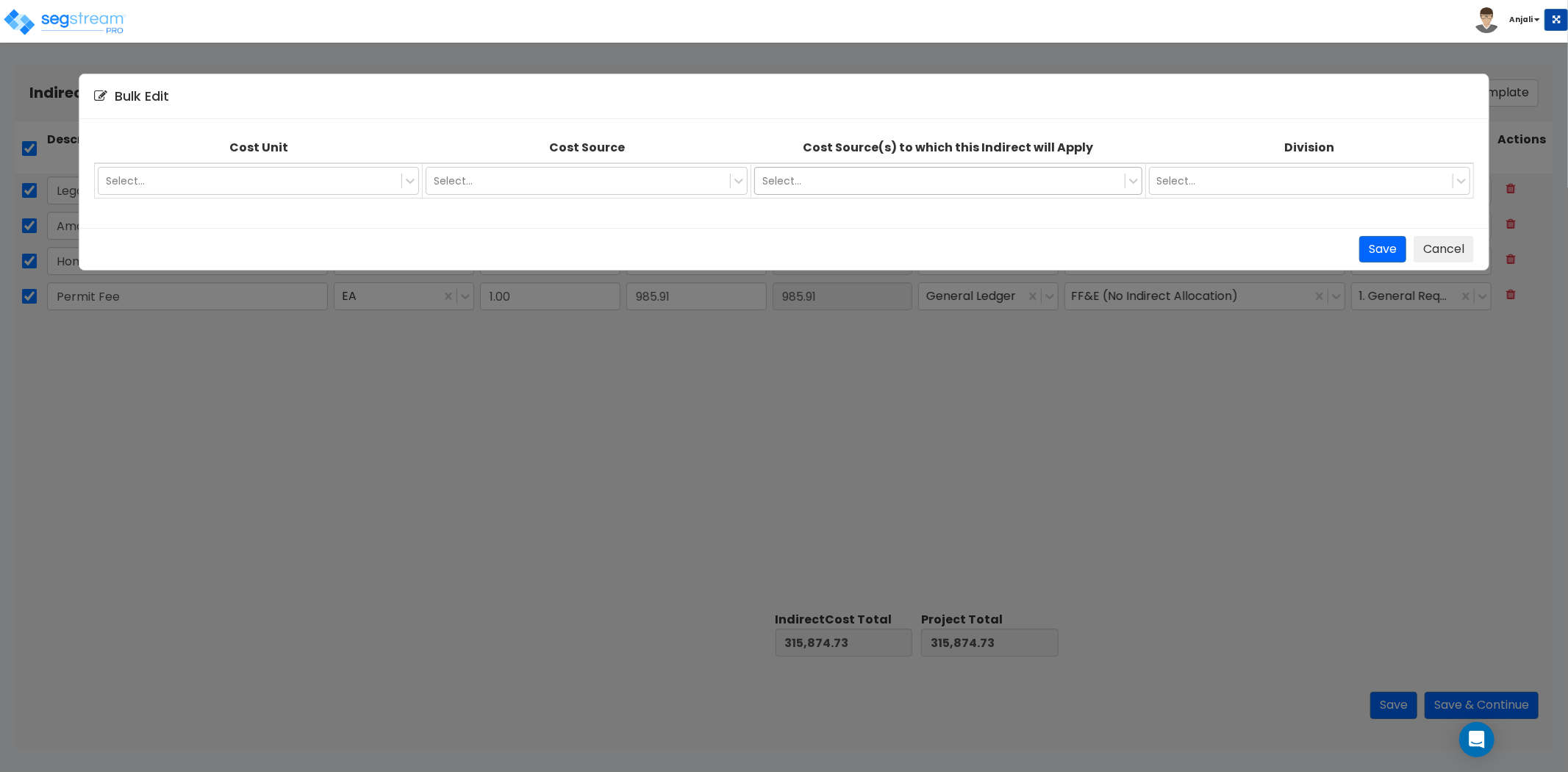
click at [954, 172] on div at bounding box center [939, 180] width 354 height 17
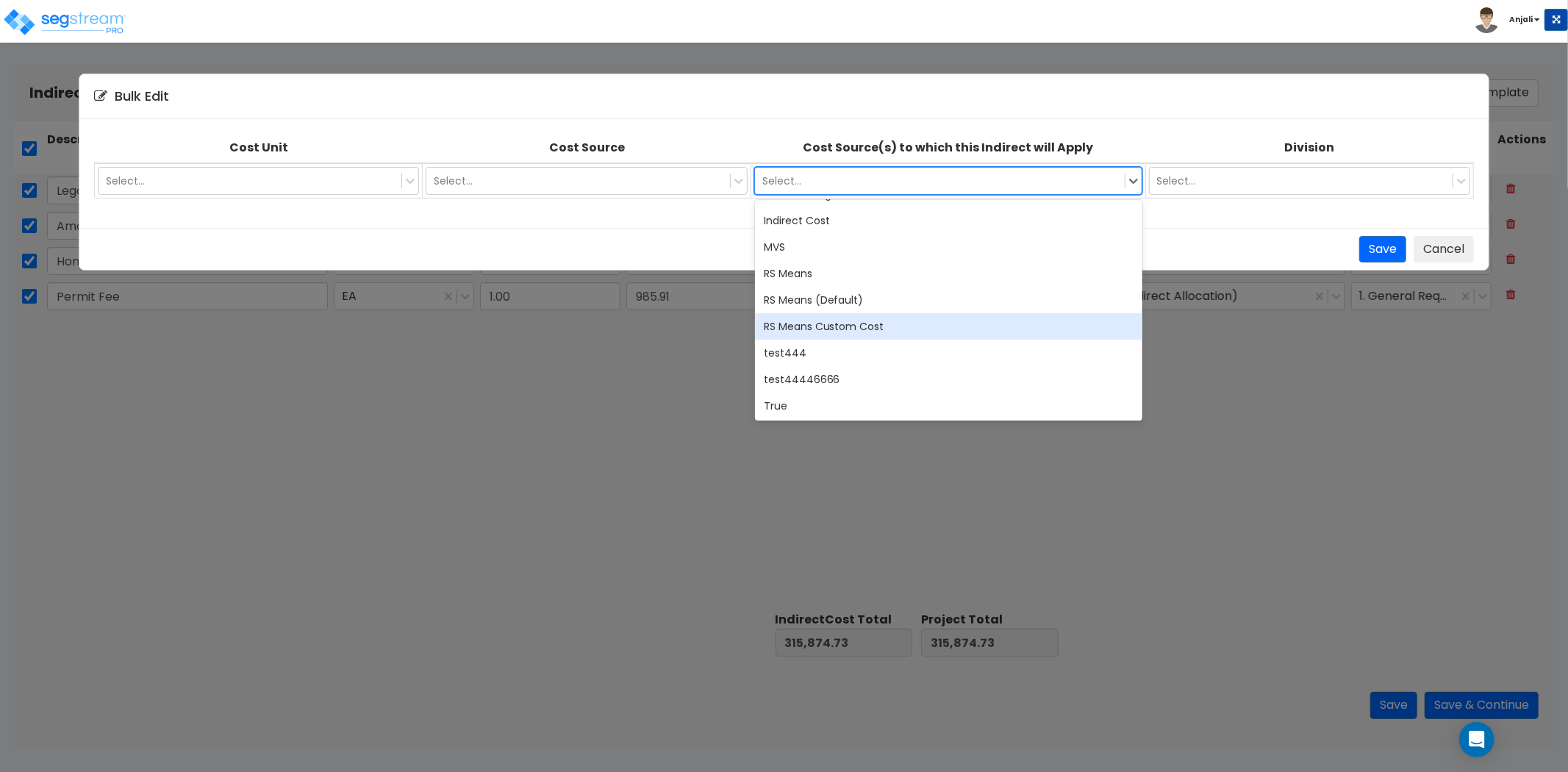
scroll to position [232, 0]
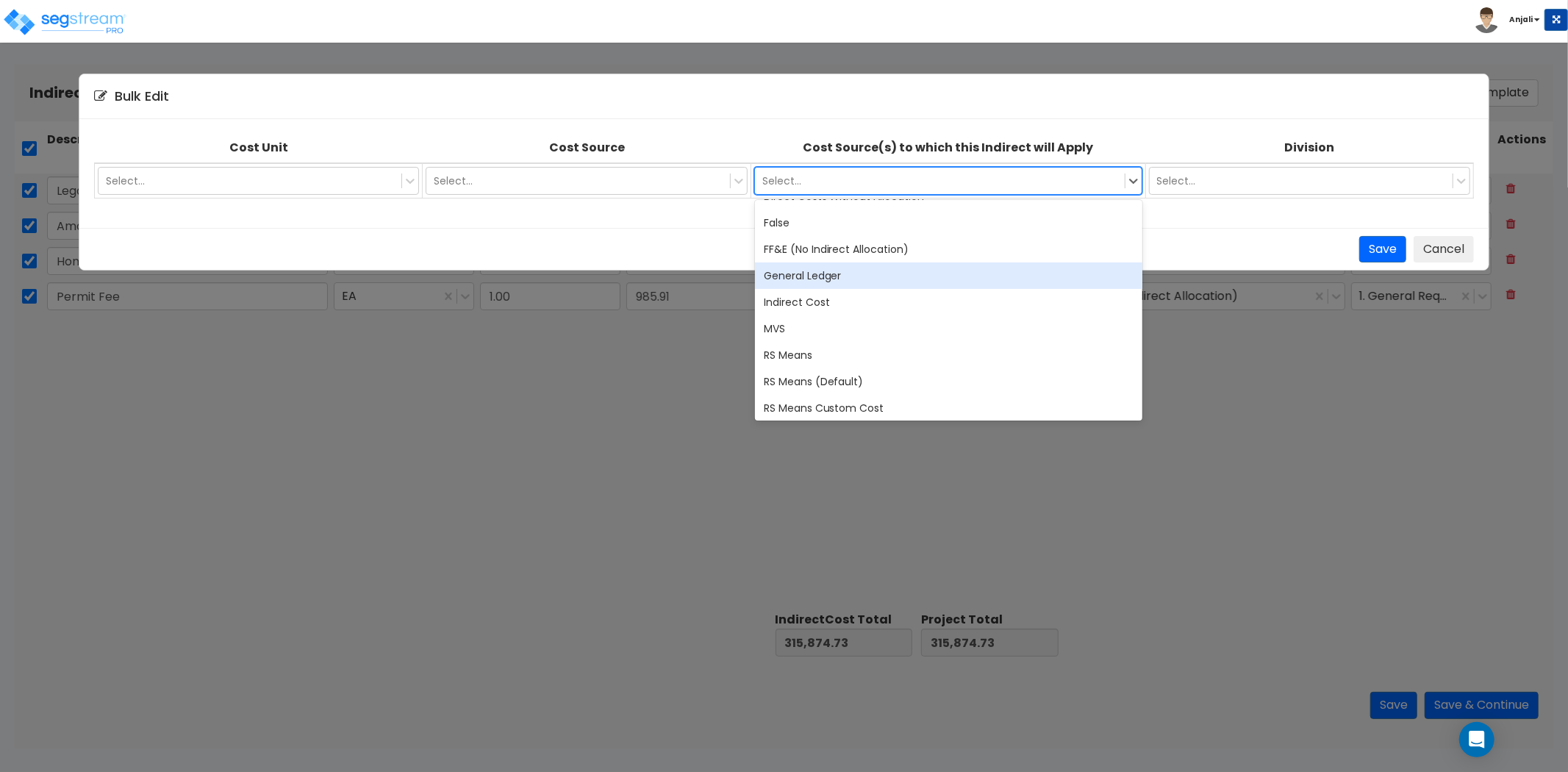
click at [819, 281] on div "General Ledger" at bounding box center [949, 276] width 387 height 27
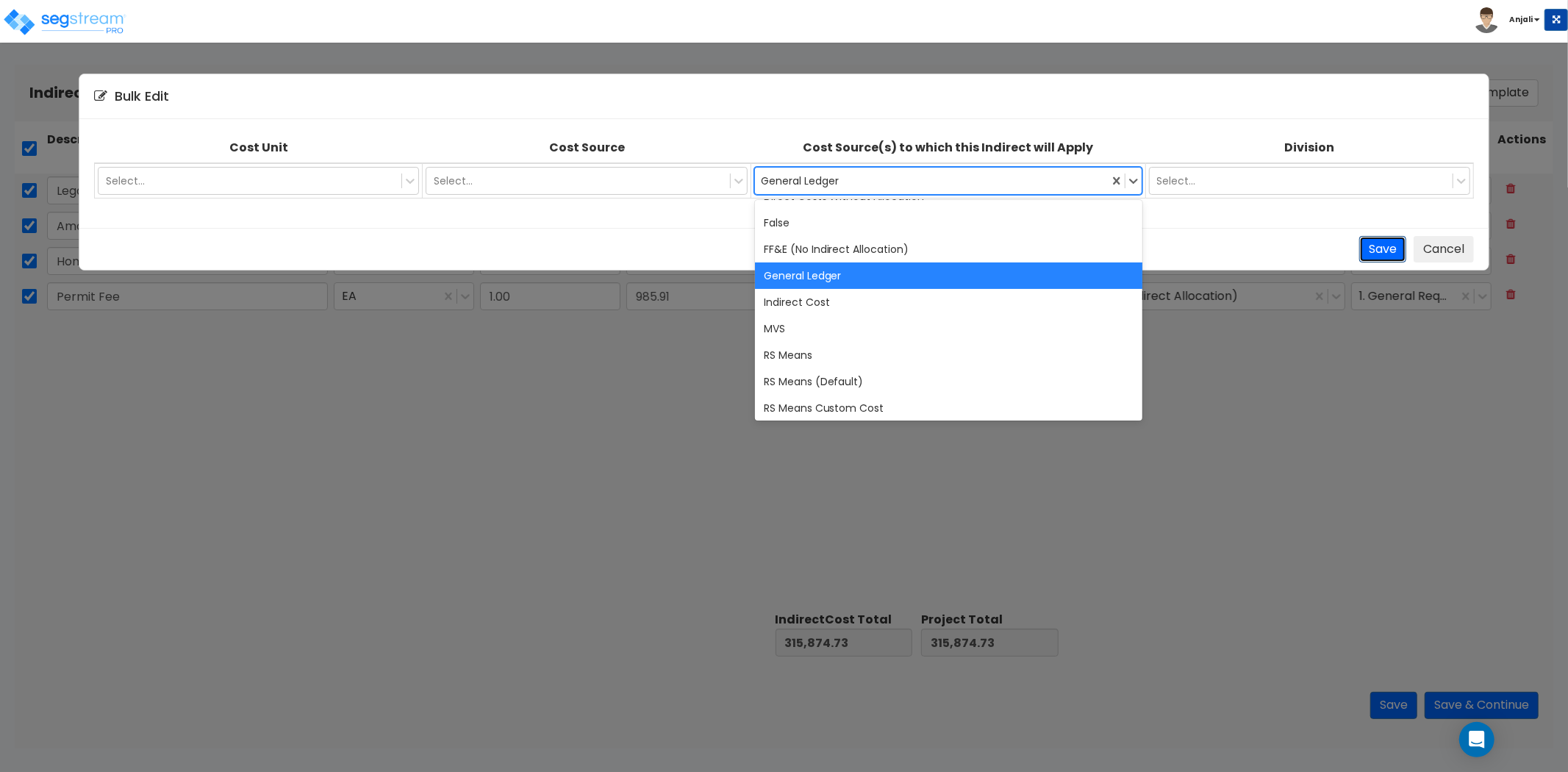
click at [1379, 256] on button "Save" at bounding box center [1383, 249] width 47 height 28
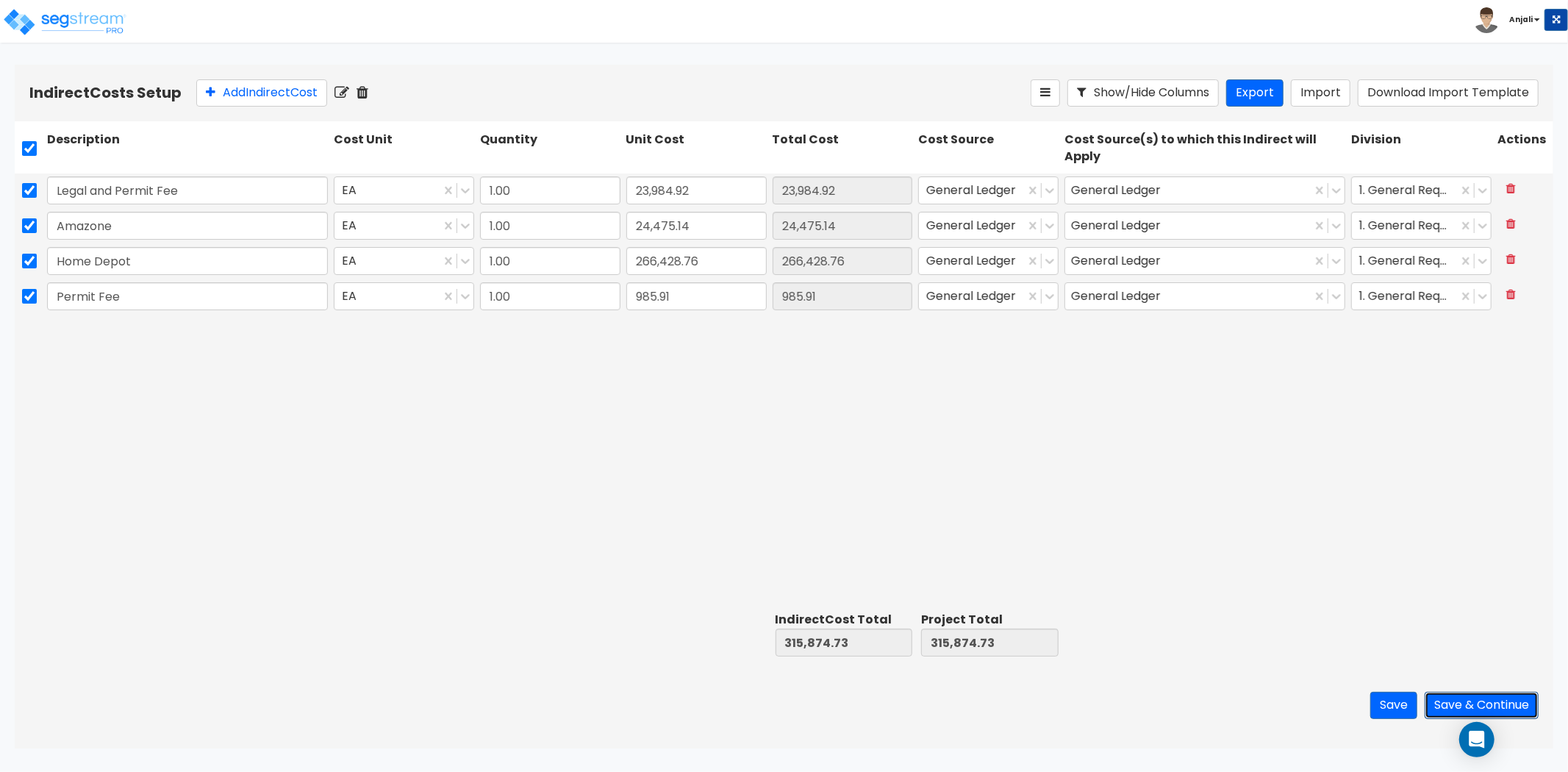
click at [1465, 696] on button "Save & Continue" at bounding box center [1481, 705] width 114 height 28
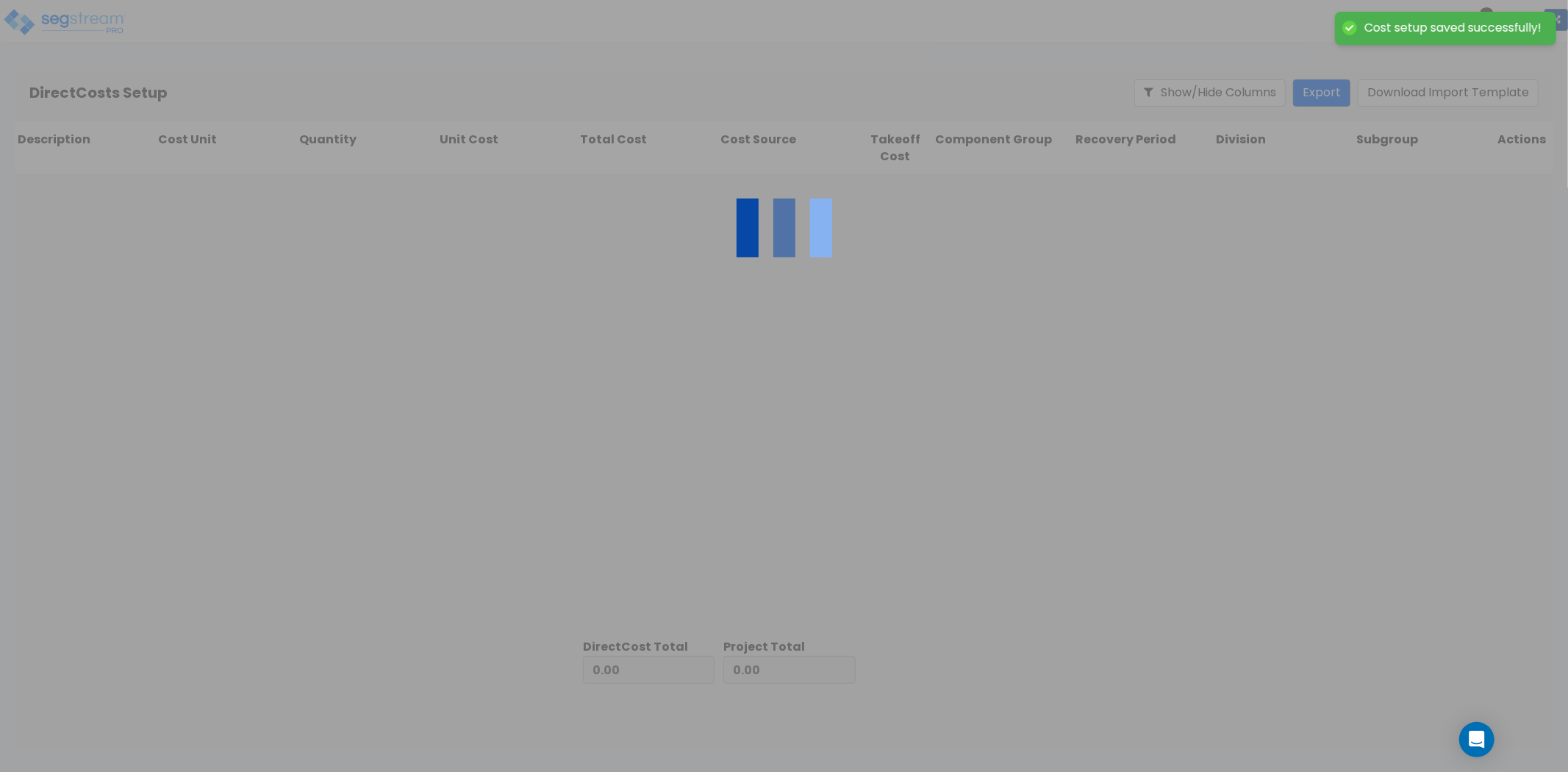
type input "315,874.73"
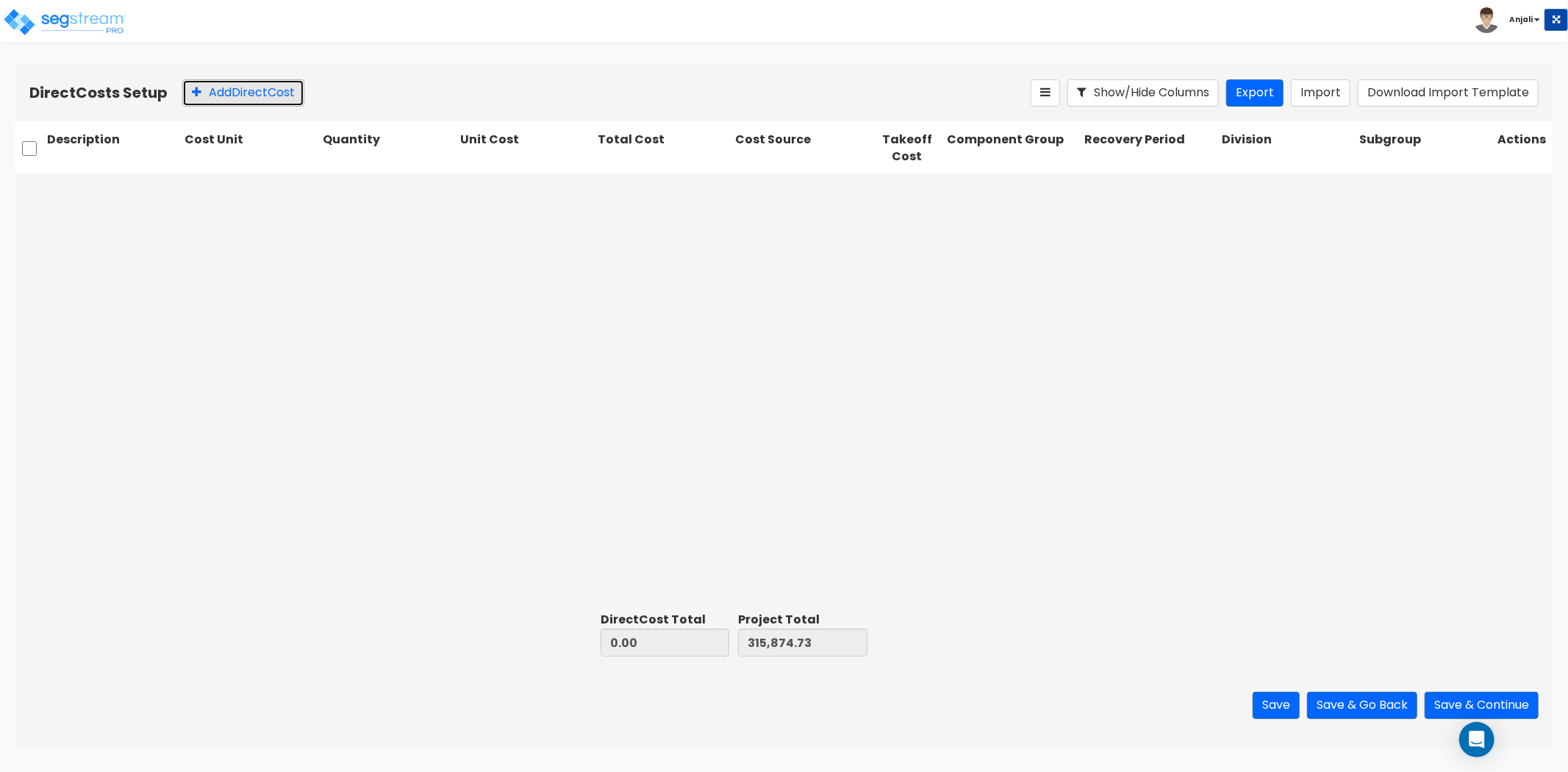
click at [209, 99] on button "Add Direct Cost" at bounding box center [243, 93] width 122 height 28
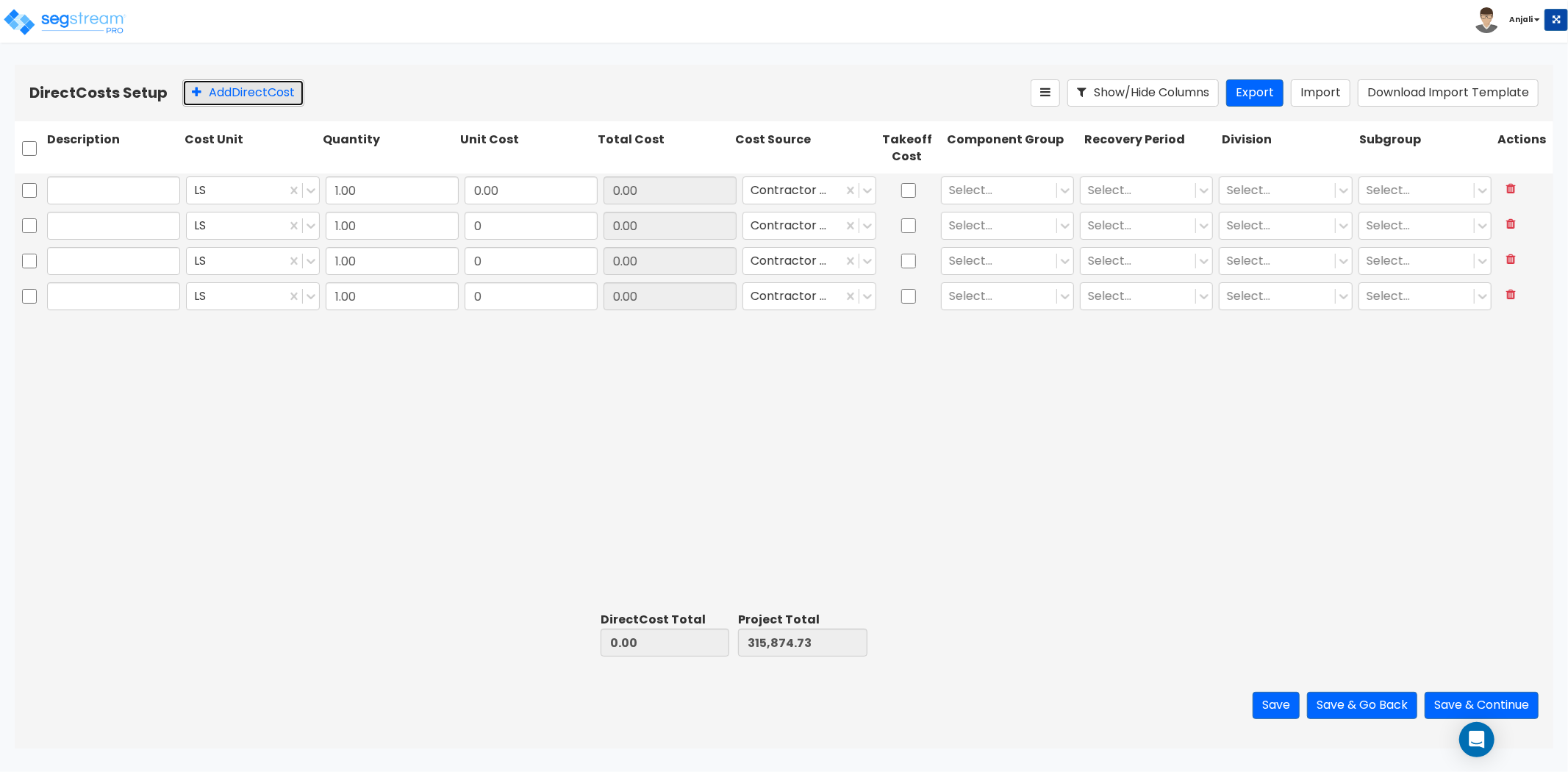
click at [209, 99] on button "Add Direct Cost" at bounding box center [243, 93] width 122 height 28
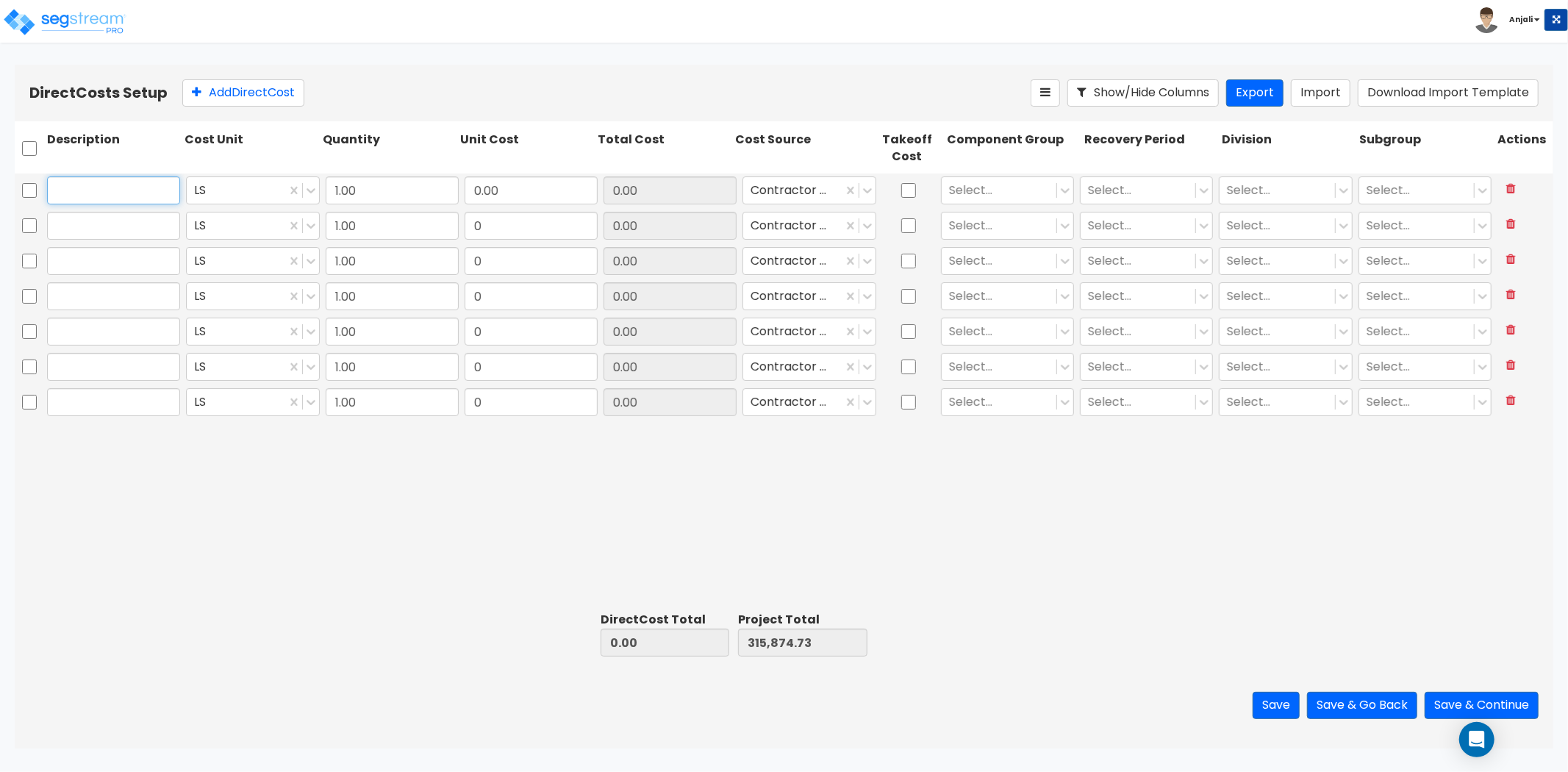
click at [114, 182] on input "text" at bounding box center [113, 190] width 133 height 28
type input "FFE"
click at [500, 188] on input "0.00" at bounding box center [531, 190] width 133 height 28
type input "34,258.55"
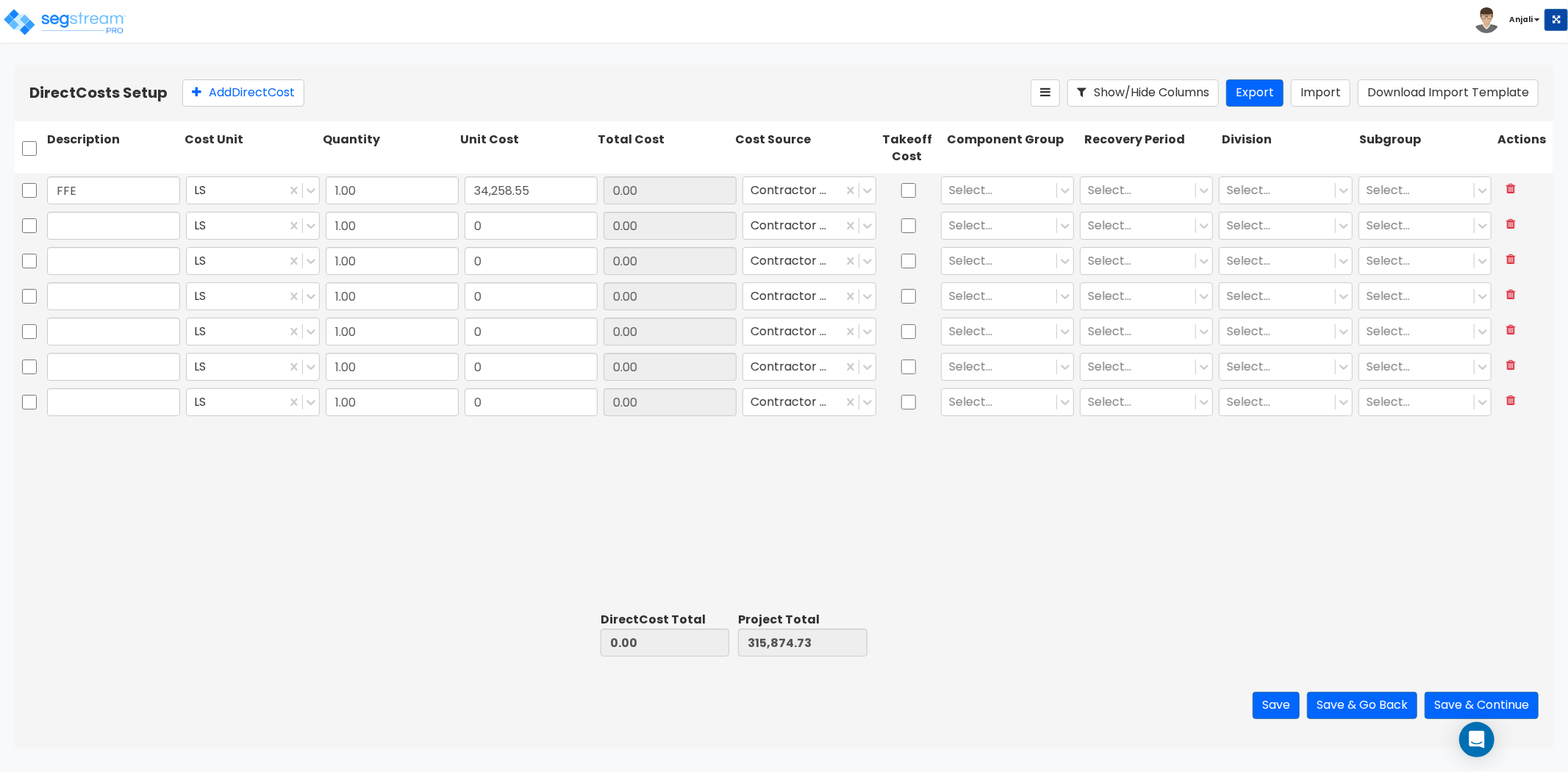
type input "350,133.28"
type input "34,258.55"
click at [123, 238] on input "text" at bounding box center [113, 225] width 133 height 28
type input "b"
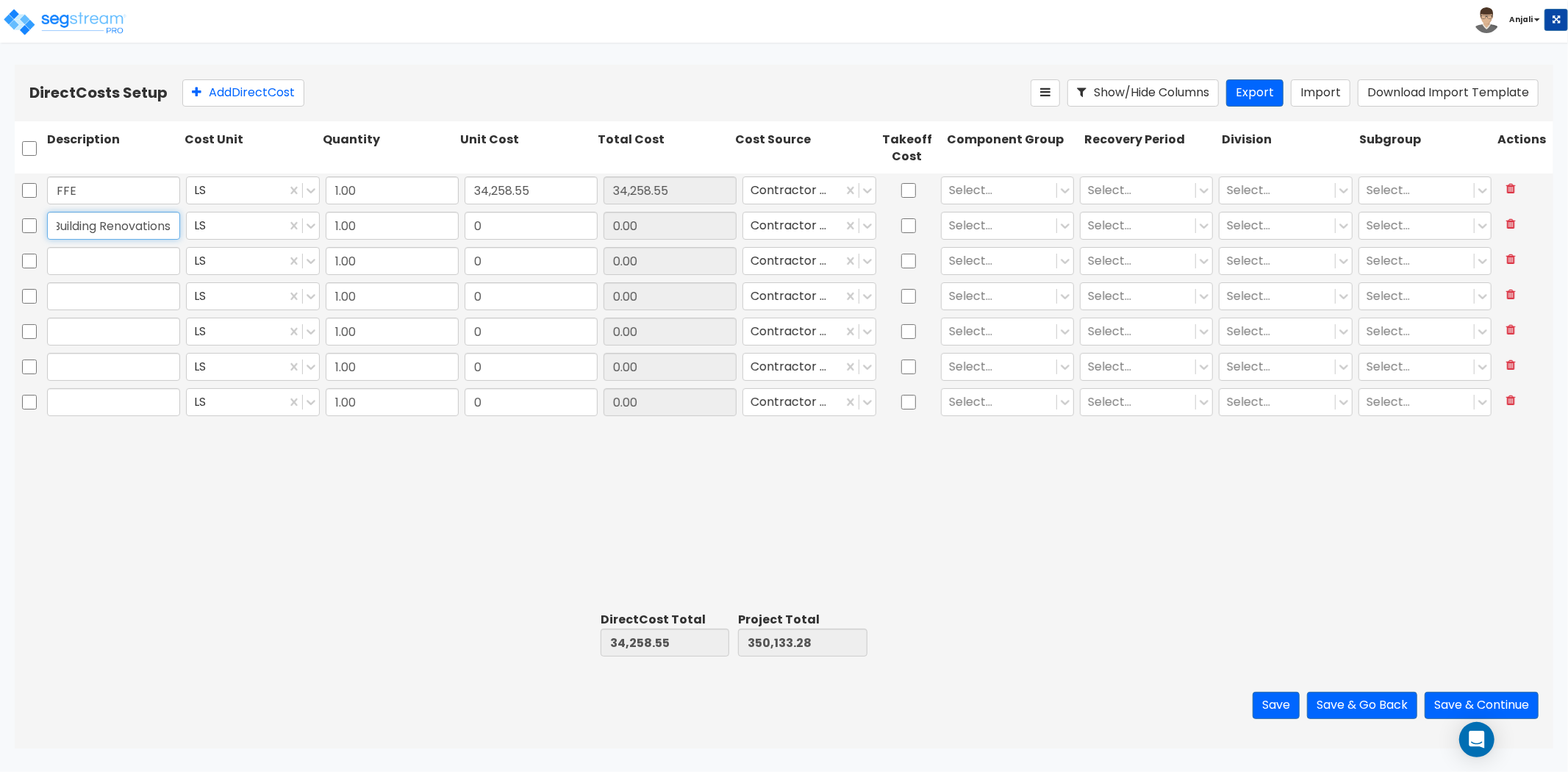
type input "Building Renovations"
click at [5, 314] on div "Direct Costs Setup Add Direct Cost Show/Hide Columns Export Import Download Imp…" at bounding box center [784, 407] width 1568 height 684
click at [537, 217] on input "0" at bounding box center [531, 225] width 133 height 28
paste input "354,173.8"
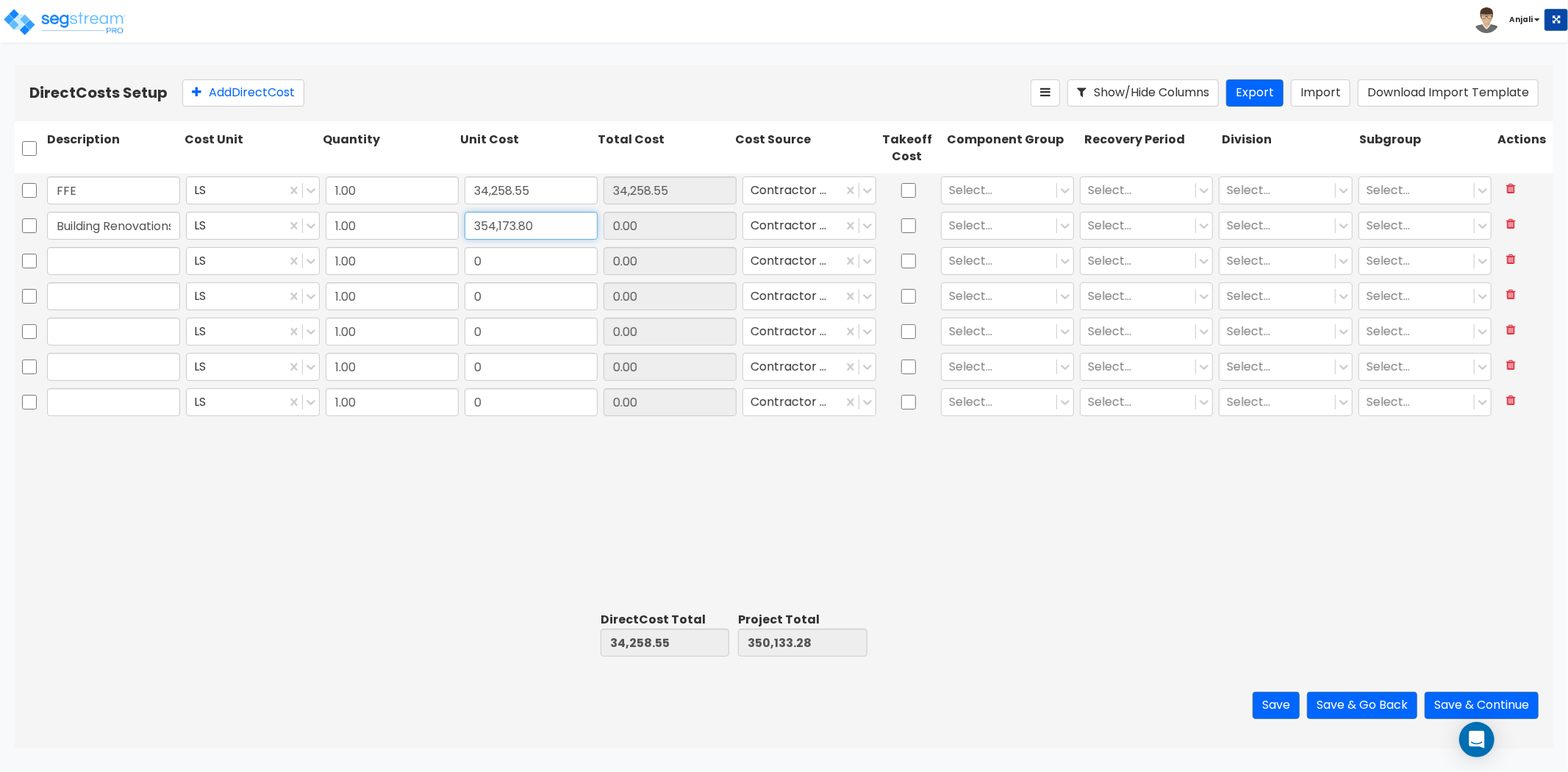
type input "354,173.80"
type input "388,432.35"
type input "704,307.08"
type input "354,173.80"
click at [136, 265] on input "text" at bounding box center [113, 261] width 133 height 28
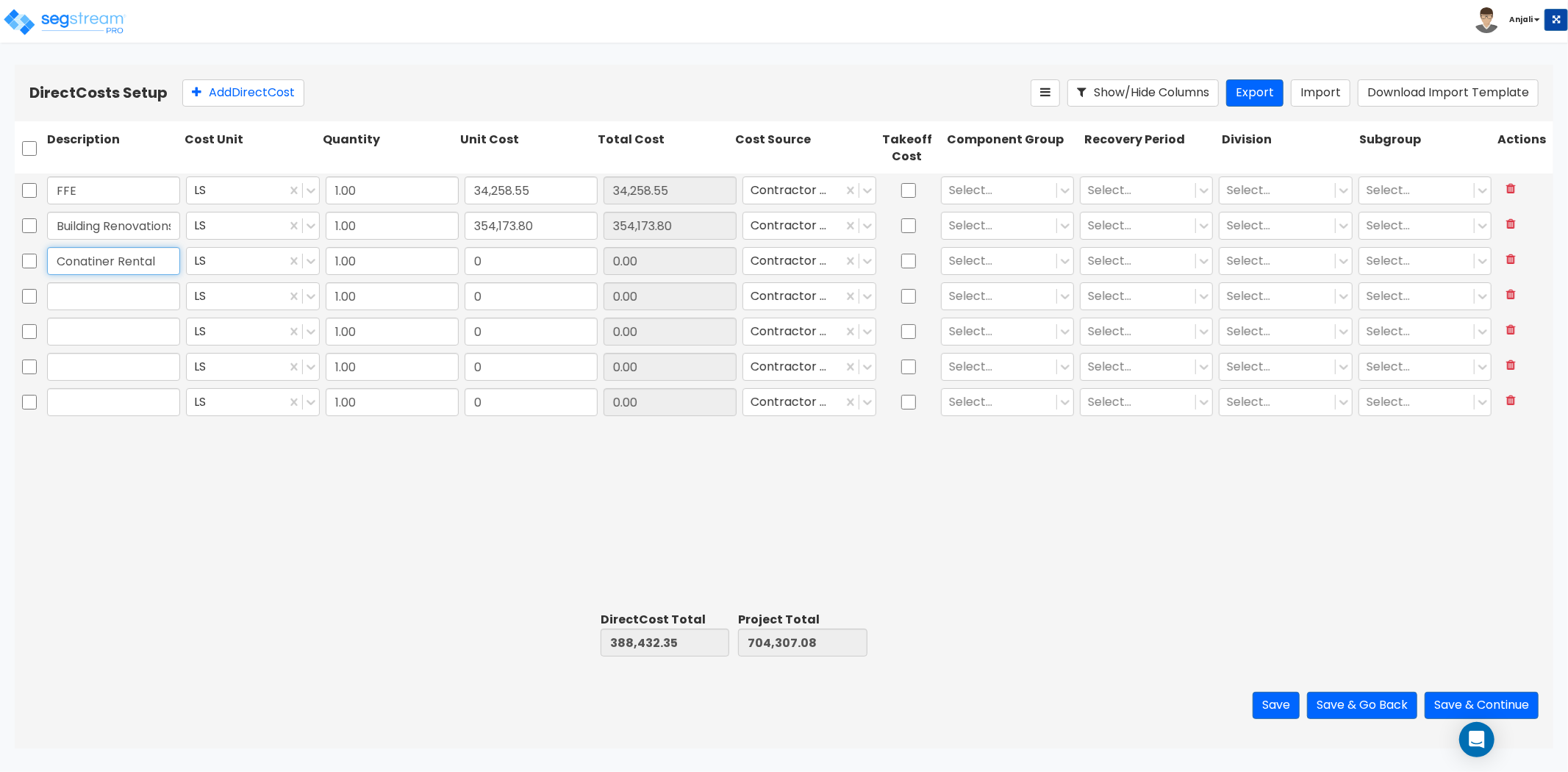
type input "Conatiner Rental"
click at [512, 262] on input "0" at bounding box center [531, 261] width 133 height 28
type input "5,016.43"
type input "393,448.78"
type input "709,323.51"
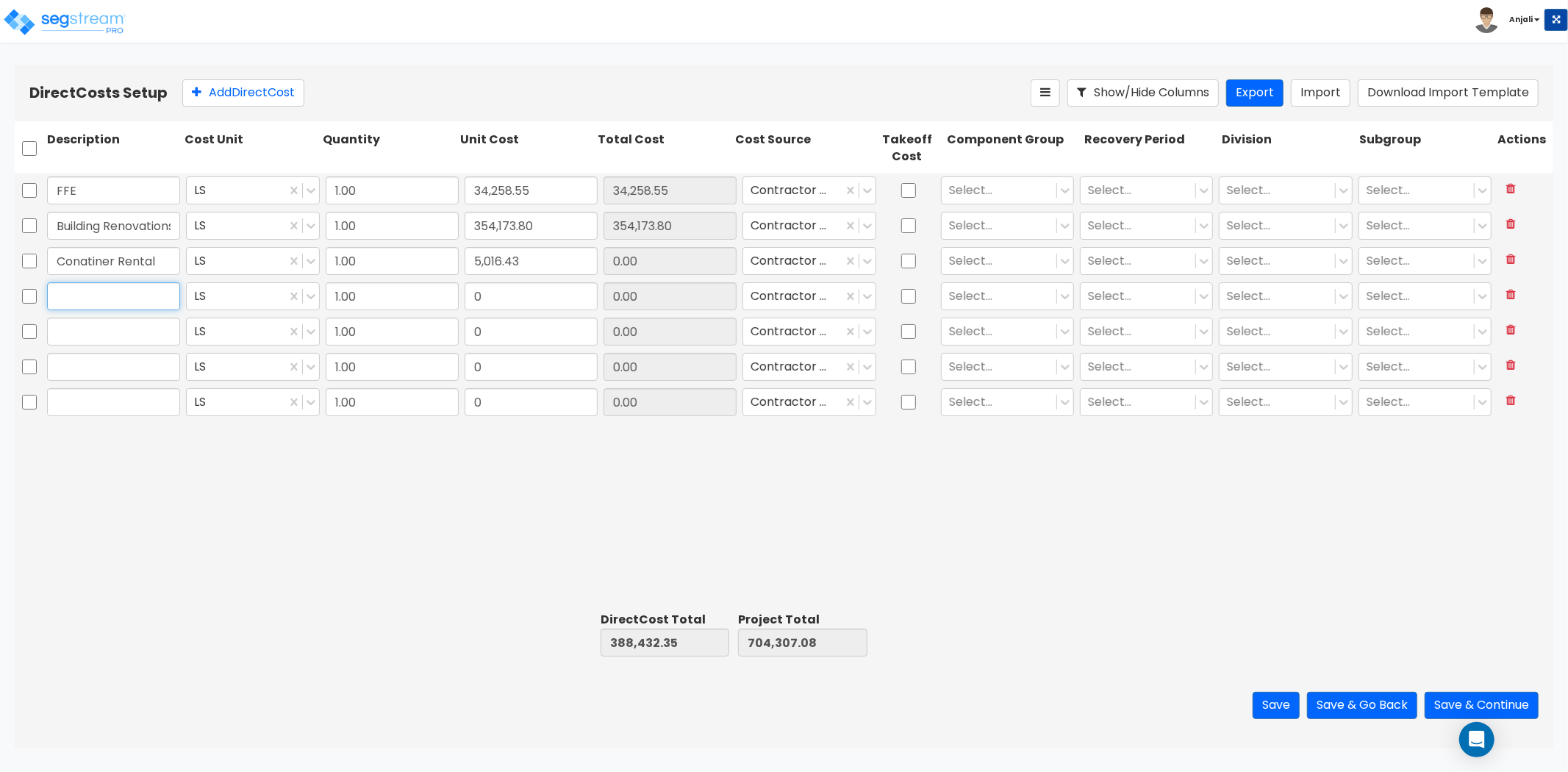
type input "5,016.43"
click at [118, 296] on input "text" at bounding box center [113, 296] width 133 height 28
type input "Vanity Cabinet"
click at [520, 290] on input "0" at bounding box center [531, 296] width 133 height 28
type input "1,179.69"
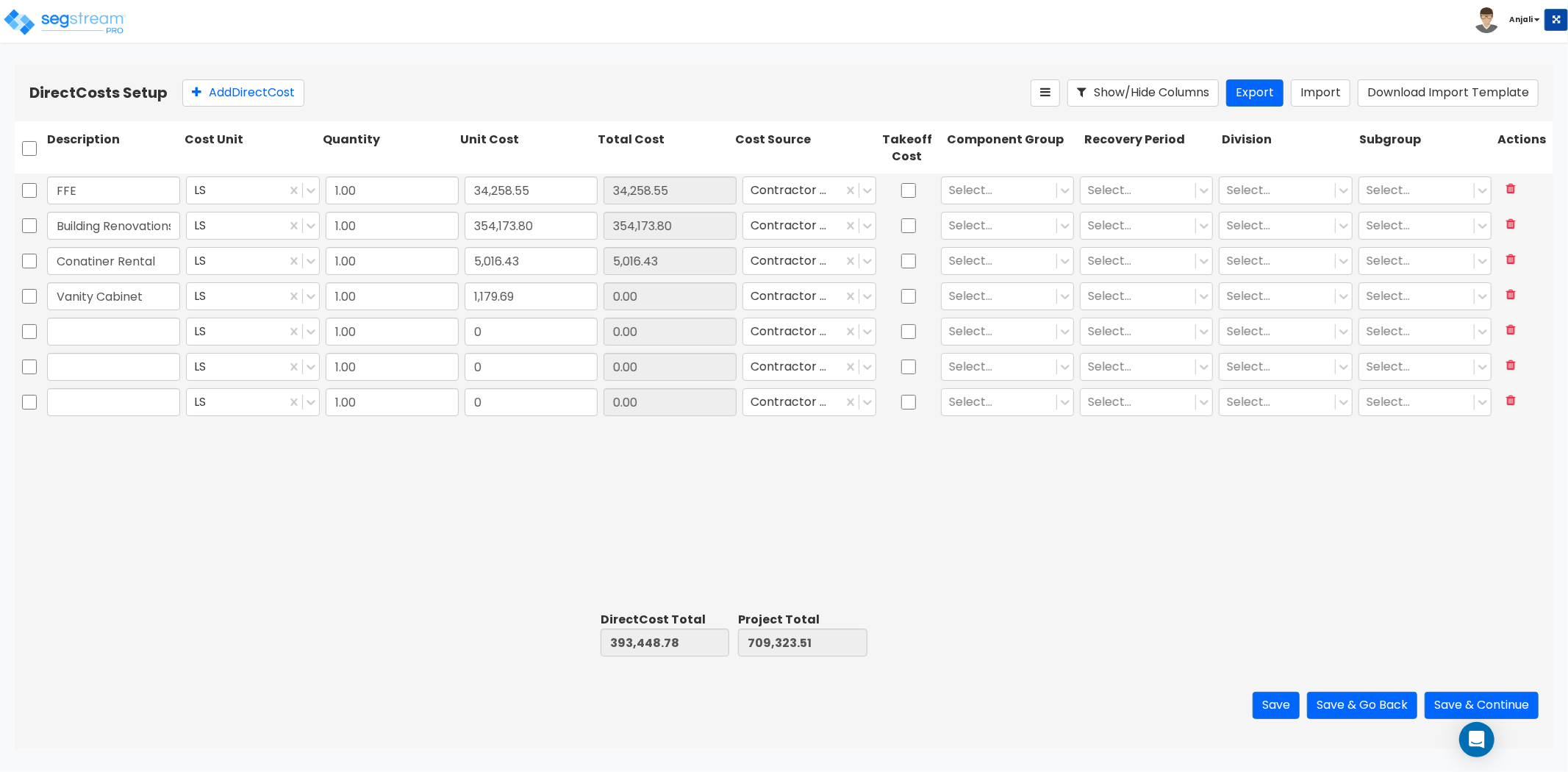
type input "394,628.47"
type input "710,503.20"
type input "1,179.69"
click at [99, 335] on input "text" at bounding box center [113, 331] width 133 height 28
type input "Dumpster"
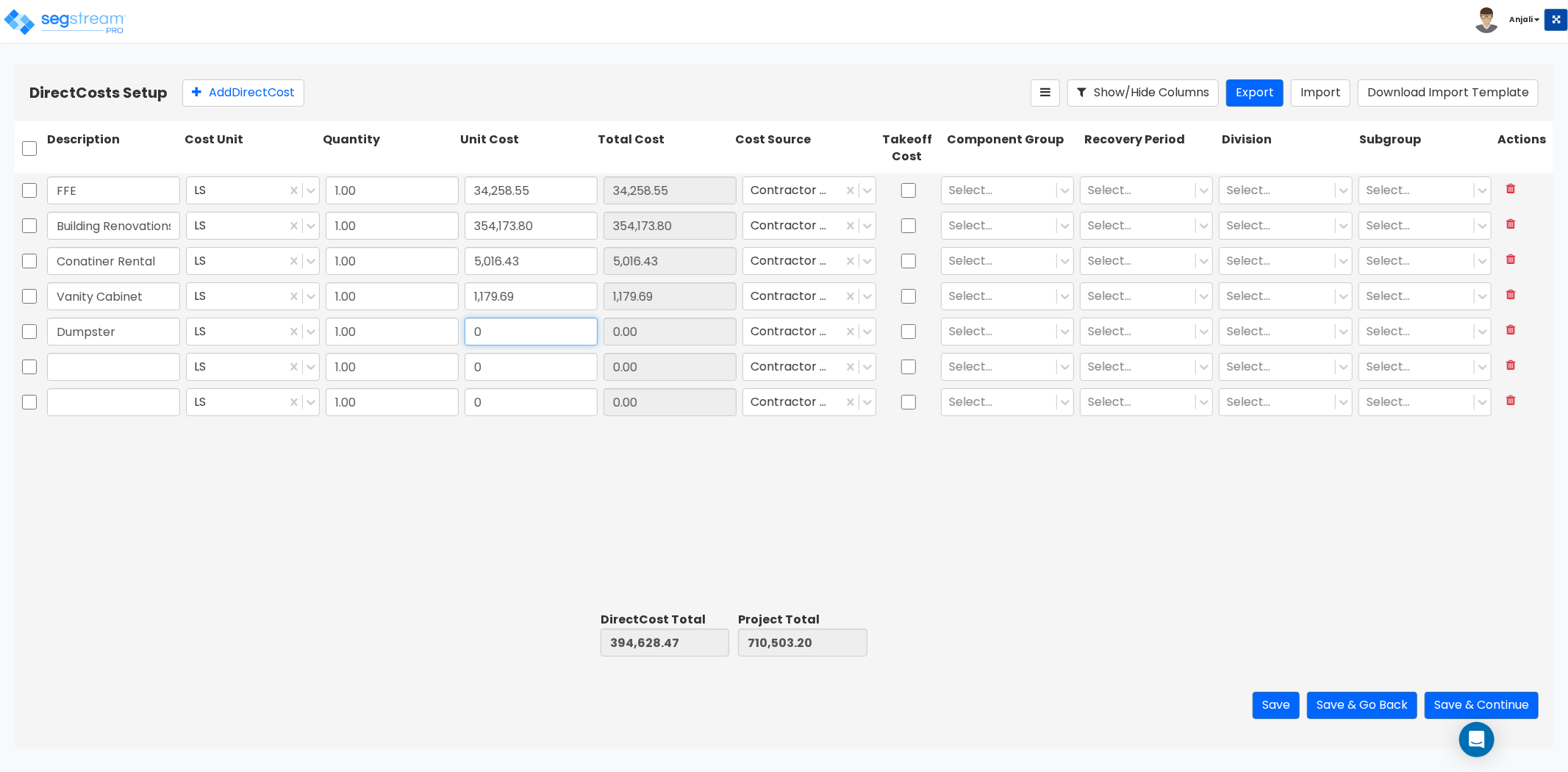
click at [508, 320] on input "0" at bounding box center [531, 331] width 133 height 28
type input "19,600"
type input "414,228.47"
type input "730,103.20"
type input "19,600.00"
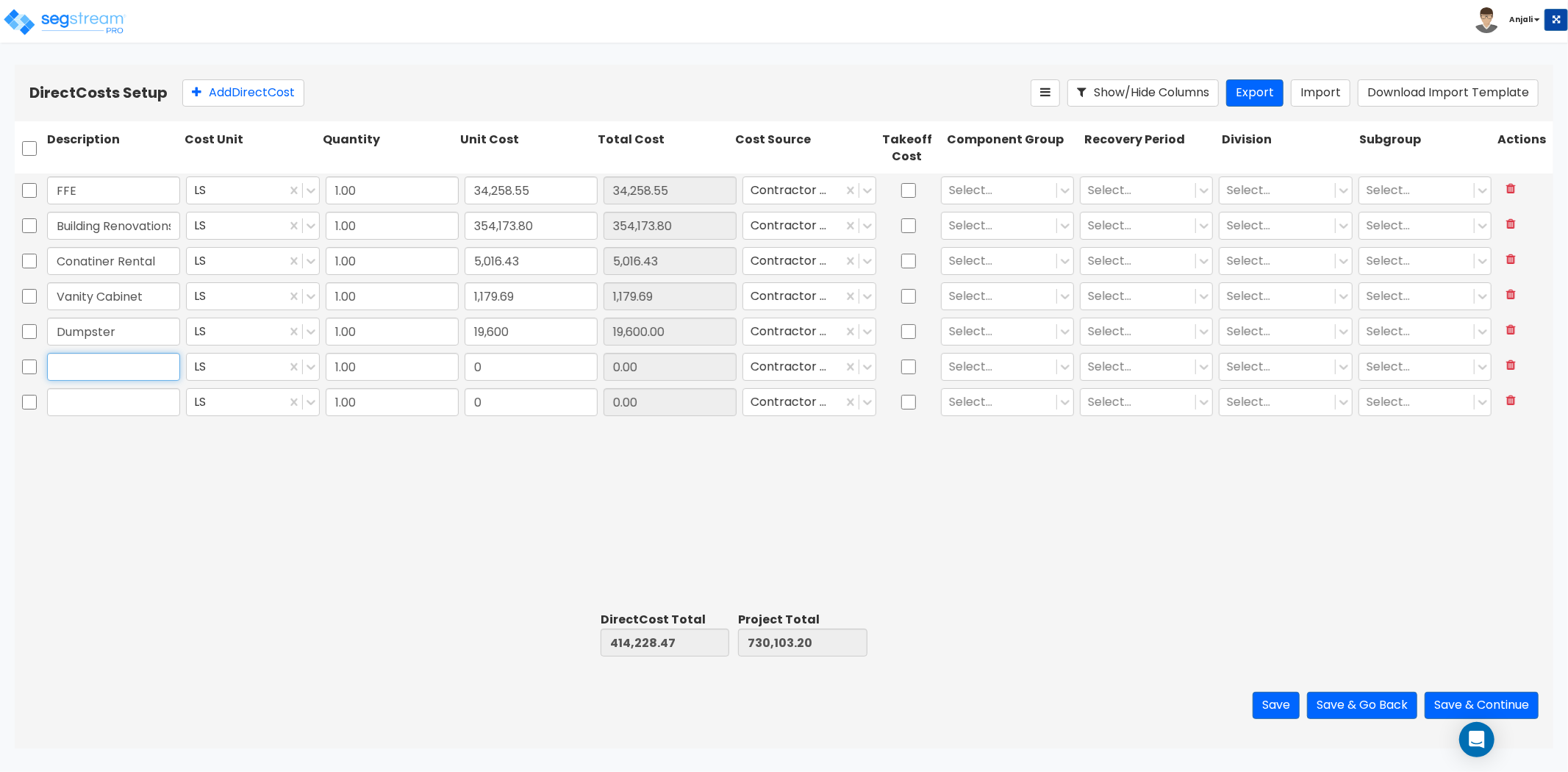
click at [97, 361] on input "text" at bounding box center [113, 366] width 133 height 28
type input "Flooring"
click at [548, 368] on input "0" at bounding box center [531, 366] width 133 height 28
type input "34,953.76"
type input "449,182.23"
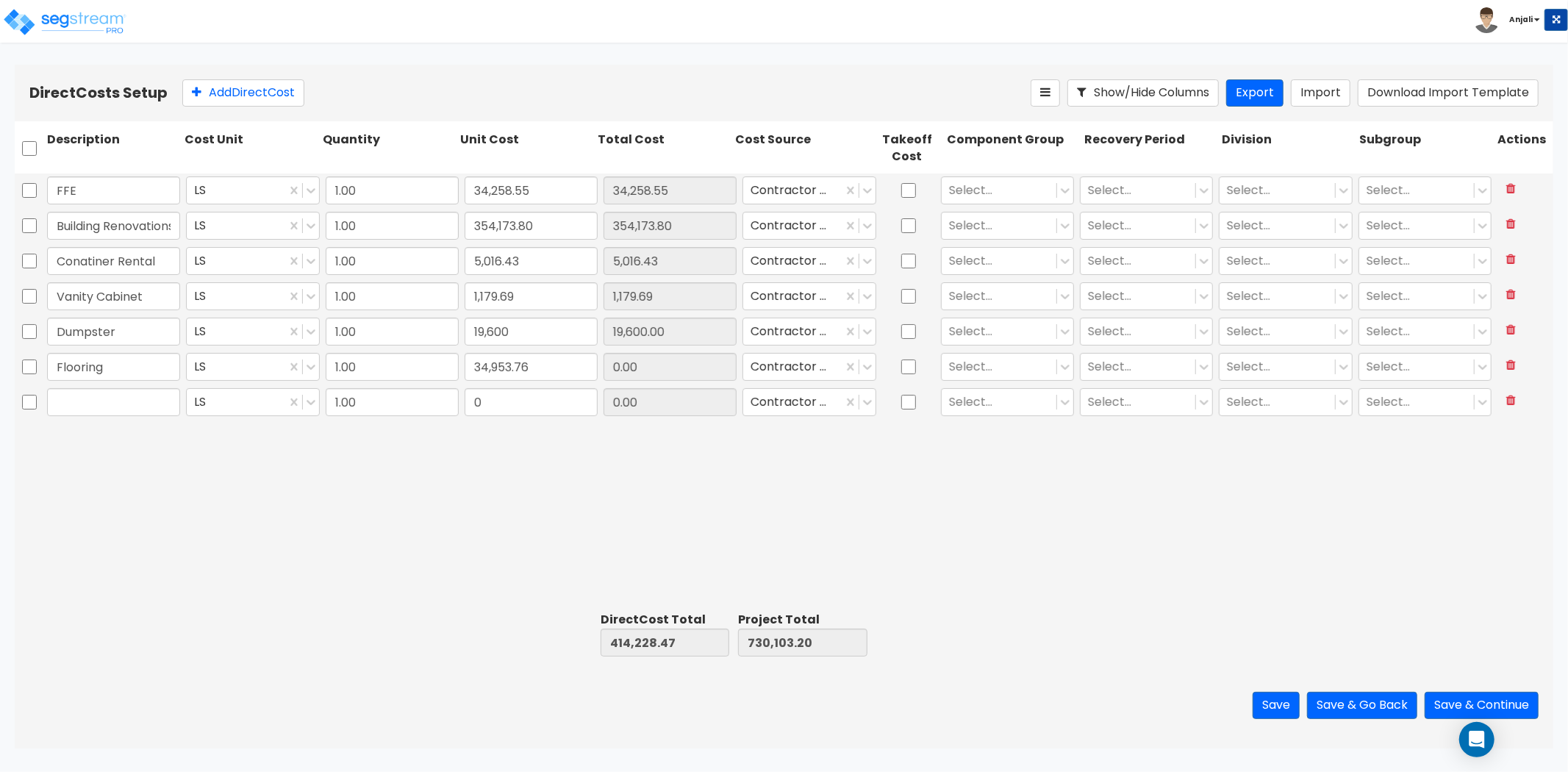
type input "765,056.96"
type input "34,953.76"
click at [563, 179] on input "34,258.55" at bounding box center [531, 190] width 133 height 28
paste input "79,660.87"
type input "79,660.87"
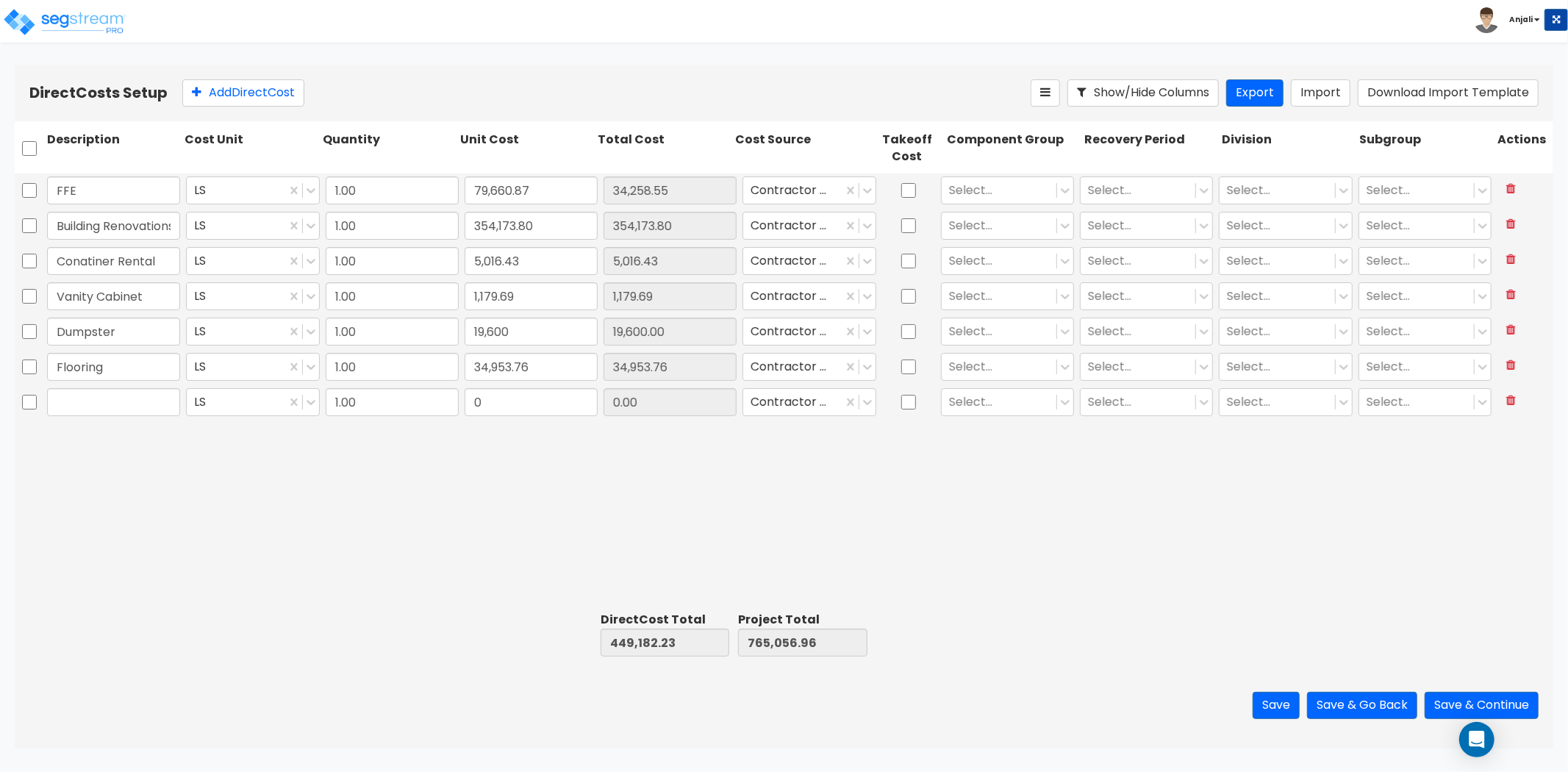
type input "494,584.55"
type input "810,459.28"
type input "79,660.87"
click at [70, 396] on input "text" at bounding box center [113, 402] width 133 height 28
paste input "Floor and Decor"
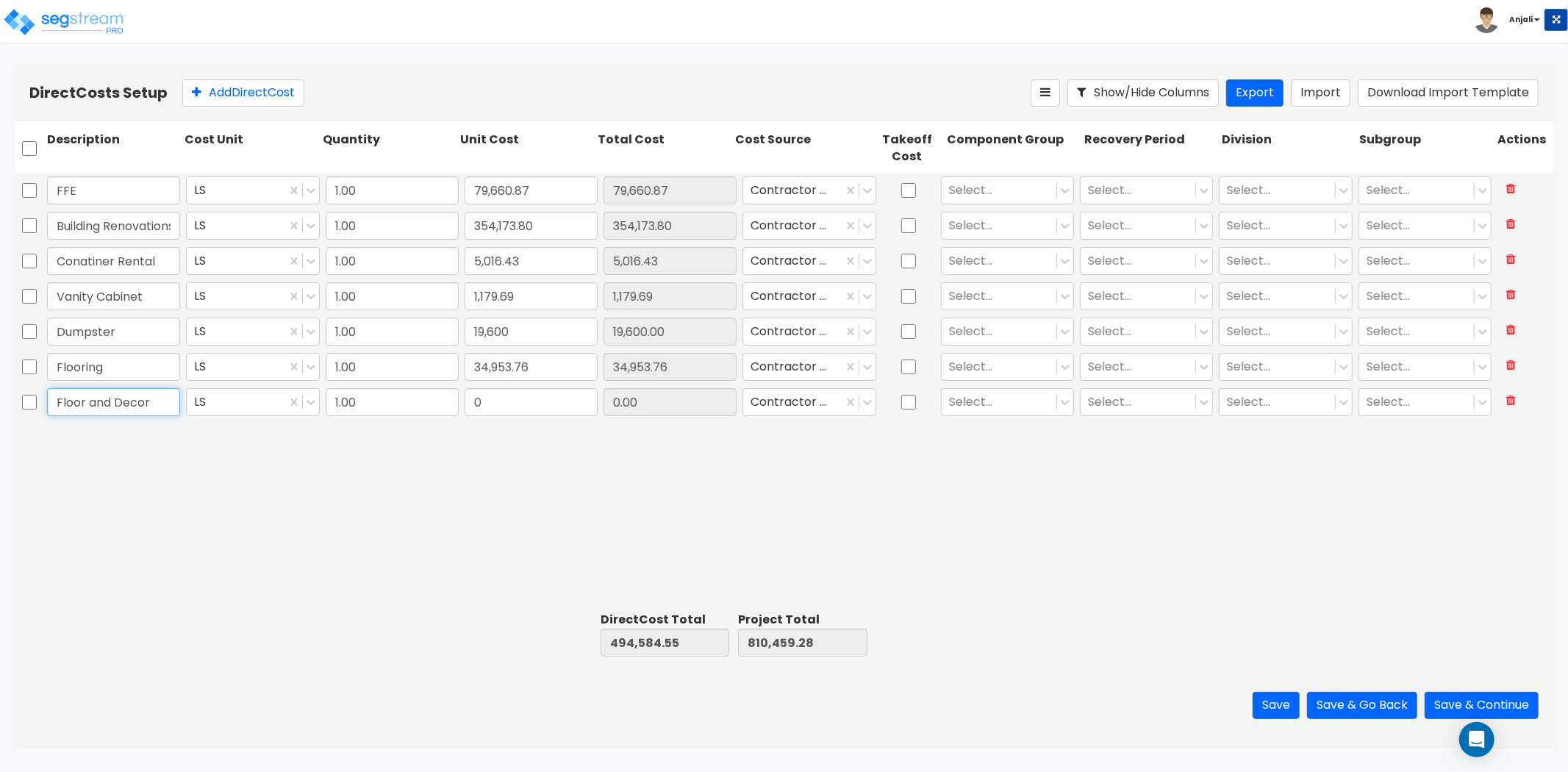
type input "Floor and Decor"
click at [510, 405] on input "0" at bounding box center [531, 402] width 133 height 28
type input "34,127.06"
type input "528,711.61"
type input "844,586.34"
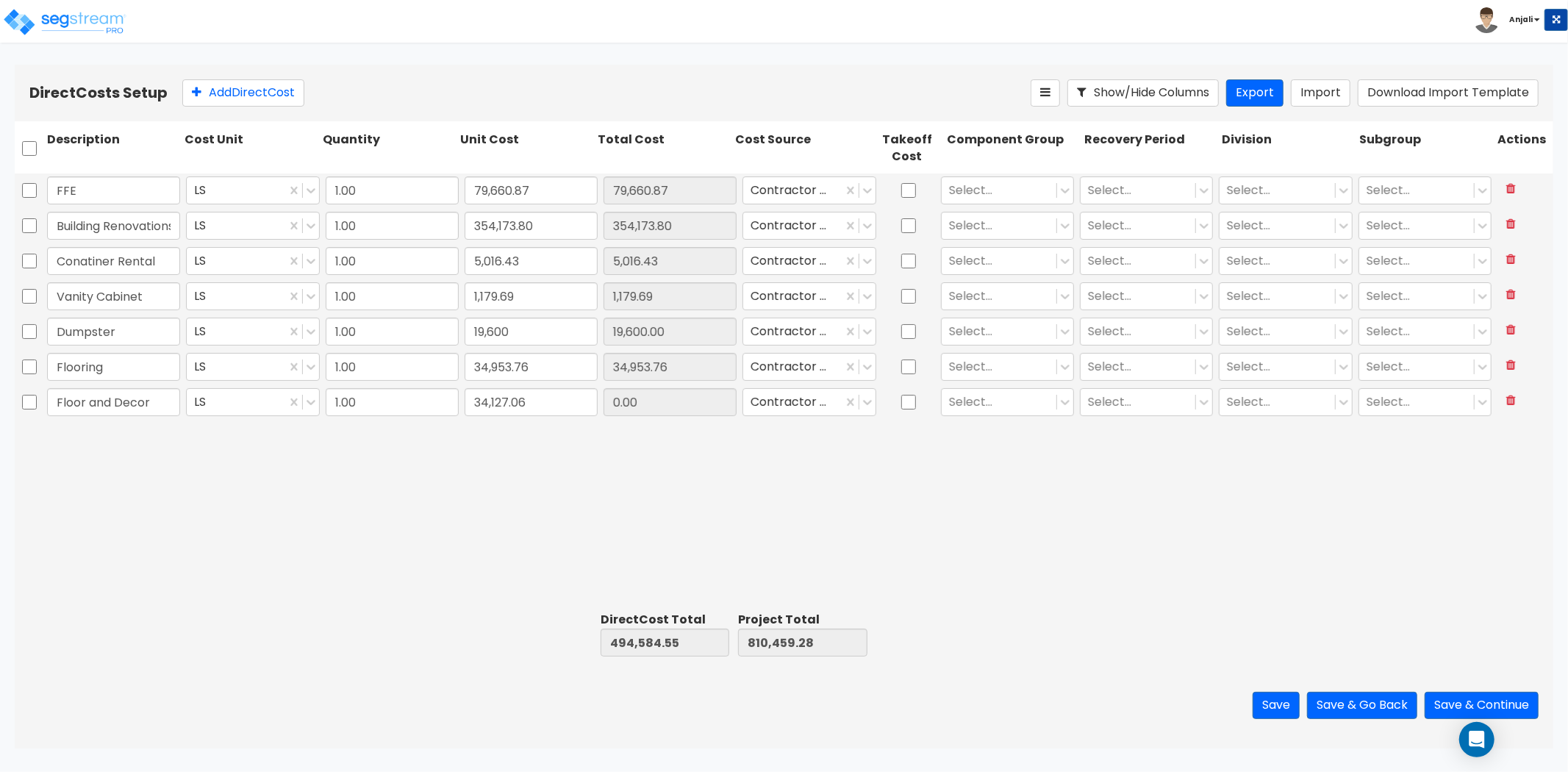
type input "34,127.06"
click at [261, 481] on div "FFE LS 1.00 79,660.87 79,660.87 Contractor Cost Select... Select... Select... S…" at bounding box center [784, 390] width 1539 height 433
click at [221, 99] on button "Add Direct Cost" at bounding box center [243, 93] width 122 height 28
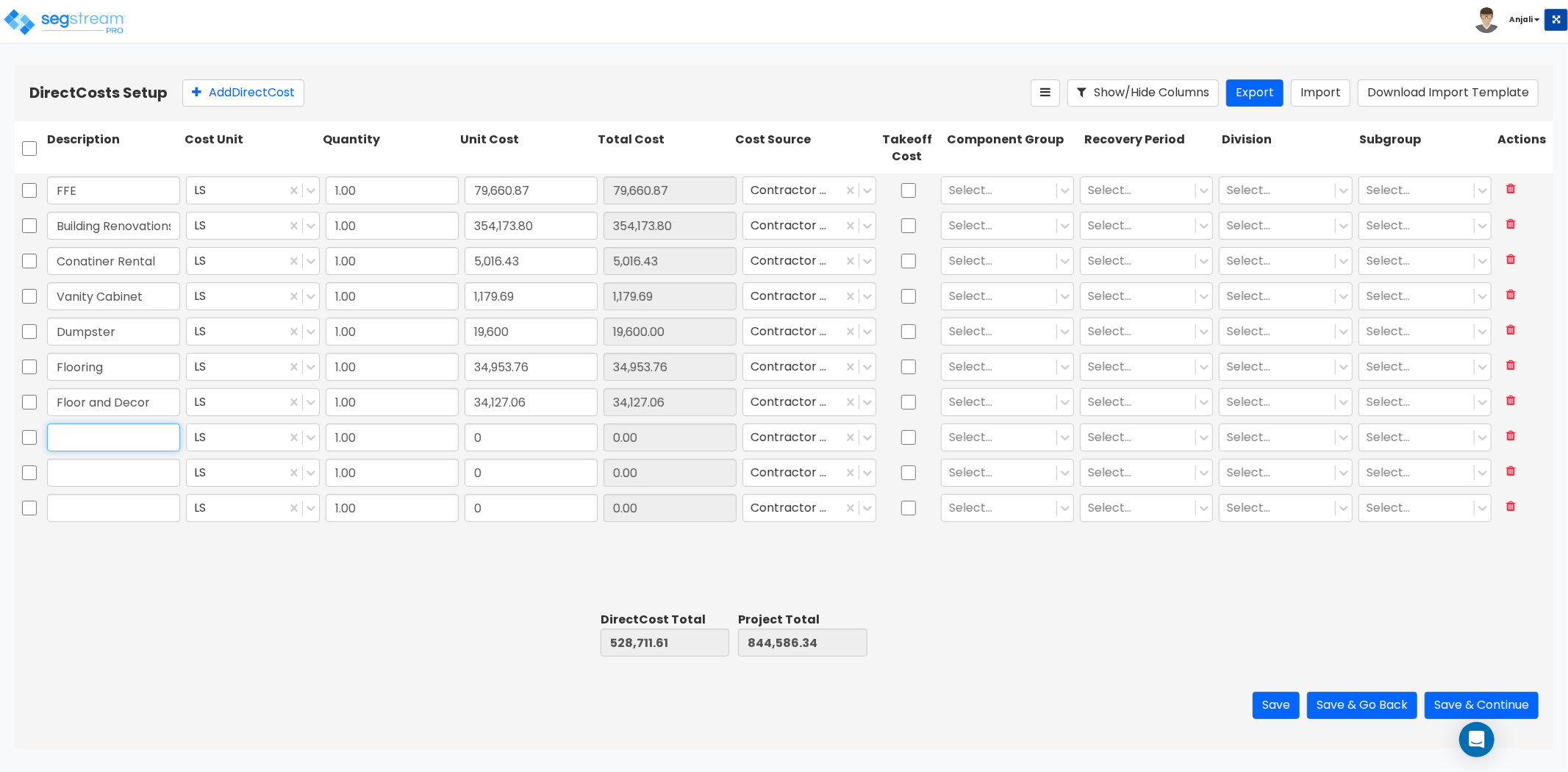
click at [130, 444] on input "text" at bounding box center [113, 437] width 133 height 28
paste input "Metal Work Stairs, Railing"
type input "Metal Work Stairs, Railing"
click at [120, 473] on input "text" at bounding box center [113, 472] width 133 height 28
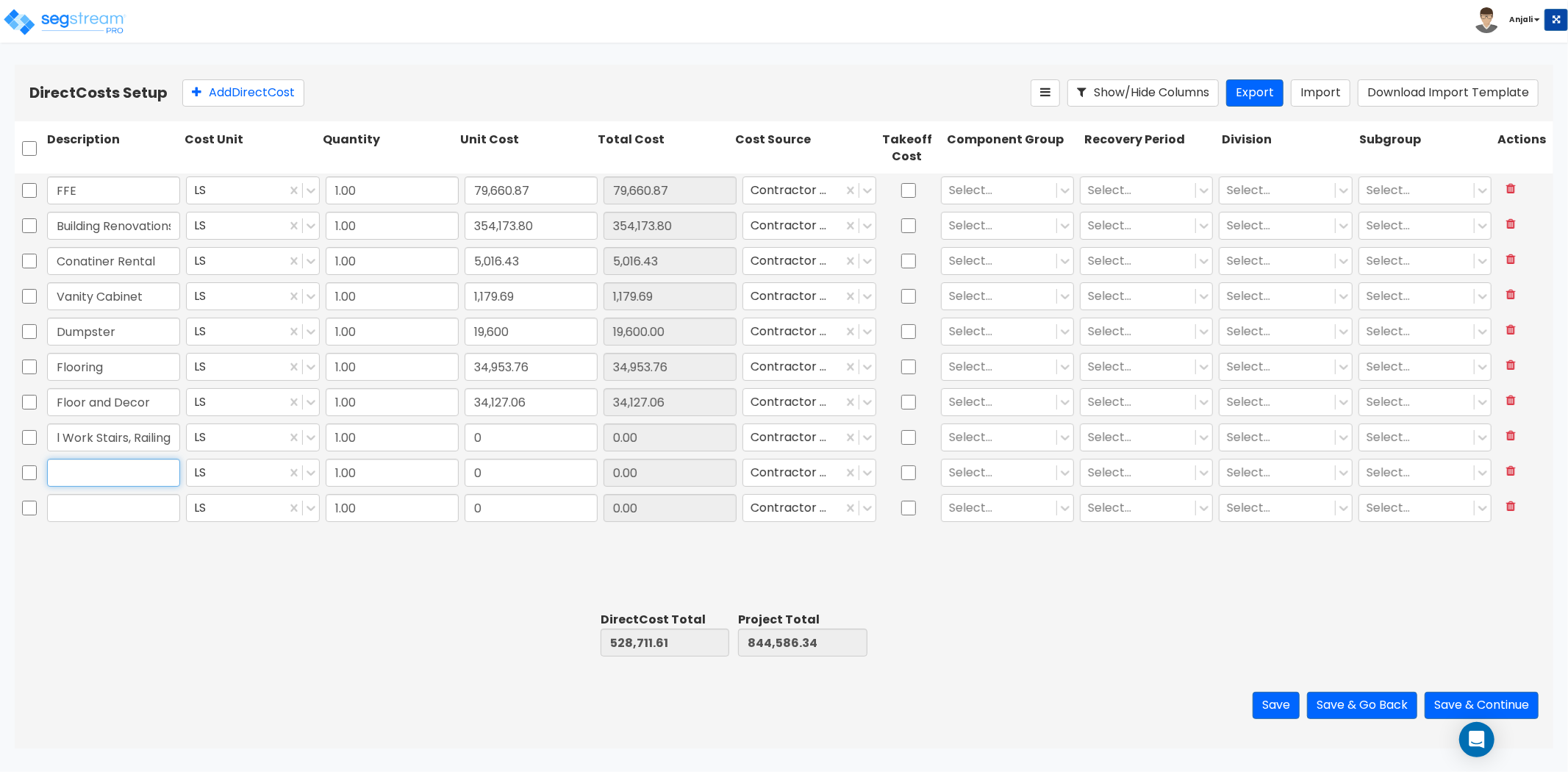
scroll to position [0, 0]
click at [482, 434] on input "0" at bounding box center [531, 437] width 133 height 28
type input "18,729.47"
click at [166, 467] on input "text" at bounding box center [113, 472] width 133 height 28
type input "547,441.08"
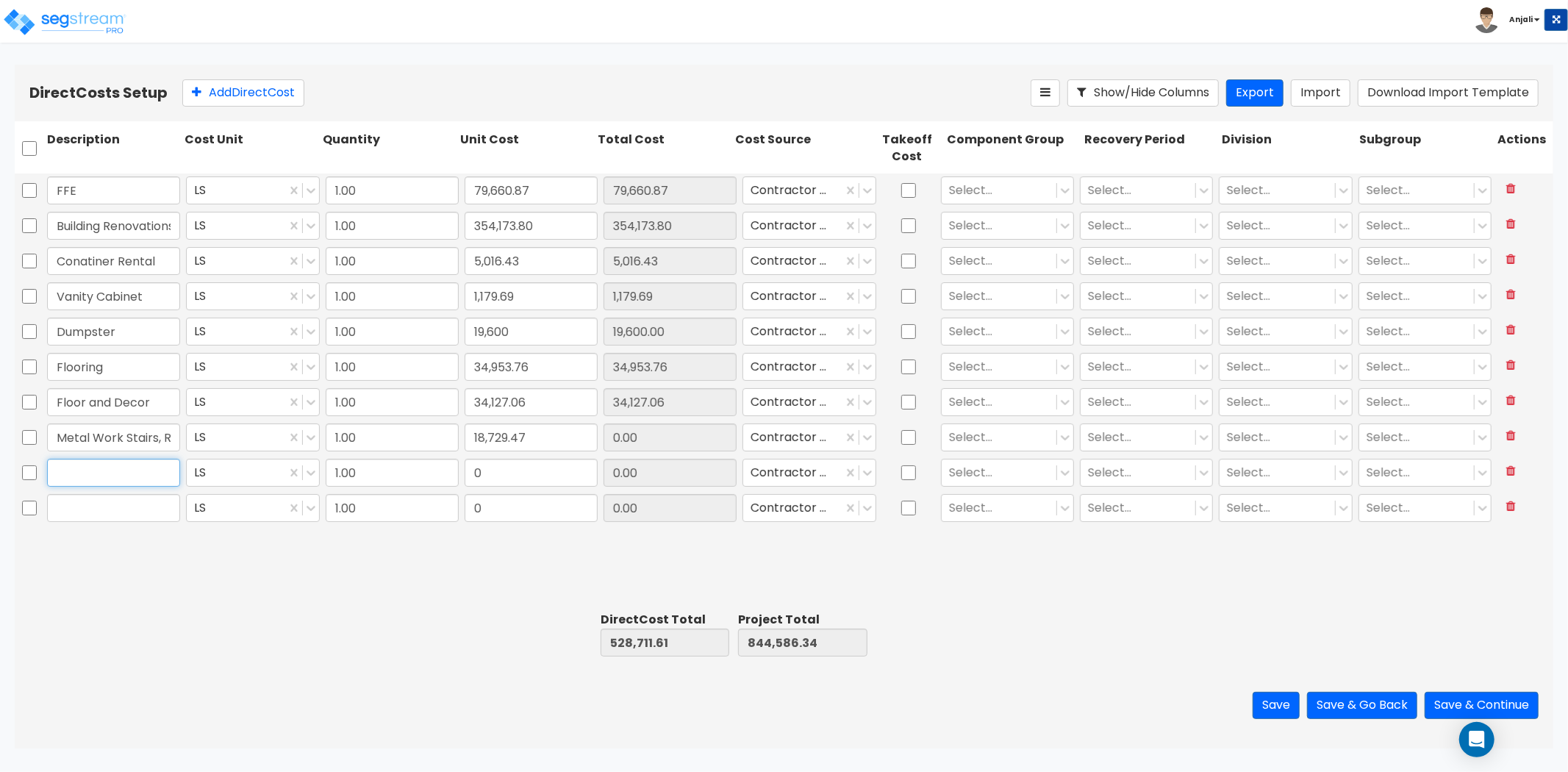
type input "863,315.81"
type input "18,729.47"
click at [73, 460] on input "text" at bounding box center [113, 472] width 133 height 28
paste input "Parking Lot"
type input "Parking Lot"
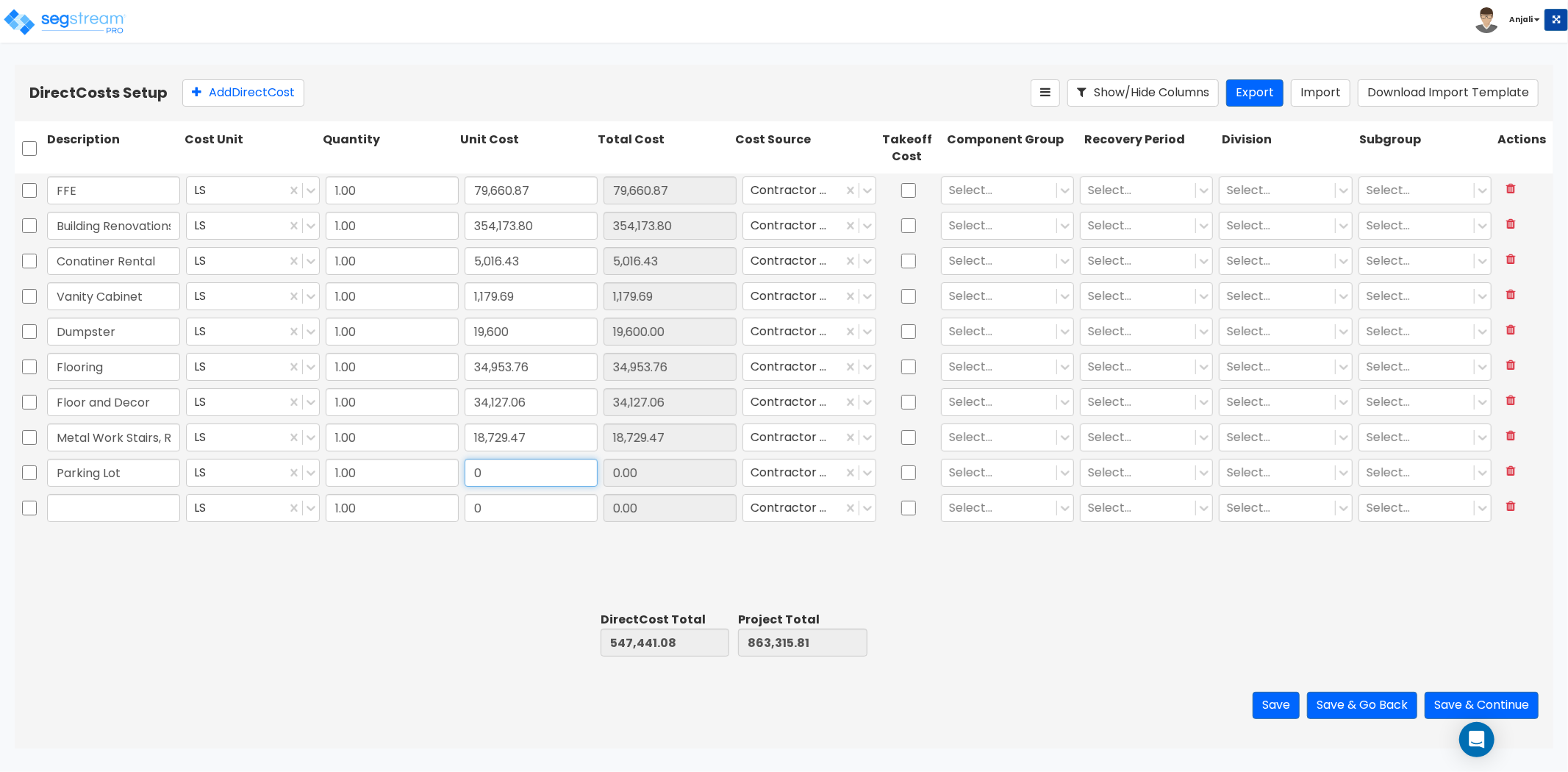
click at [545, 482] on input "0" at bounding box center [531, 472] width 133 height 28
type input "165"
type input "547,606.08"
type input "863,480.81"
type input "165.00"
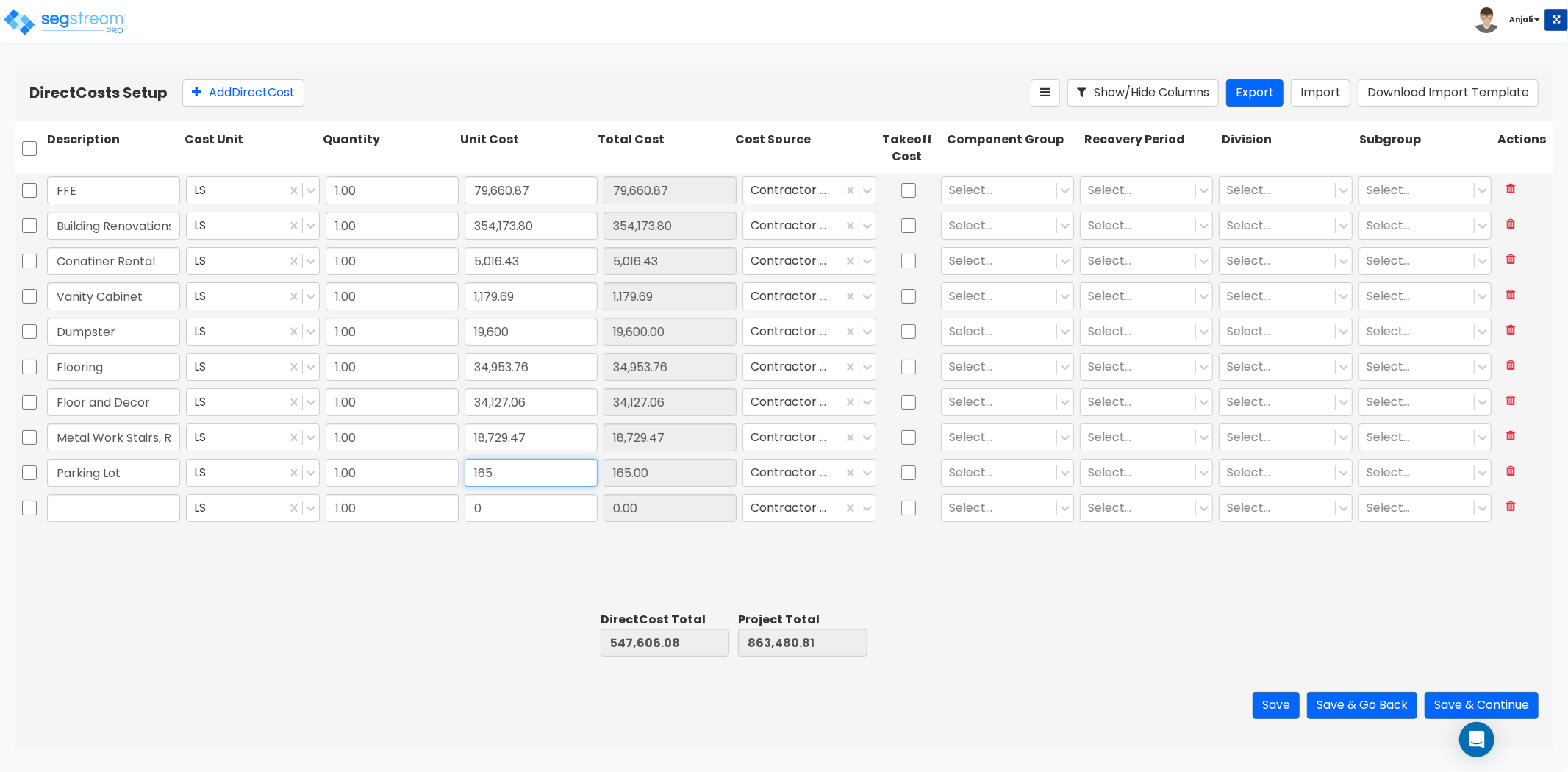
click at [531, 470] on input "165" at bounding box center [531, 472] width 133 height 28
type input "165,400"
type input "712,841.08"
type input "1,028,715.81"
type input "165,400.00"
